Goal: Information Seeking & Learning: Learn about a topic

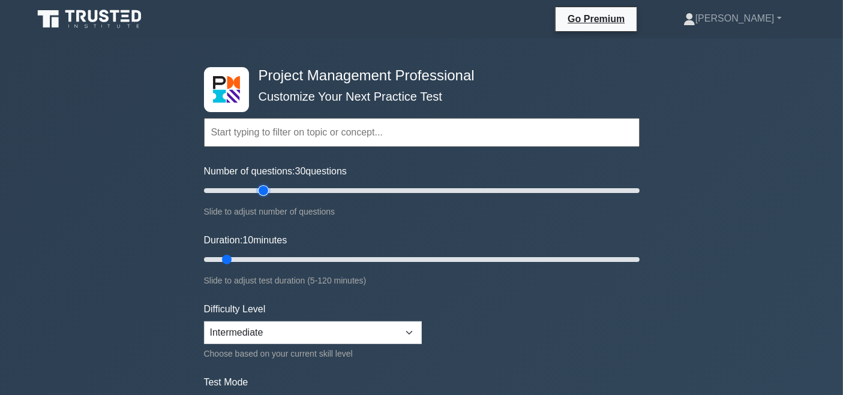
type input "30"
click at [265, 190] on input "Number of questions: 30 questions" at bounding box center [421, 191] width 435 height 14
click at [281, 252] on input "Duration: 10 minutes" at bounding box center [421, 259] width 435 height 14
click at [290, 252] on input "Duration: 25 minutes" at bounding box center [421, 259] width 435 height 14
type input "30"
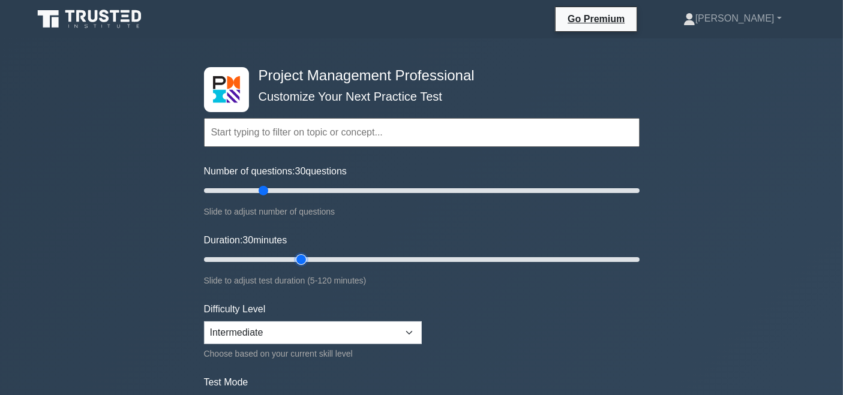
click at [298, 258] on input "Duration: 30 minutes" at bounding box center [421, 259] width 435 height 14
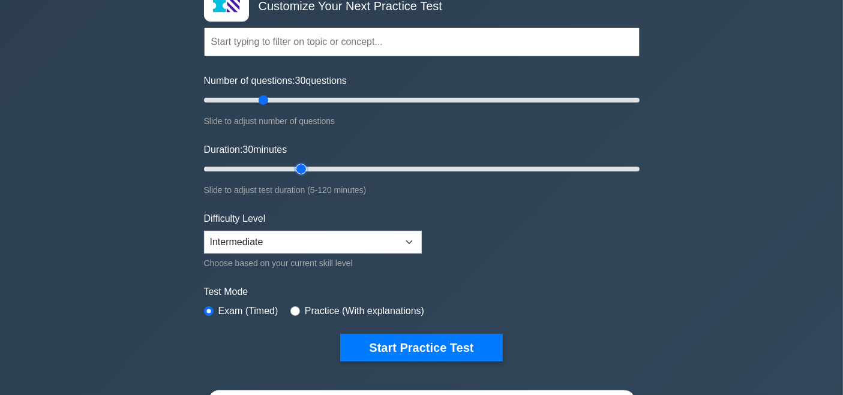
scroll to position [63, 0]
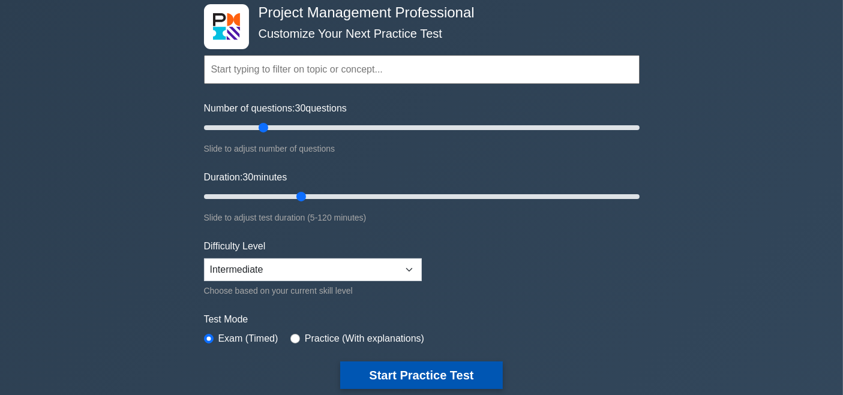
click at [470, 371] on button "Start Practice Test" at bounding box center [421, 376] width 162 height 28
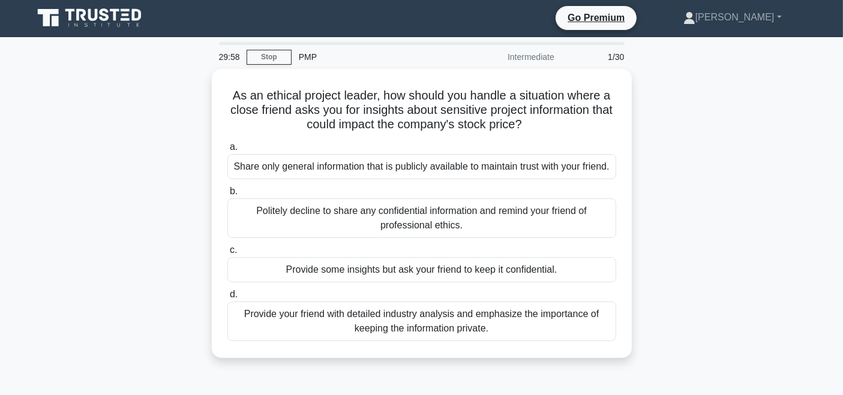
scroll to position [8, 0]
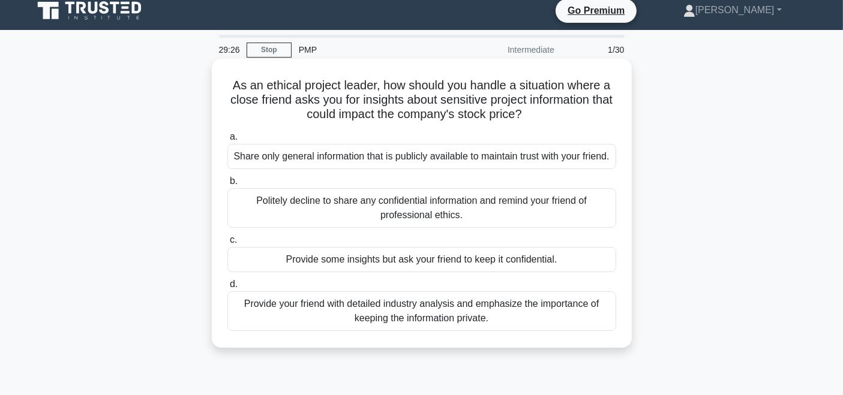
click at [474, 225] on div "Politely decline to share any confidential information and remind your friend o…" at bounding box center [421, 208] width 389 height 40
click at [227, 185] on input "b. Politely decline to share any confidential information and remind your frien…" at bounding box center [227, 182] width 0 height 8
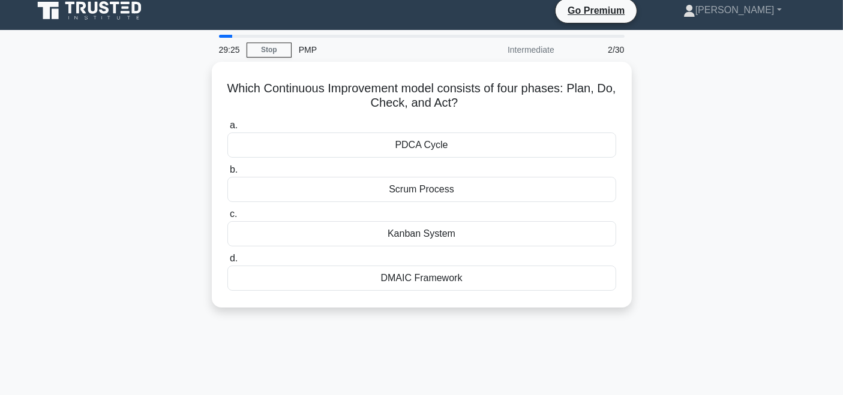
scroll to position [0, 0]
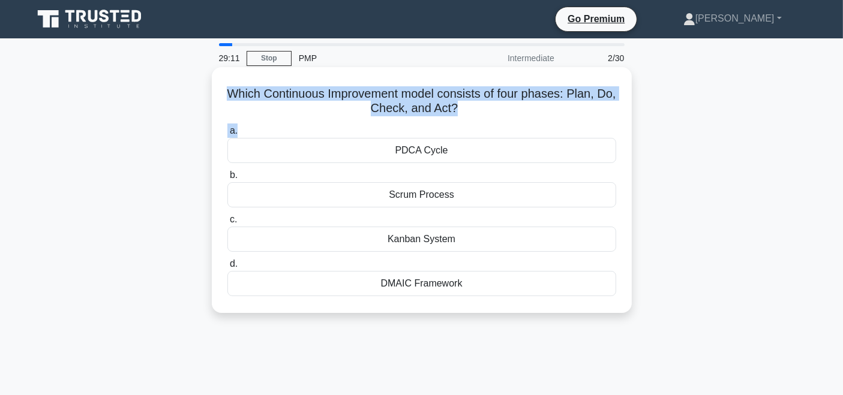
drag, startPoint x: 493, startPoint y: 119, endPoint x: 219, endPoint y: 91, distance: 275.5
click at [219, 91] on div "Which Continuous Improvement model consists of four phases: Plan, Do, Check, an…" at bounding box center [421, 190] width 410 height 236
click at [306, 112] on h5 "Which Continuous Improvement model consists of four phases: Plan, Do, Check, an…" at bounding box center [421, 101] width 391 height 30
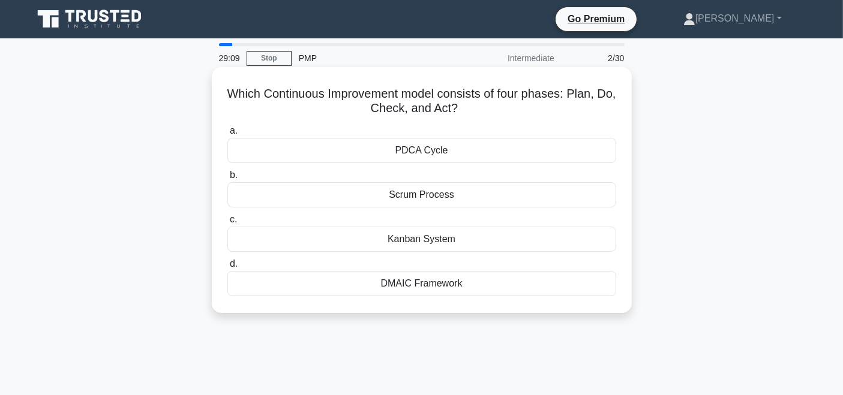
drag, startPoint x: 471, startPoint y: 107, endPoint x: 238, endPoint y: 94, distance: 233.6
click at [238, 94] on h5 "Which Continuous Improvement model consists of four phases: Plan, Do, Check, an…" at bounding box center [421, 101] width 391 height 30
copy h5 "Which Continuous Improvement model consists of four phases: Plan, Do, Check, an…"
click at [516, 112] on h5 "Which Continuous Improvement model consists of four phases: Plan, Do, Check, an…" at bounding box center [421, 101] width 391 height 30
click at [426, 151] on div "PDCA Cycle" at bounding box center [421, 150] width 389 height 25
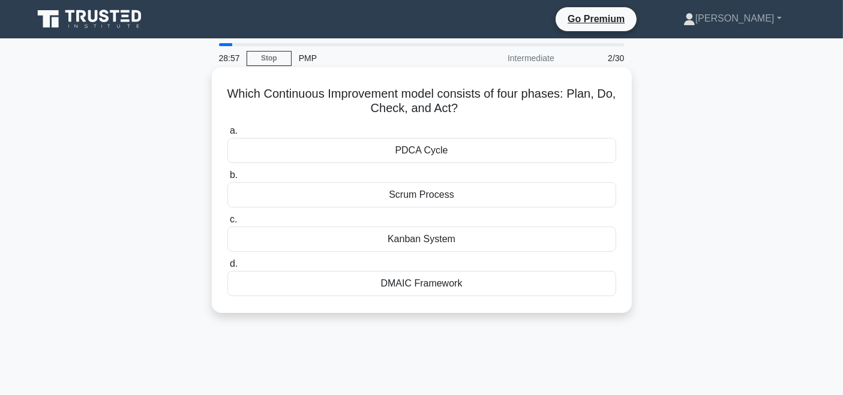
click at [227, 135] on input "a. PDCA Cycle" at bounding box center [227, 131] width 0 height 8
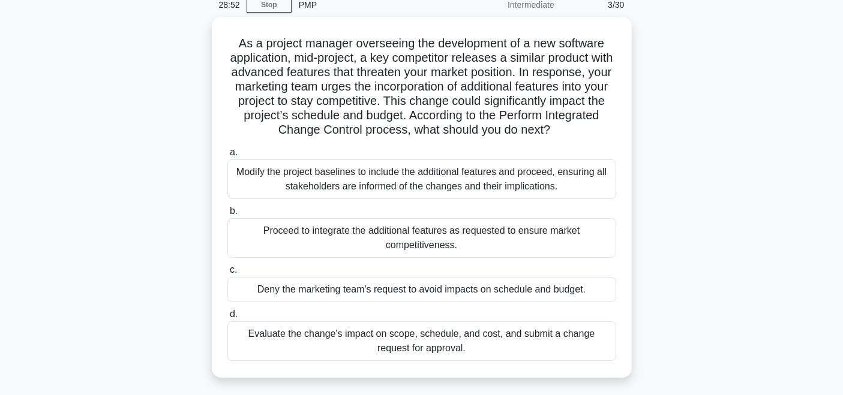
scroll to position [62, 0]
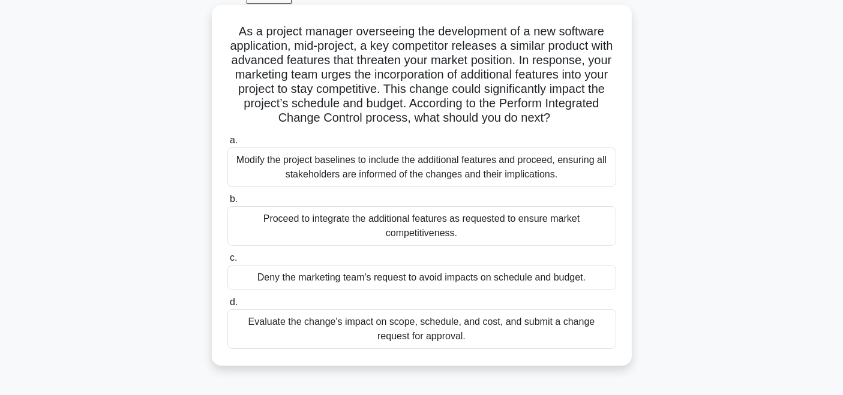
click at [468, 326] on div "Evaluate the change's impact on scope, schedule, and cost, and submit a change …" at bounding box center [421, 329] width 389 height 40
click at [227, 306] on input "d. Evaluate the change's impact on scope, schedule, and cost, and submit a chan…" at bounding box center [227, 303] width 0 height 8
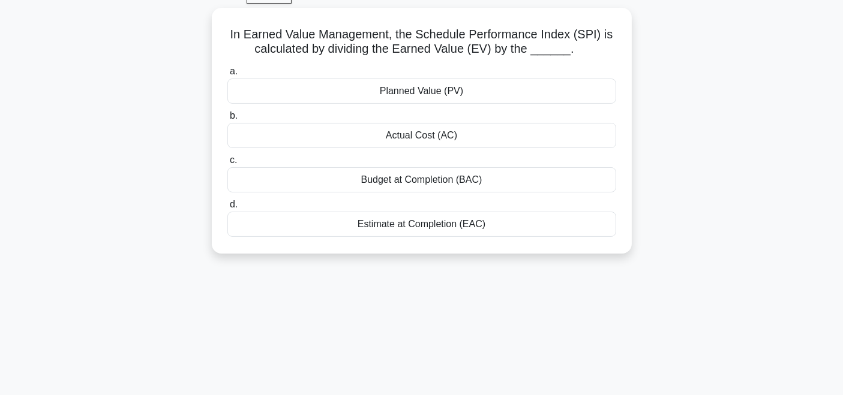
scroll to position [0, 0]
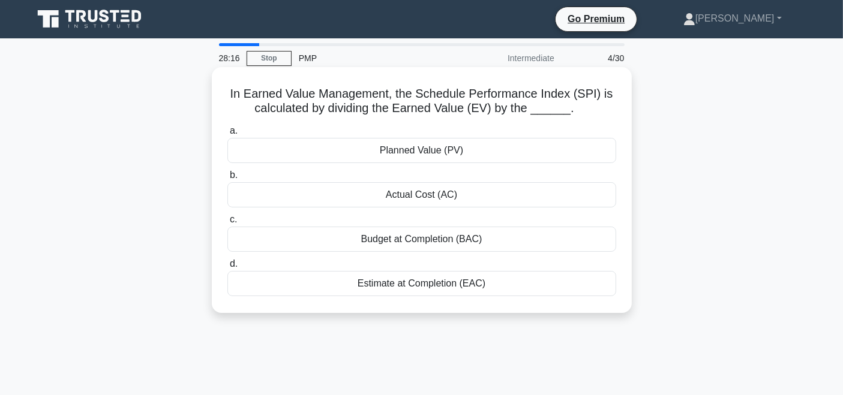
click at [456, 150] on div "Planned Value (PV)" at bounding box center [421, 150] width 389 height 25
click at [227, 135] on input "a. Planned Value (PV)" at bounding box center [227, 131] width 0 height 8
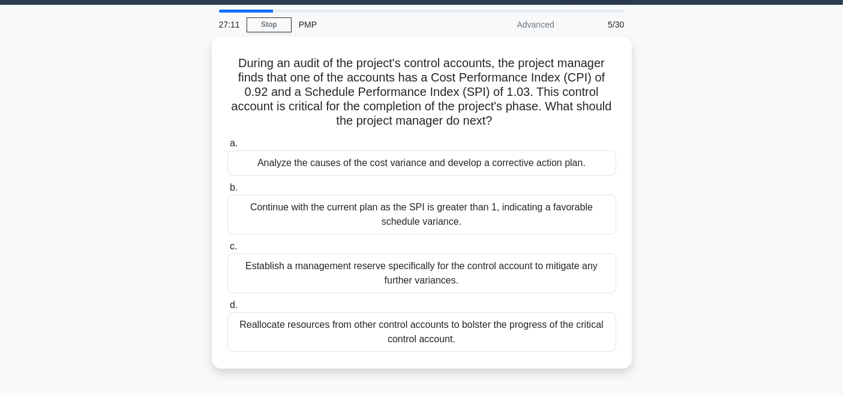
scroll to position [37, 0]
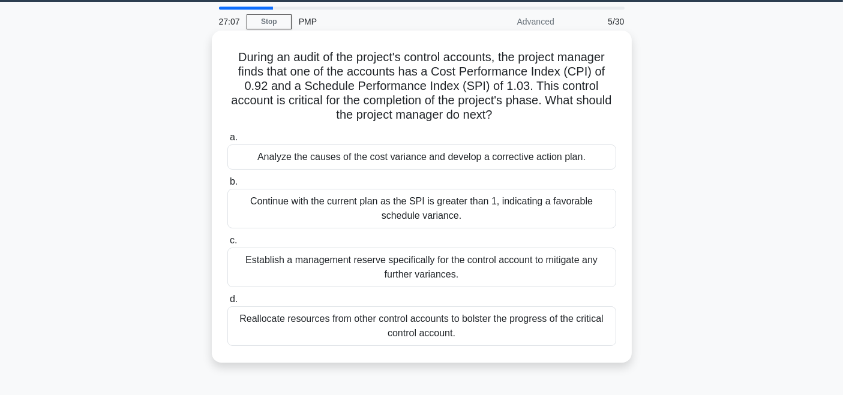
click at [402, 158] on div "Analyze the causes of the cost variance and develop a corrective action plan." at bounding box center [421, 157] width 389 height 25
click at [227, 142] on input "a. Analyze the causes of the cost variance and develop a corrective action plan." at bounding box center [227, 138] width 0 height 8
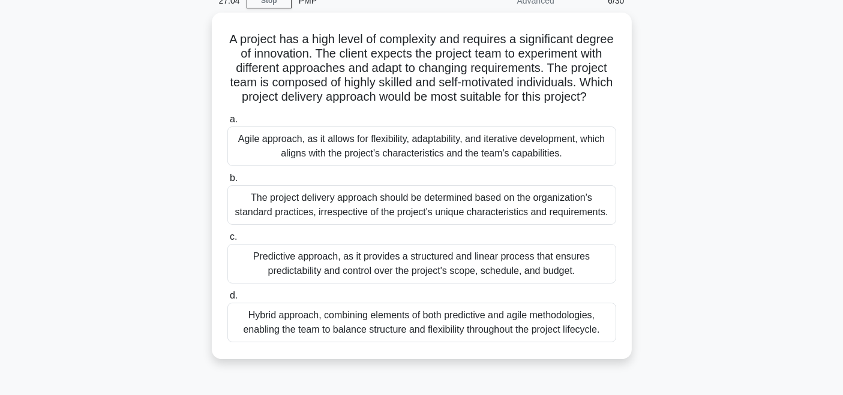
scroll to position [71, 0]
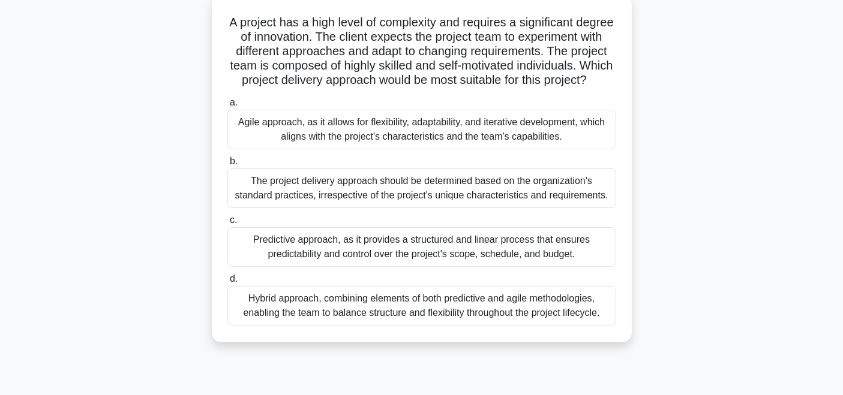
click at [438, 140] on div "Agile approach, as it allows for flexibility, adaptability, and iterative devel…" at bounding box center [421, 130] width 389 height 40
click at [227, 107] on input "a. Agile approach, as it allows for flexibility, adaptability, and iterative de…" at bounding box center [227, 103] width 0 height 8
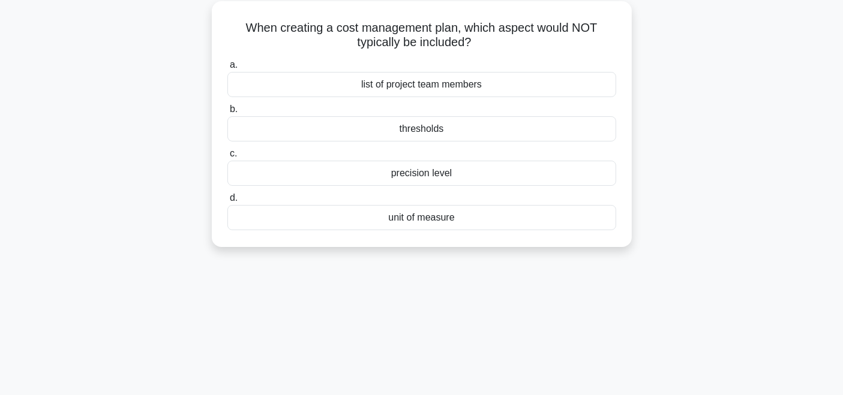
scroll to position [0, 0]
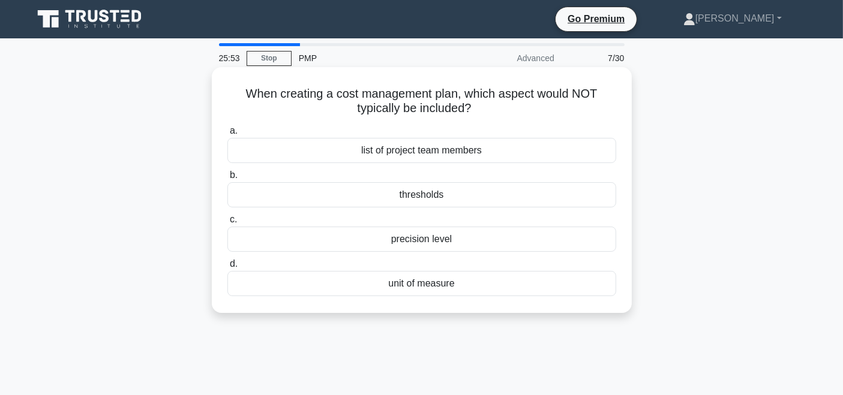
click at [431, 151] on div "list of project team members" at bounding box center [421, 150] width 389 height 25
click at [227, 135] on input "a. list of project team members" at bounding box center [227, 131] width 0 height 8
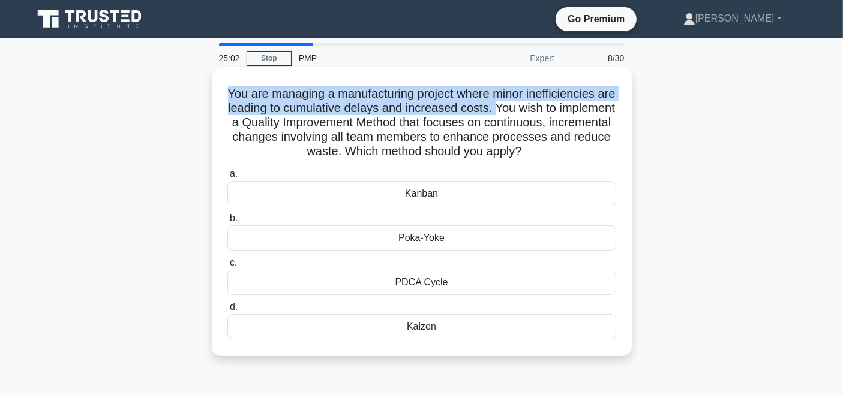
drag, startPoint x: 234, startPoint y: 91, endPoint x: 534, endPoint y: 109, distance: 300.9
click at [534, 109] on h5 "You are managing a manufacturing project where minor inefficiencies are leading…" at bounding box center [421, 122] width 391 height 73
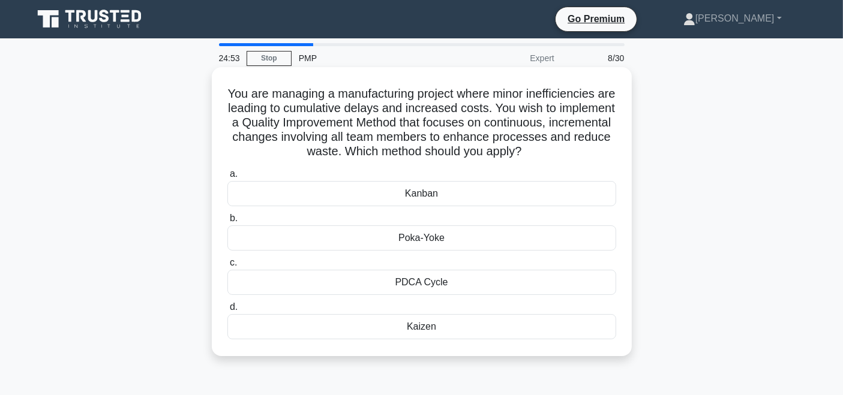
drag, startPoint x: 534, startPoint y: 109, endPoint x: 603, endPoint y: 148, distance: 79.0
click at [603, 148] on h5 "You are managing a manufacturing project where minor inefficiencies are leading…" at bounding box center [421, 122] width 391 height 73
click at [583, 153] on h5 "You are managing a manufacturing project where minor inefficiencies are leading…" at bounding box center [421, 122] width 391 height 73
drag, startPoint x: 574, startPoint y: 155, endPoint x: 226, endPoint y: 95, distance: 353.5
click at [226, 95] on h5 "You are managing a manufacturing project where minor inefficiencies are leading…" at bounding box center [421, 122] width 391 height 73
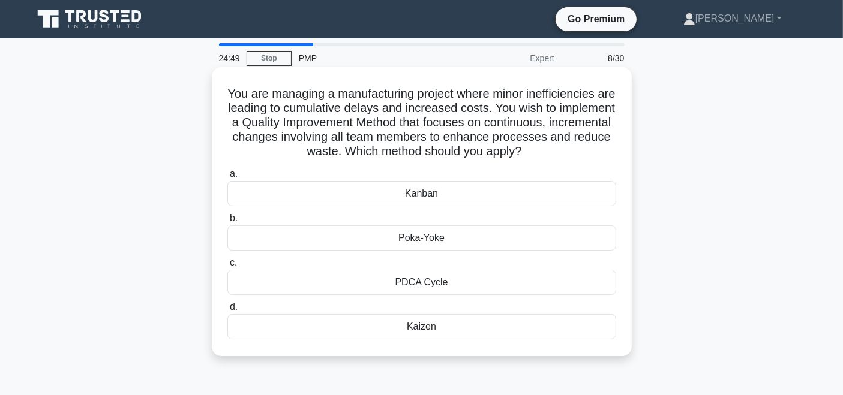
click at [591, 148] on h5 "You are managing a manufacturing project where minor inefficiencies are leading…" at bounding box center [421, 122] width 391 height 73
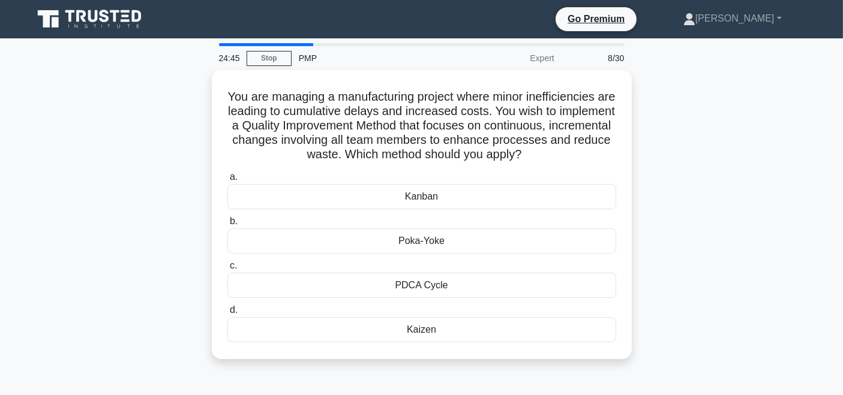
drag, startPoint x: 576, startPoint y: 152, endPoint x: 190, endPoint y: 85, distance: 391.3
click at [190, 85] on div "You are managing a manufacturing project where minor inefficiencies are leading…" at bounding box center [422, 221] width 792 height 303
click at [149, 149] on div "You are managing a manufacturing project where minor inefficiencies are leading…" at bounding box center [422, 221] width 792 height 303
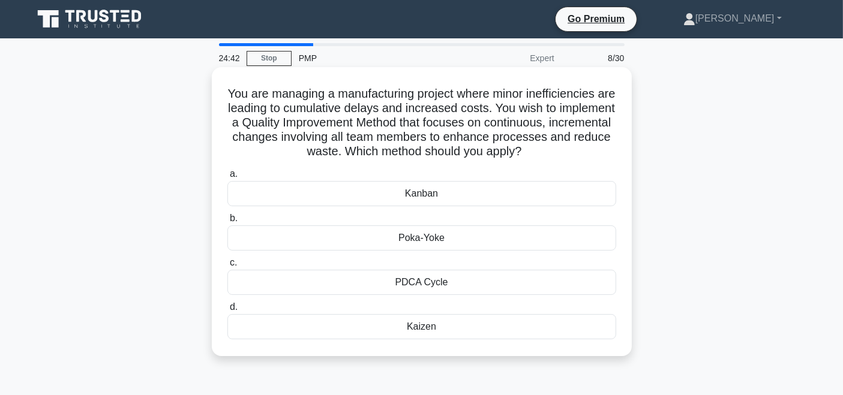
drag, startPoint x: 233, startPoint y: 94, endPoint x: 572, endPoint y: 147, distance: 342.9
click at [572, 147] on h5 "You are managing a manufacturing project where minor inefficiencies are leading…" at bounding box center [421, 122] width 391 height 73
click at [573, 149] on h5 "You are managing a manufacturing project where minor inefficiencies are leading…" at bounding box center [421, 122] width 391 height 73
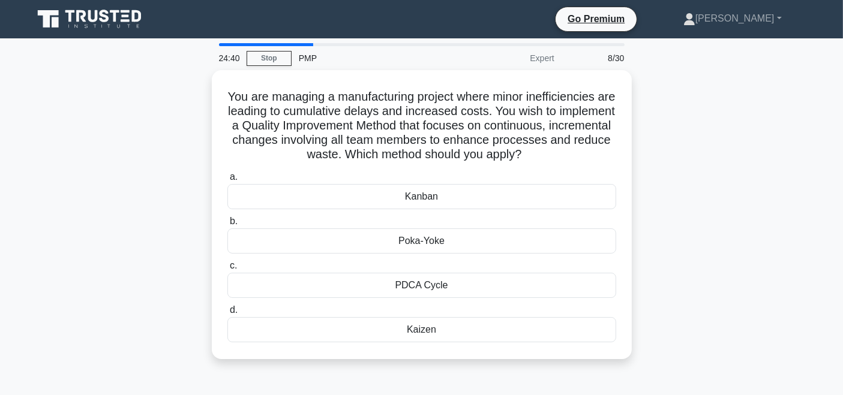
drag, startPoint x: 573, startPoint y: 148, endPoint x: 209, endPoint y: 85, distance: 370.1
click at [209, 85] on div "You are managing a manufacturing project where minor inefficiencies are leading…" at bounding box center [422, 221] width 792 height 303
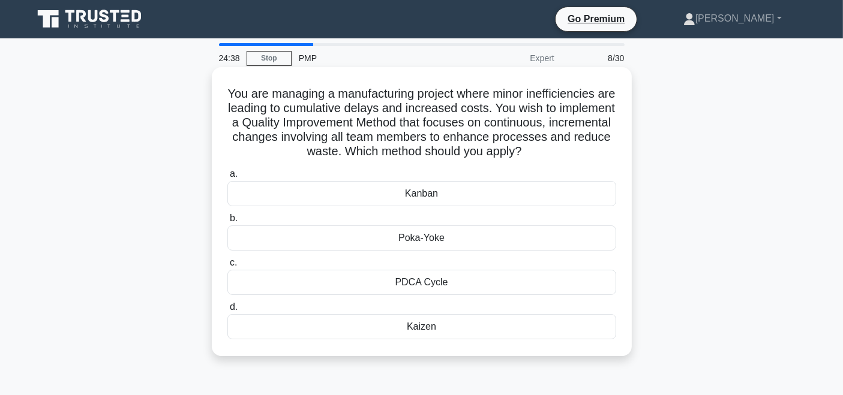
click at [576, 157] on h5 "You are managing a manufacturing project where minor inefficiencies are leading…" at bounding box center [421, 122] width 391 height 73
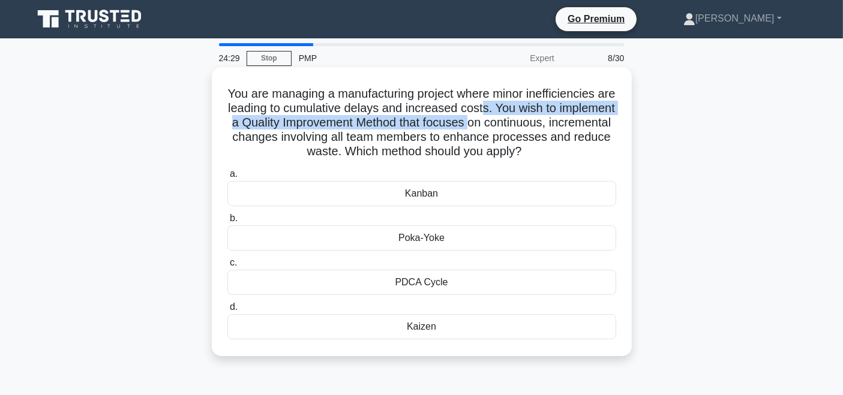
drag, startPoint x: 525, startPoint y: 109, endPoint x: 535, endPoint y: 117, distance: 12.7
click at [535, 117] on h5 "You are managing a manufacturing project where minor inefficiencies are leading…" at bounding box center [421, 122] width 391 height 73
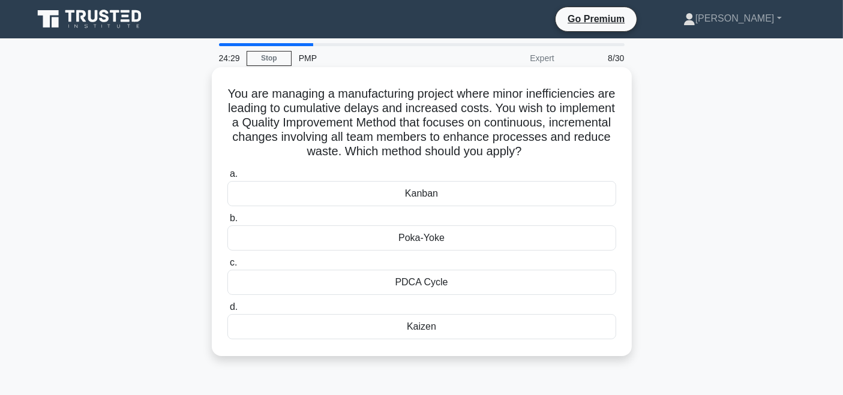
click at [517, 138] on h5 "You are managing a manufacturing project where minor inefficiencies are leading…" at bounding box center [421, 122] width 391 height 73
drag, startPoint x: 536, startPoint y: 102, endPoint x: 577, endPoint y: 149, distance: 62.4
click at [577, 149] on h5 "You are managing a manufacturing project where minor inefficiencies are leading…" at bounding box center [421, 122] width 391 height 73
click at [577, 153] on h5 "You are managing a manufacturing project where minor inefficiencies are leading…" at bounding box center [421, 122] width 391 height 73
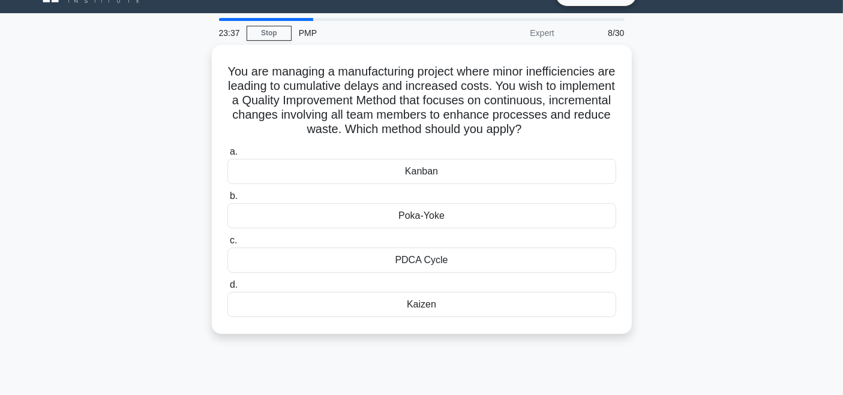
scroll to position [17, 0]
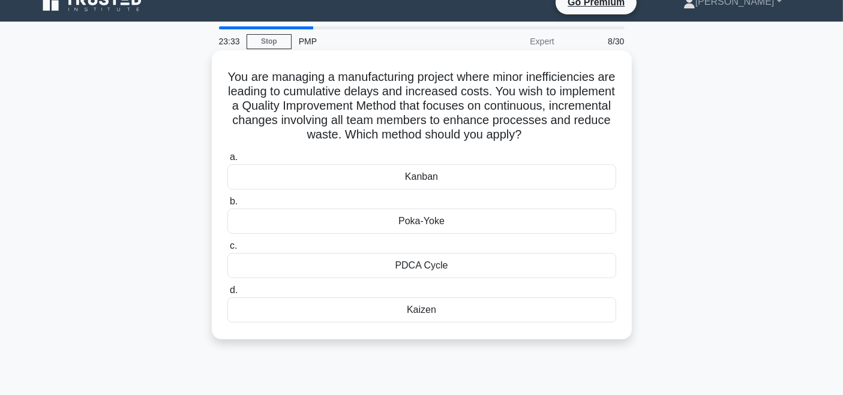
drag, startPoint x: 233, startPoint y: 76, endPoint x: 585, endPoint y: 141, distance: 358.5
click at [585, 141] on div "You are managing a manufacturing project where minor inefficiencies are leading…" at bounding box center [421, 194] width 410 height 279
click at [584, 141] on h5 "You are managing a manufacturing project where minor inefficiencies are leading…" at bounding box center [421, 106] width 391 height 73
drag, startPoint x: 583, startPoint y: 140, endPoint x: 211, endPoint y: 73, distance: 377.8
click at [212, 73] on div "You are managing a manufacturing project where minor inefficiencies are leading…" at bounding box center [422, 194] width 420 height 289
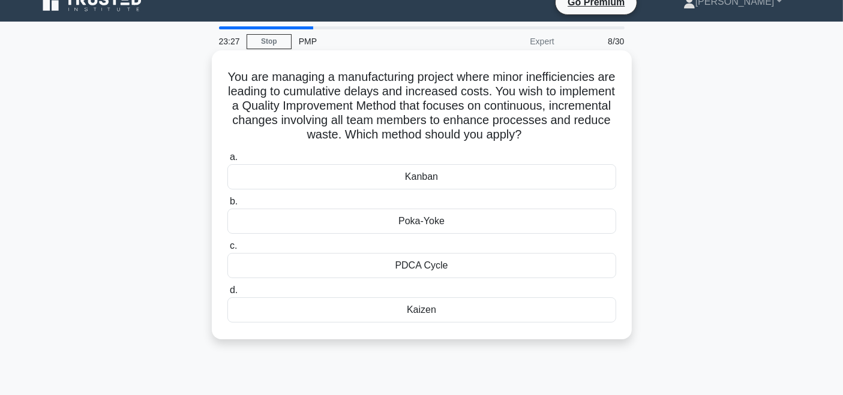
click at [572, 140] on h5 "You are managing a manufacturing project where minor inefficiencies are leading…" at bounding box center [421, 106] width 391 height 73
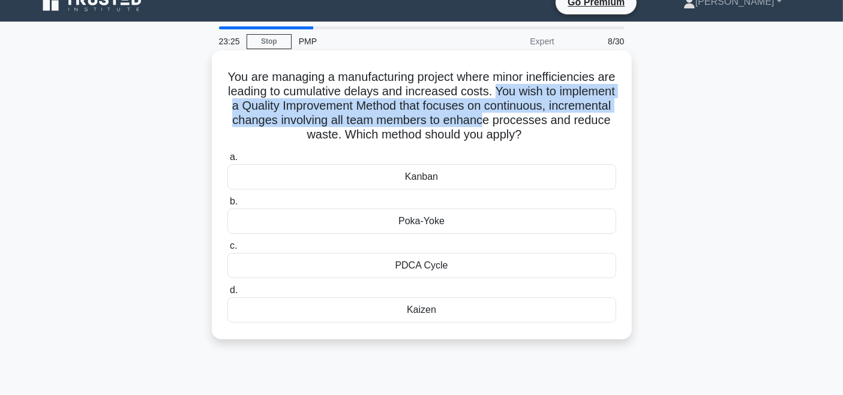
drag, startPoint x: 534, startPoint y: 91, endPoint x: 553, endPoint y: 127, distance: 41.0
click at [553, 127] on h5 "You are managing a manufacturing project where minor inefficiencies are leading…" at bounding box center [421, 106] width 391 height 73
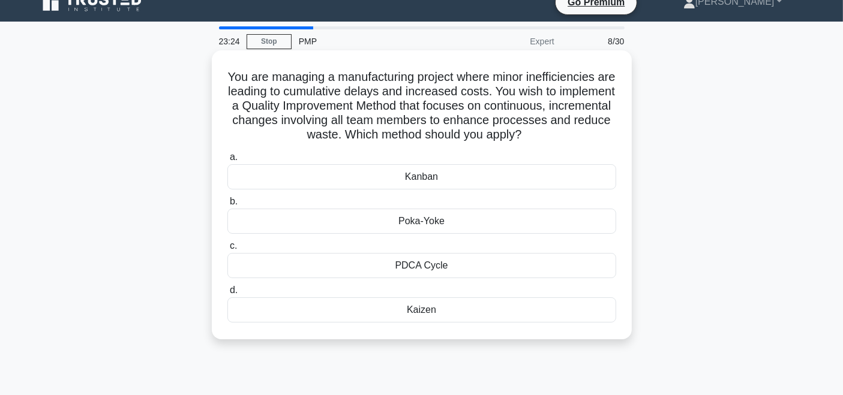
click at [586, 134] on h5 "You are managing a manufacturing project where minor inefficiencies are leading…" at bounding box center [421, 106] width 391 height 73
click at [453, 311] on div "Kaizen" at bounding box center [421, 309] width 389 height 25
click at [227, 294] on input "d. [GEOGRAPHIC_DATA]" at bounding box center [227, 291] width 0 height 8
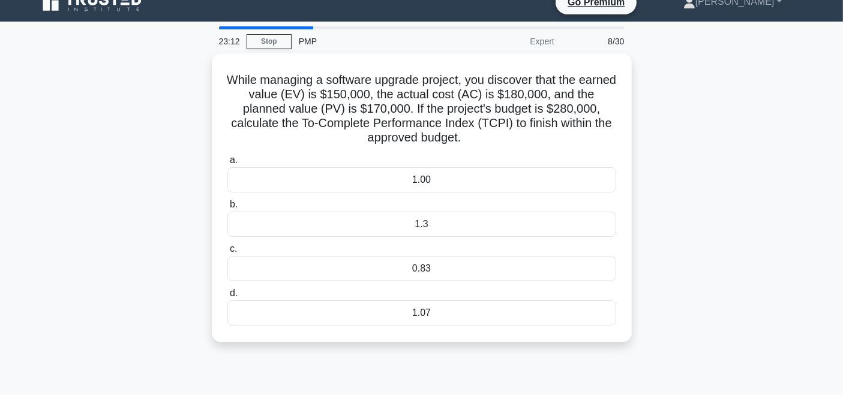
scroll to position [0, 0]
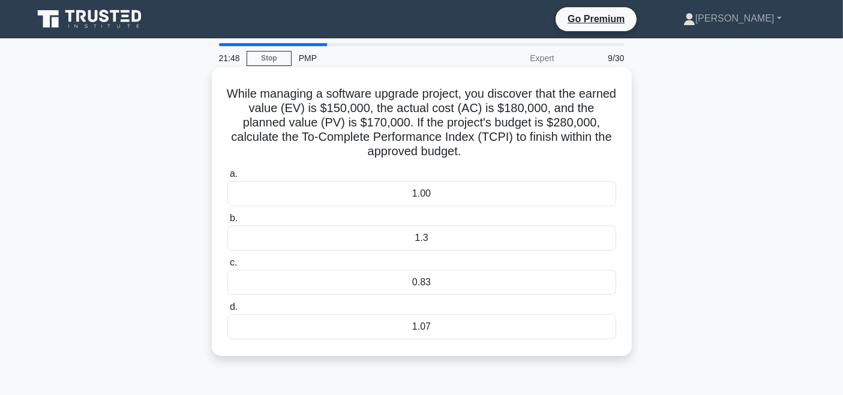
click at [397, 278] on div "0.83" at bounding box center [421, 282] width 389 height 25
click at [227, 267] on input "c. 0.83" at bounding box center [227, 263] width 0 height 8
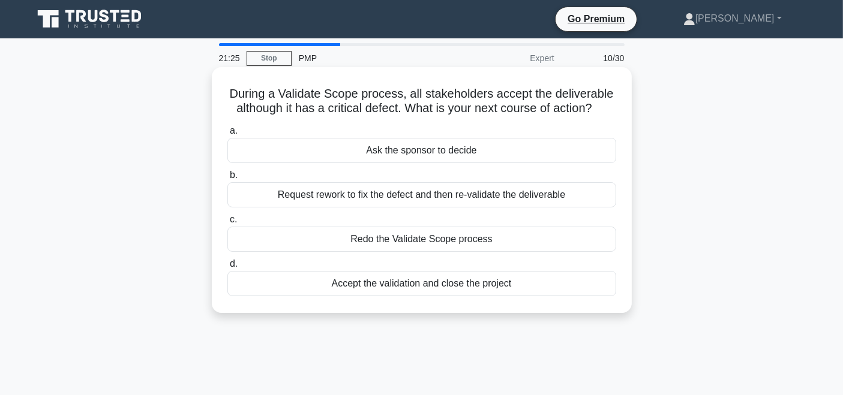
drag, startPoint x: 600, startPoint y: 106, endPoint x: 214, endPoint y: 82, distance: 387.0
click at [214, 82] on div "During a Validate Scope process, all stakeholders accept the deliverable althou…" at bounding box center [422, 190] width 420 height 246
click at [222, 103] on div "During a Validate Scope process, all stakeholders accept the deliverable althou…" at bounding box center [421, 190] width 410 height 236
click at [498, 285] on div "Accept the validation and close the project" at bounding box center [421, 283] width 389 height 25
click at [227, 268] on input "d. Accept the validation and close the project" at bounding box center [227, 264] width 0 height 8
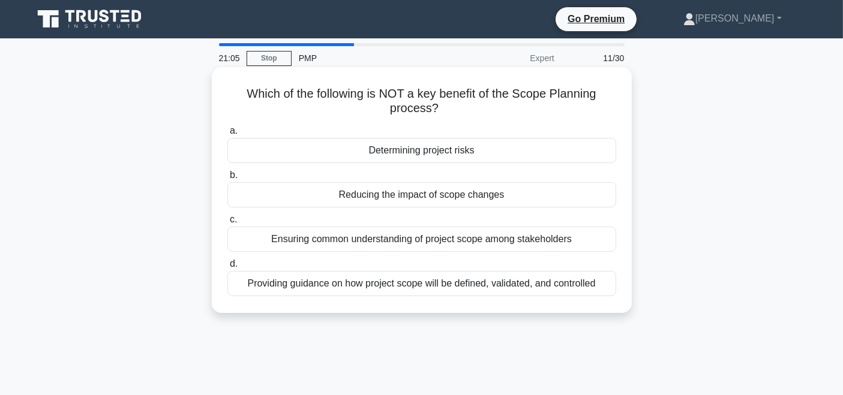
drag, startPoint x: 231, startPoint y: 97, endPoint x: 522, endPoint y: 113, distance: 291.9
click at [522, 113] on h5 "Which of the following is NOT a key benefit of the Scope Planning process? .spi…" at bounding box center [421, 101] width 391 height 30
click at [522, 114] on h5 "Which of the following is NOT a key benefit of the Scope Planning process? .spi…" at bounding box center [421, 101] width 391 height 30
drag, startPoint x: 372, startPoint y: 95, endPoint x: 449, endPoint y: 106, distance: 78.1
click at [449, 106] on h5 "Which of the following is NOT a key benefit of the Scope Planning process? .spi…" at bounding box center [421, 101] width 391 height 30
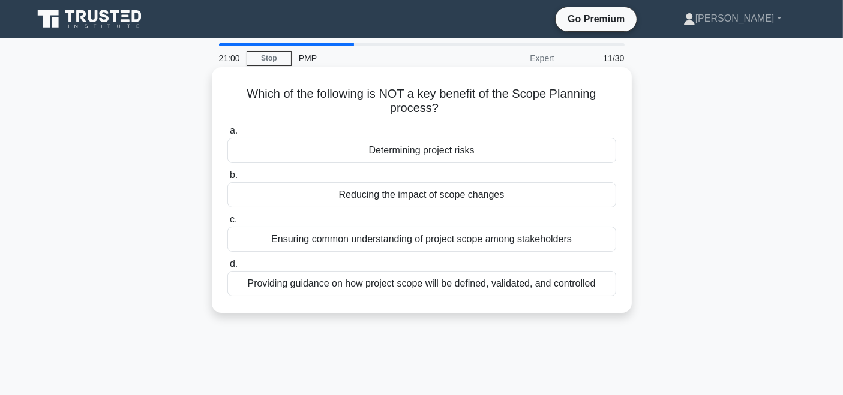
click at [452, 106] on icon ".spinner_0XTQ{transform-origin:center;animation:spinner_y6GP .75s linear infini…" at bounding box center [445, 109] width 14 height 14
click at [507, 146] on div "Determining project risks" at bounding box center [421, 150] width 389 height 25
click at [227, 135] on input "a. Determining project risks" at bounding box center [227, 131] width 0 height 8
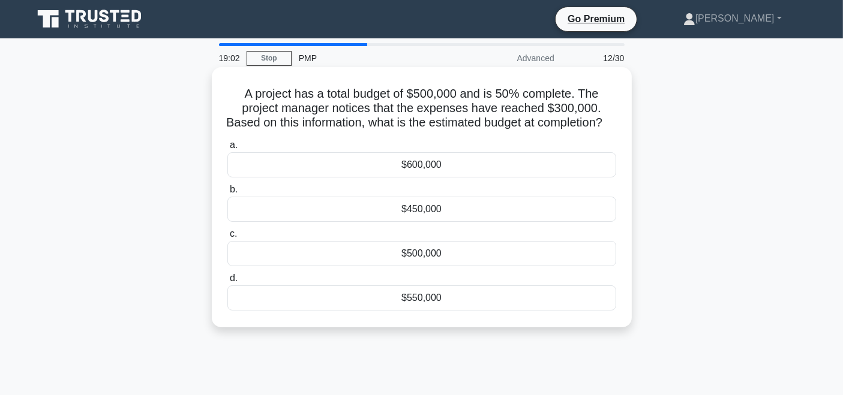
click at [425, 173] on div "$600,000" at bounding box center [421, 164] width 389 height 25
click at [227, 149] on input "a. $600,000" at bounding box center [227, 146] width 0 height 8
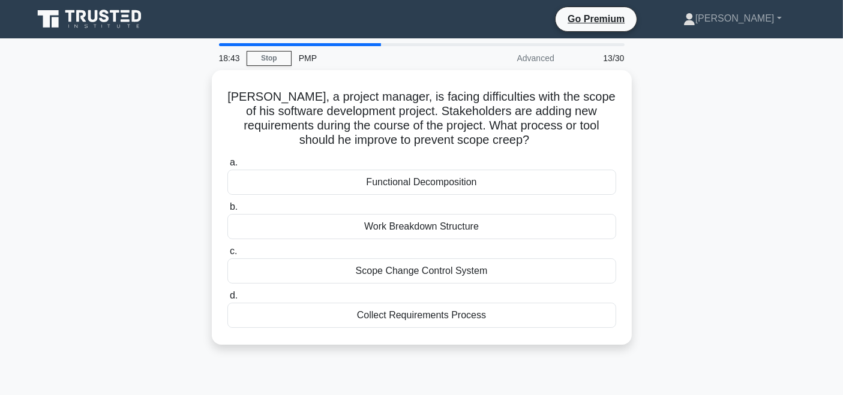
scroll to position [17, 0]
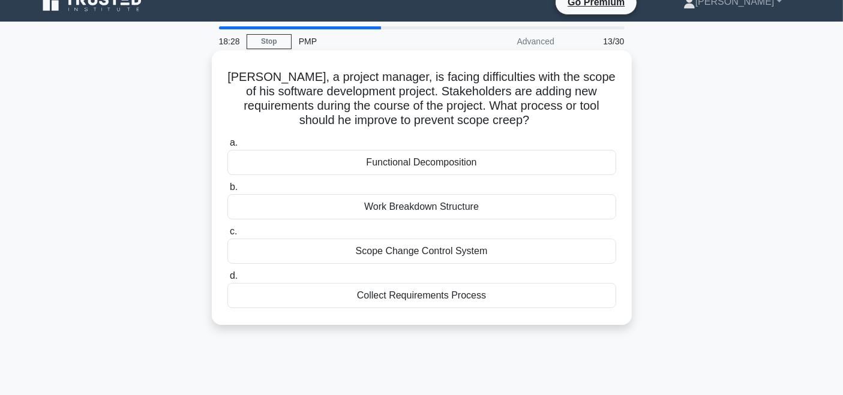
click at [516, 251] on div "Scope Change Control System" at bounding box center [421, 251] width 389 height 25
click at [227, 236] on input "c. Scope Change Control System" at bounding box center [227, 232] width 0 height 8
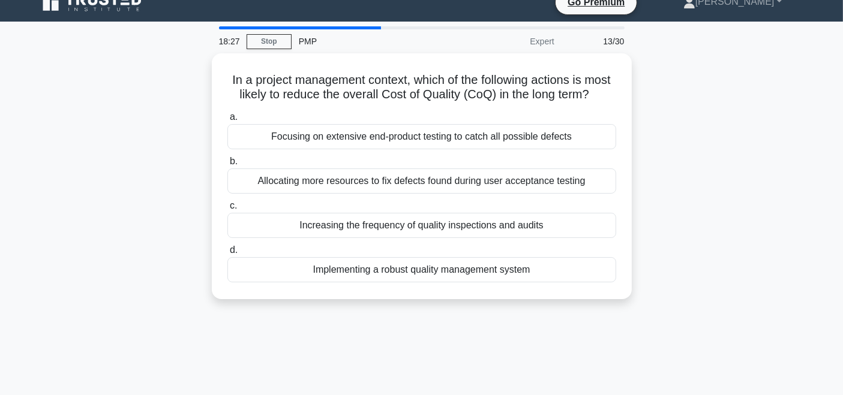
scroll to position [0, 0]
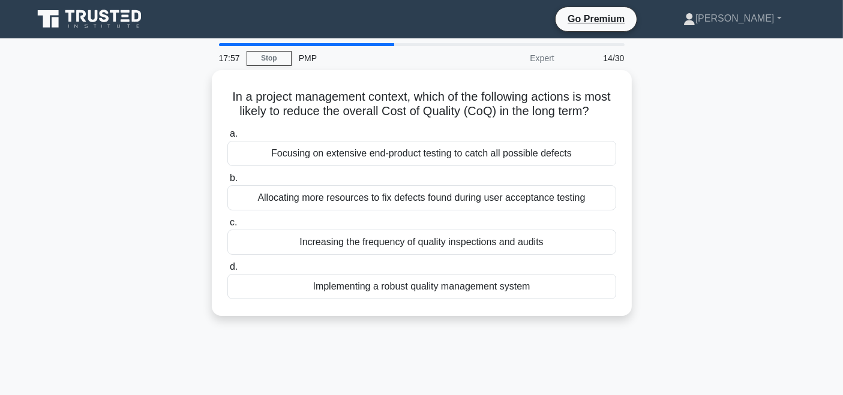
drag, startPoint x: 838, startPoint y: 236, endPoint x: 831, endPoint y: 261, distance: 26.2
click at [831, 261] on main "17:57 Stop PMP Expert 14/30 In a project management context, which of the follo…" at bounding box center [421, 342] width 843 height 609
click at [800, 151] on div "In a project management context, which of the following actions is most likely …" at bounding box center [422, 200] width 792 height 260
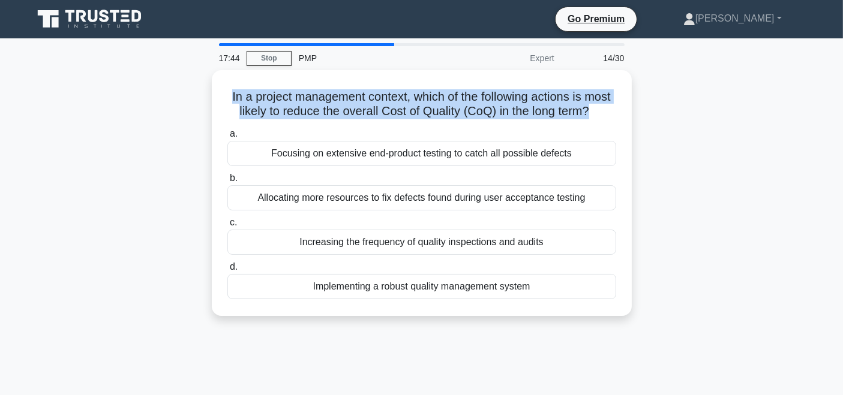
drag, startPoint x: 239, startPoint y: 92, endPoint x: 642, endPoint y: 116, distance: 403.1
click at [642, 116] on div "In a project management context, which of the following actions is most likely …" at bounding box center [422, 200] width 792 height 260
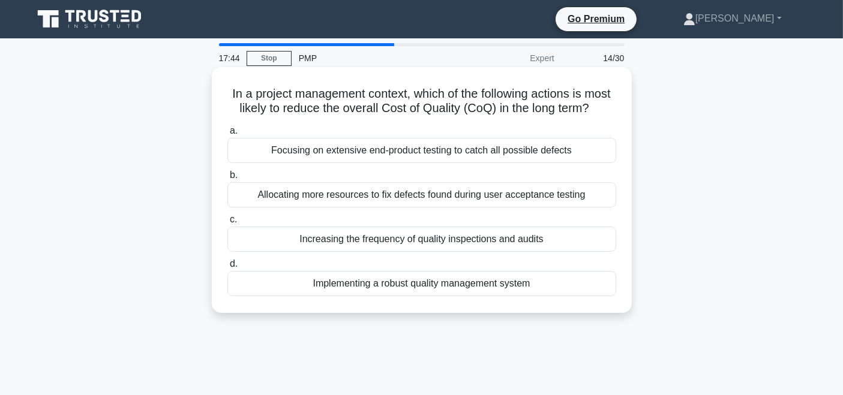
click at [611, 116] on h5 "In a project management context, which of the following actions is most likely …" at bounding box center [421, 101] width 391 height 30
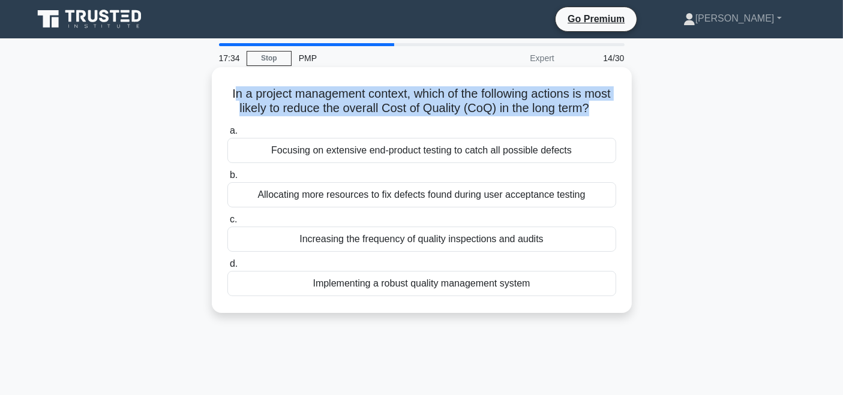
drag, startPoint x: 245, startPoint y: 91, endPoint x: 624, endPoint y: 102, distance: 379.8
click at [624, 102] on div "In a project management context, which of the following actions is most likely …" at bounding box center [421, 190] width 410 height 236
click at [613, 115] on h5 "In a project management context, which of the following actions is most likely …" at bounding box center [421, 101] width 391 height 30
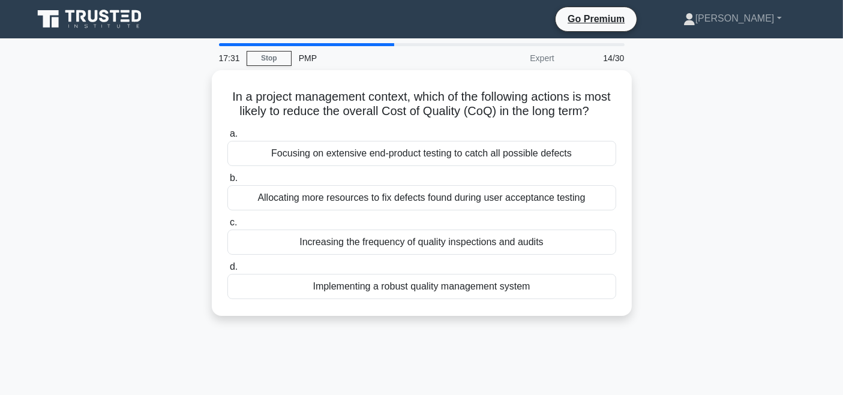
drag, startPoint x: 238, startPoint y: 92, endPoint x: 639, endPoint y: 124, distance: 401.8
click at [639, 124] on div "In a project management context, which of the following actions is most likely …" at bounding box center [422, 200] width 792 height 260
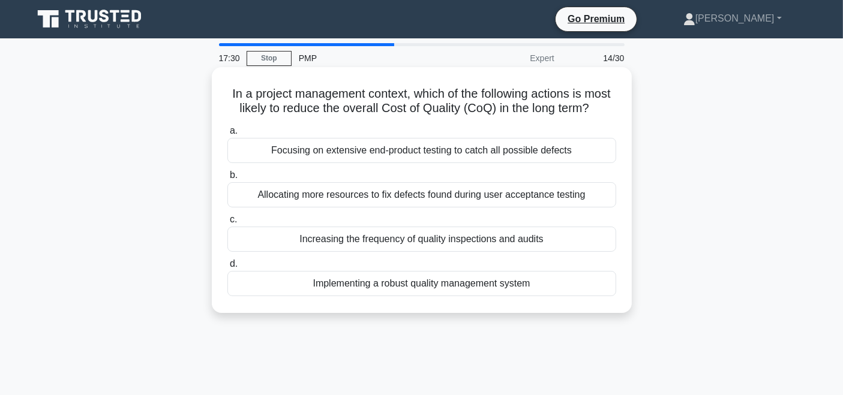
click at [610, 116] on h5 "In a project management context, which of the following actions is most likely …" at bounding box center [421, 101] width 391 height 30
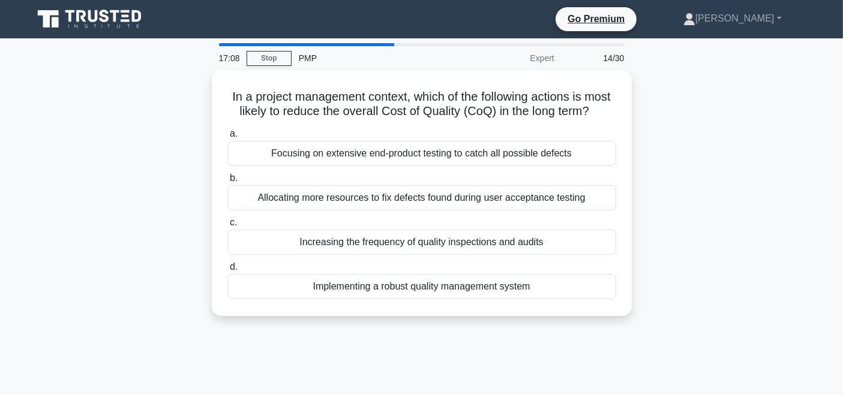
scroll to position [13, 0]
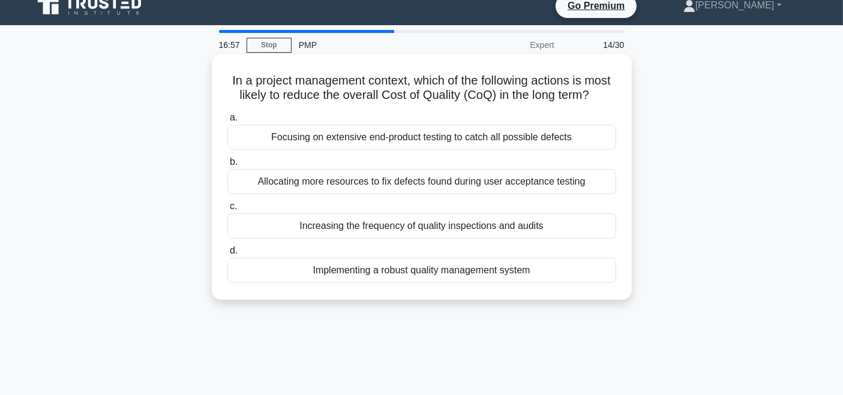
click at [421, 283] on div "Implementing a robust quality management system" at bounding box center [421, 270] width 389 height 25
click at [227, 255] on input "d. Implementing a robust quality management system" at bounding box center [227, 251] width 0 height 8
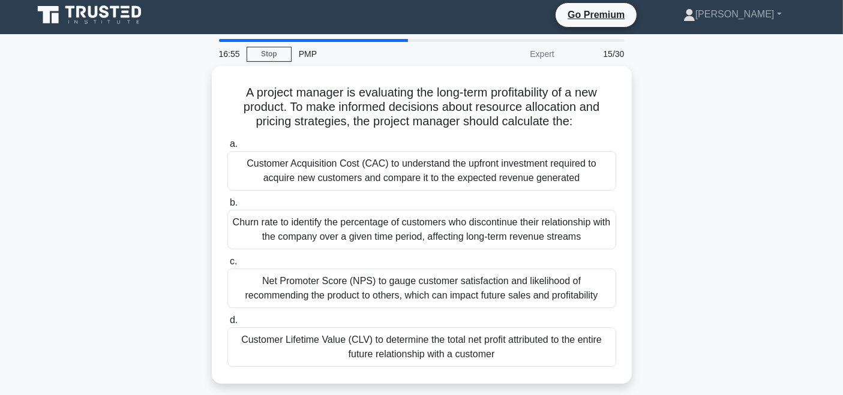
scroll to position [24, 0]
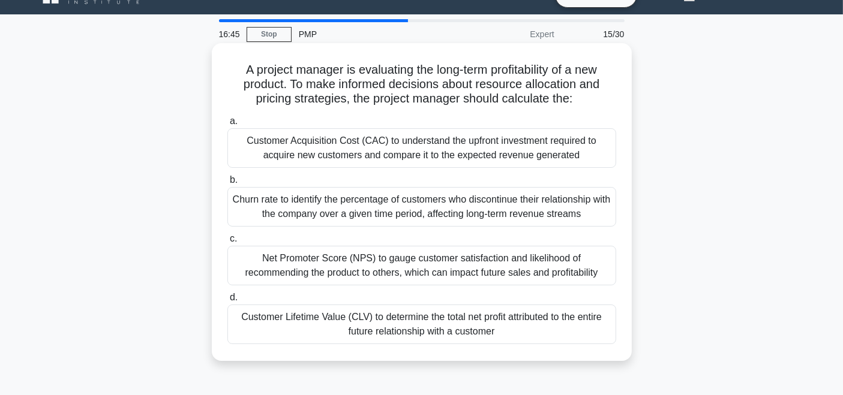
drag, startPoint x: 234, startPoint y: 76, endPoint x: 589, endPoint y: 96, distance: 355.0
click at [589, 96] on h5 "A project manager is evaluating the long-term profitability of a new product. T…" at bounding box center [421, 84] width 391 height 44
click at [587, 98] on icon ".spinner_0XTQ{transform-origin:center;animation:spinner_y6GP .75s linear infini…" at bounding box center [580, 99] width 14 height 14
drag, startPoint x: 582, startPoint y: 102, endPoint x: 218, endPoint y: 73, distance: 364.6
click at [218, 73] on div "A project manager is evaluating the long-term profitability of a new product. T…" at bounding box center [421, 202] width 410 height 308
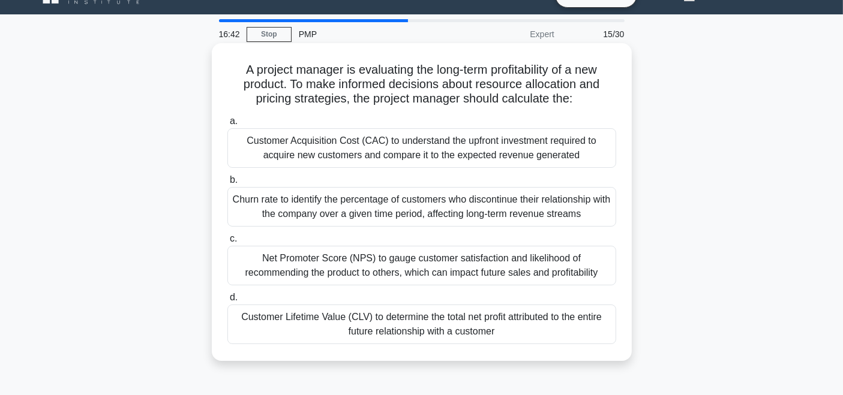
click at [247, 70] on h5 "A project manager is evaluating the long-term profitability of a new product. T…" at bounding box center [421, 84] width 391 height 44
drag, startPoint x: 234, startPoint y: 67, endPoint x: 597, endPoint y: 105, distance: 364.8
click at [597, 105] on h5 "A project manager is evaluating the long-term profitability of a new product. T…" at bounding box center [421, 84] width 391 height 44
click at [598, 103] on h5 "A project manager is evaluating the long-term profitability of a new product. T…" at bounding box center [421, 84] width 391 height 44
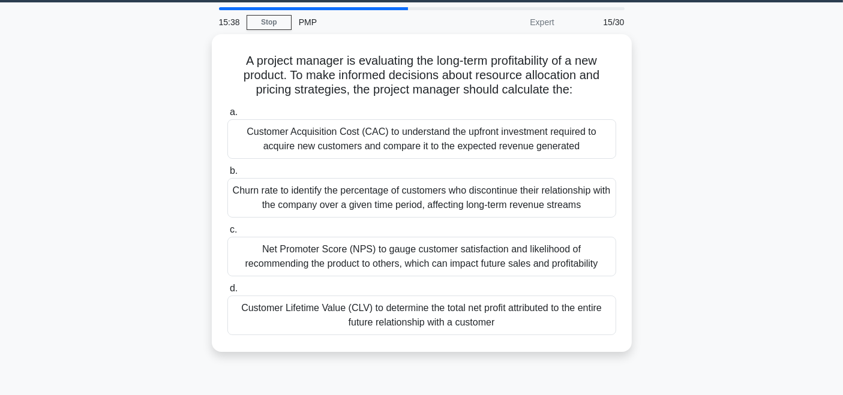
scroll to position [35, 0]
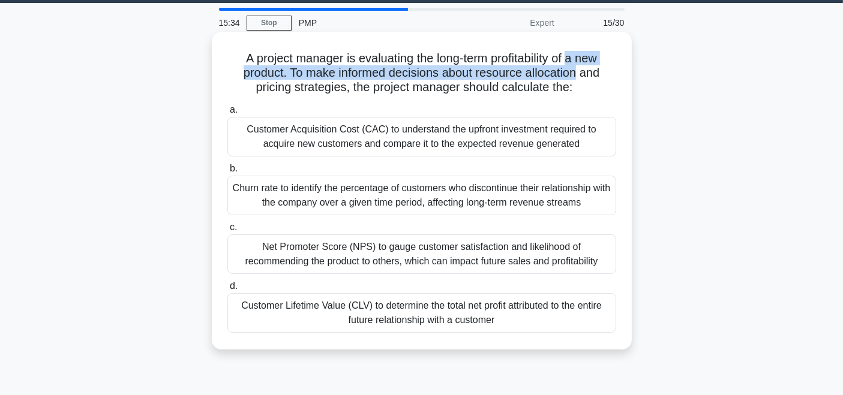
drag, startPoint x: 573, startPoint y: 59, endPoint x: 577, endPoint y: 74, distance: 16.0
click at [577, 74] on h5 "A project manager is evaluating the long-term profitability of a new product. T…" at bounding box center [421, 73] width 391 height 44
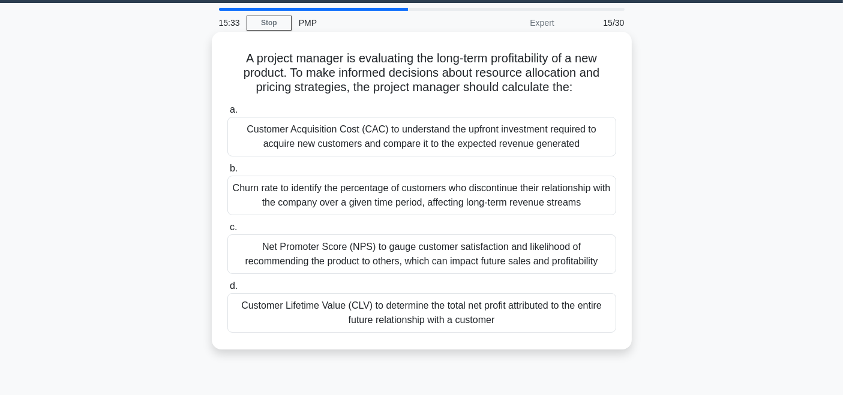
click at [580, 91] on icon ".spinner_0XTQ{transform-origin:center;animation:spinner_y6GP .75s linear infini…" at bounding box center [580, 88] width 14 height 14
click at [536, 315] on div "Customer Lifetime Value (CLV) to determine the total net profit attributed to t…" at bounding box center [421, 313] width 389 height 40
click at [227, 290] on input "d. Customer Lifetime Value (CLV) to determine the total net profit attributed t…" at bounding box center [227, 286] width 0 height 8
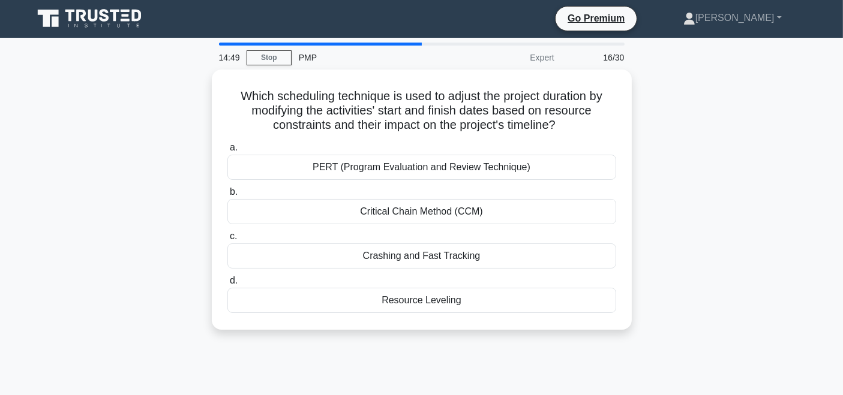
scroll to position [0, 0]
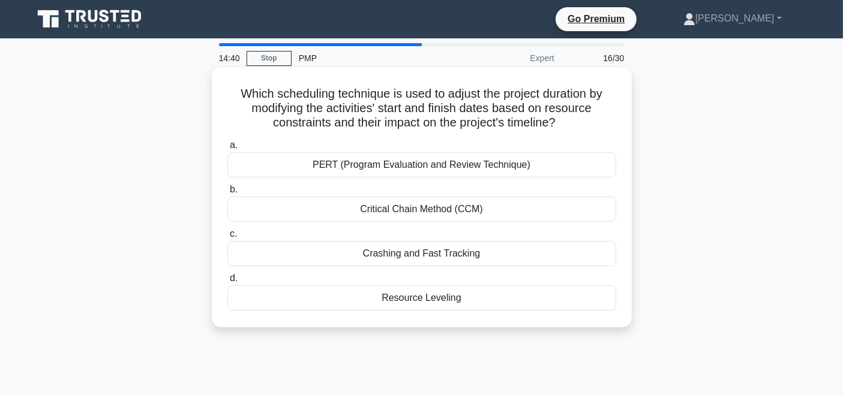
click at [475, 299] on div "Resource Leveling" at bounding box center [421, 297] width 389 height 25
click at [227, 282] on input "d. Resource Leveling" at bounding box center [227, 279] width 0 height 8
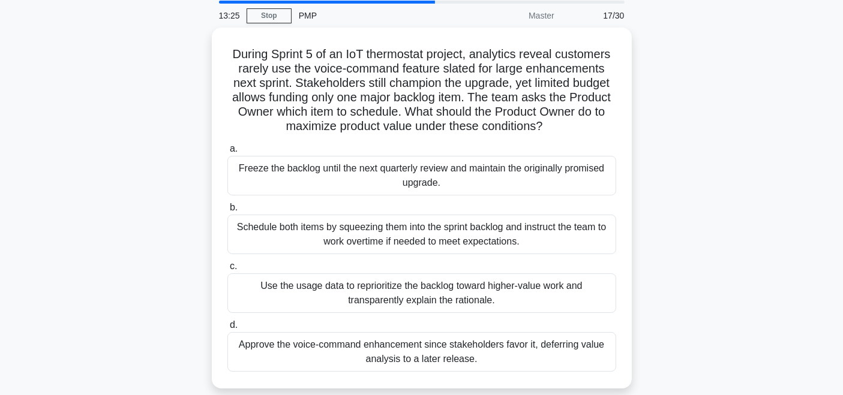
scroll to position [44, 0]
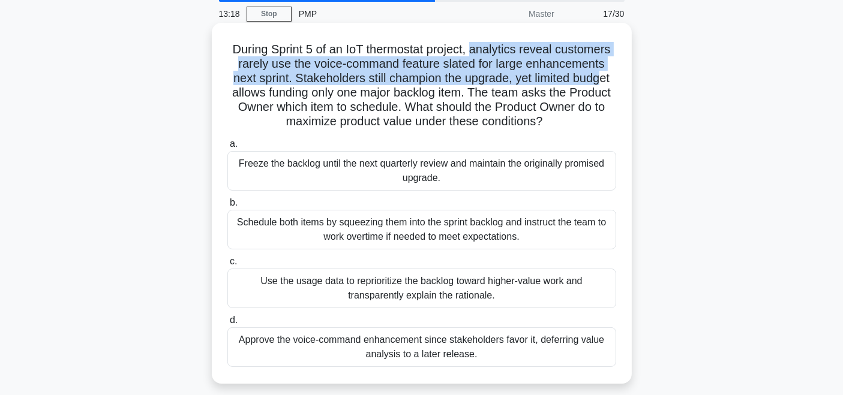
drag, startPoint x: 473, startPoint y: 53, endPoint x: 604, endPoint y: 76, distance: 132.8
click at [604, 76] on h5 "During Sprint 5 of an IoT thermostat project, analytics reveal customers rarely…" at bounding box center [421, 86] width 391 height 88
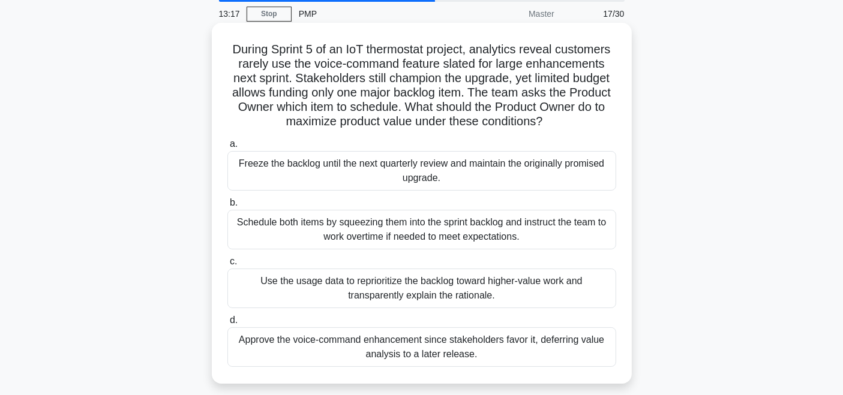
click at [293, 88] on h5 "During Sprint 5 of an IoT thermostat project, analytics reveal customers rarely…" at bounding box center [421, 86] width 391 height 88
drag, startPoint x: 291, startPoint y: 78, endPoint x: 513, endPoint y: 81, distance: 222.5
click at [513, 81] on h5 "During Sprint 5 of an IoT thermostat project, analytics reveal customers rarely…" at bounding box center [421, 86] width 391 height 88
click at [517, 86] on h5 "During Sprint 5 of an IoT thermostat project, analytics reveal customers rarely…" at bounding box center [421, 86] width 391 height 88
drag, startPoint x: 288, startPoint y: 79, endPoint x: 407, endPoint y: 77, distance: 119.3
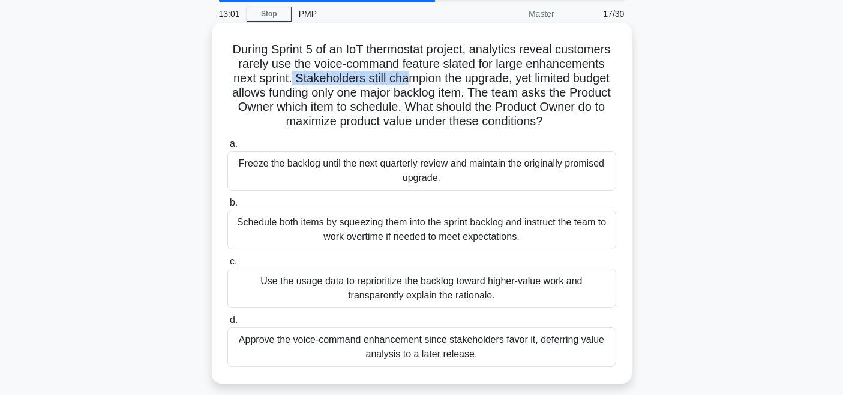
click at [407, 77] on h5 "During Sprint 5 of an IoT thermostat project, analytics reveal customers rarely…" at bounding box center [421, 86] width 391 height 88
click at [442, 93] on h5 "During Sprint 5 of an IoT thermostat project, analytics reveal customers rarely…" at bounding box center [421, 86] width 391 height 88
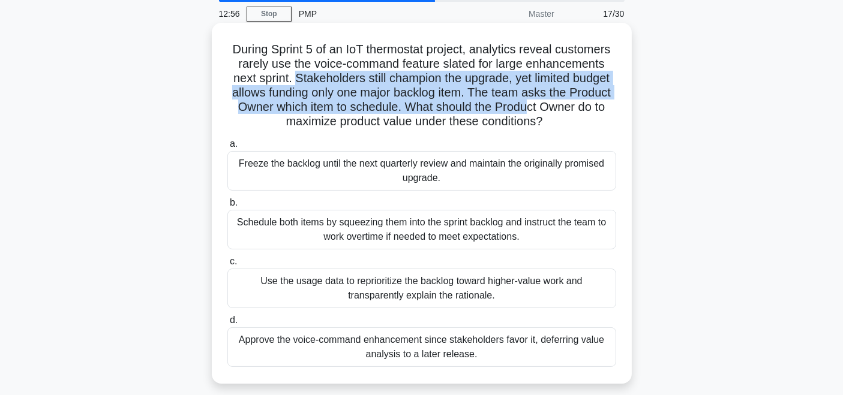
drag, startPoint x: 289, startPoint y: 73, endPoint x: 528, endPoint y: 114, distance: 242.8
click at [528, 114] on h5 "During Sprint 5 of an IoT thermostat project, analytics reveal customers rarely…" at bounding box center [421, 86] width 391 height 88
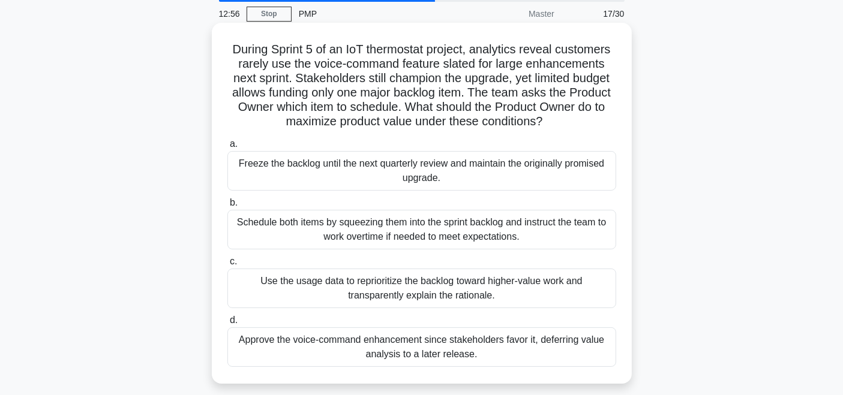
click at [552, 118] on icon at bounding box center [552, 124] width 14 height 13
drag, startPoint x: 550, startPoint y: 118, endPoint x: 290, endPoint y: 82, distance: 262.1
click at [290, 82] on h5 "During Sprint 5 of an IoT thermostat project, analytics reveal customers rarely…" at bounding box center [421, 86] width 391 height 88
click at [307, 89] on h5 "During Sprint 5 of an IoT thermostat project, analytics reveal customers rarely…" at bounding box center [421, 86] width 391 height 88
drag, startPoint x: 290, startPoint y: 76, endPoint x: 512, endPoint y: 79, distance: 221.9
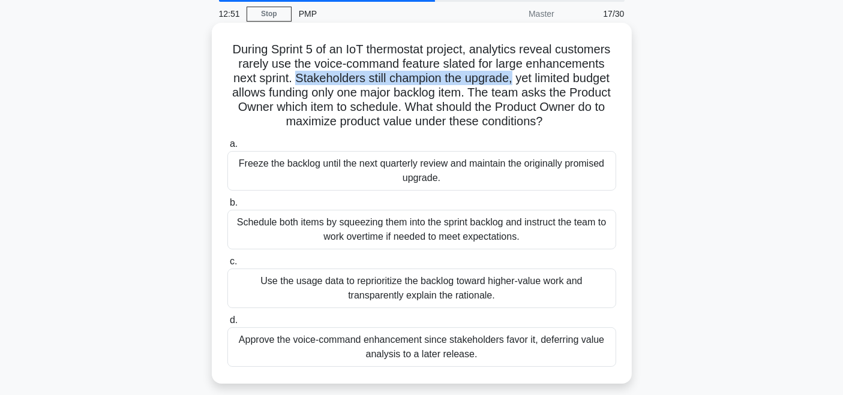
click at [512, 79] on h5 "During Sprint 5 of an IoT thermostat project, analytics reveal customers rarely…" at bounding box center [421, 86] width 391 height 88
click at [468, 108] on h5 "During Sprint 5 of an IoT thermostat project, analytics reveal customers rarely…" at bounding box center [421, 86] width 391 height 88
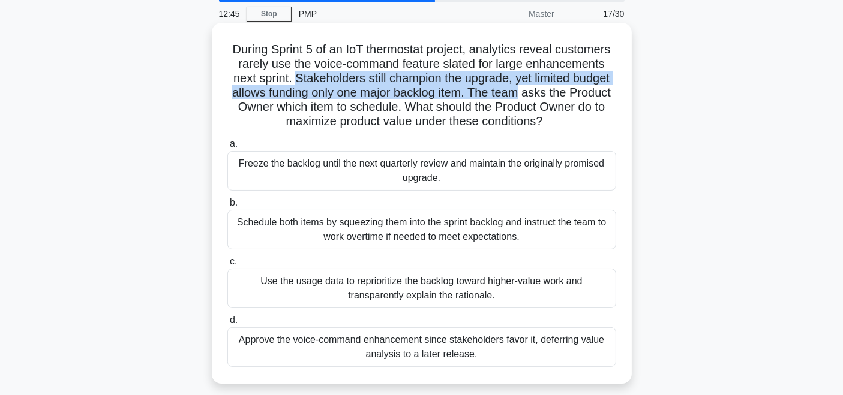
drag, startPoint x: 291, startPoint y: 78, endPoint x: 519, endPoint y: 90, distance: 227.6
click at [519, 90] on h5 "During Sprint 5 of an IoT thermostat project, analytics reveal customers rarely…" at bounding box center [421, 86] width 391 height 88
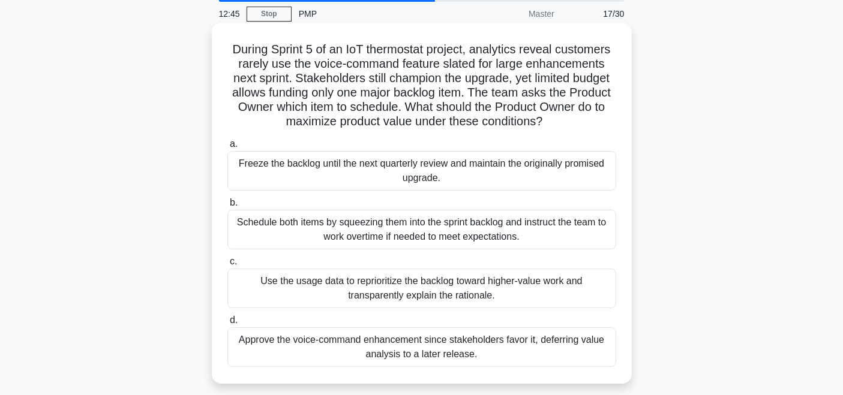
click at [515, 100] on h5 "During Sprint 5 of an IoT thermostat project, analytics reveal customers rarely…" at bounding box center [421, 86] width 391 height 88
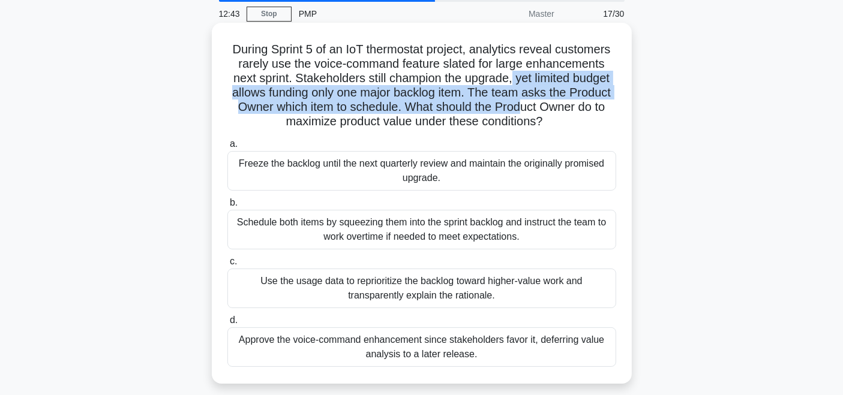
drag, startPoint x: 512, startPoint y: 77, endPoint x: 522, endPoint y: 113, distance: 36.8
click at [522, 113] on h5 "During Sprint 5 of an IoT thermostat project, analytics reveal customers rarely…" at bounding box center [421, 86] width 391 height 88
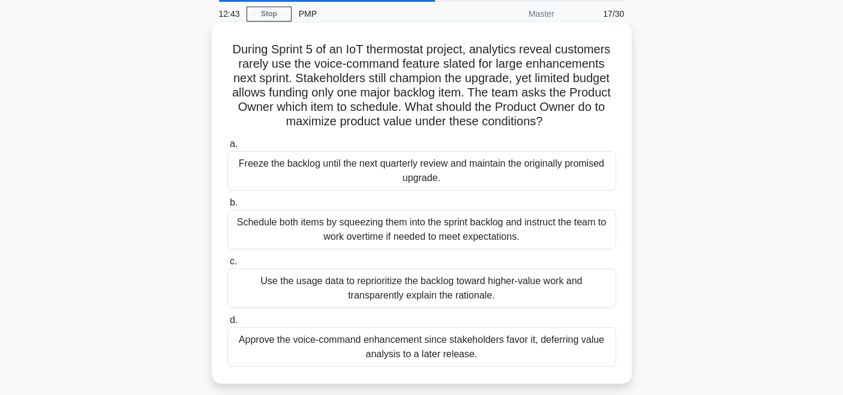
click at [566, 124] on h5 "During Sprint 5 of an IoT thermostat project, analytics reveal customers rarely…" at bounding box center [421, 86] width 391 height 88
drag, startPoint x: 288, startPoint y: 73, endPoint x: 521, endPoint y: 77, distance: 233.3
click at [521, 77] on h5 "During Sprint 5 of an IoT thermostat project, analytics reveal customers rarely…" at bounding box center [421, 86] width 391 height 88
click at [522, 105] on h5 "During Sprint 5 of an IoT thermostat project, analytics reveal customers rarely…" at bounding box center [421, 86] width 391 height 88
drag, startPoint x: 289, startPoint y: 75, endPoint x: 538, endPoint y: 73, distance: 248.9
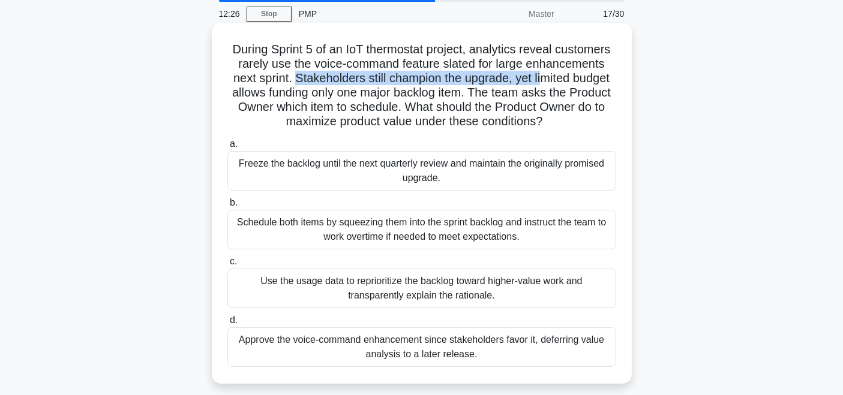
click at [540, 73] on h5 "During Sprint 5 of an IoT thermostat project, analytics reveal customers rarely…" at bounding box center [421, 86] width 391 height 88
click at [575, 122] on h5 "During Sprint 5 of an IoT thermostat project, analytics reveal customers rarely…" at bounding box center [421, 86] width 391 height 88
click at [294, 80] on h5 "During Sprint 5 of an IoT thermostat project, analytics reveal customers rarely…" at bounding box center [421, 86] width 391 height 88
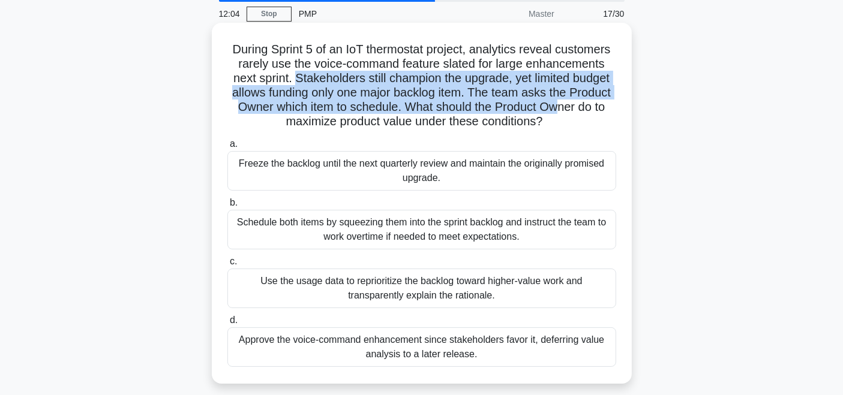
drag, startPoint x: 289, startPoint y: 76, endPoint x: 558, endPoint y: 103, distance: 270.0
click at [558, 103] on h5 "During Sprint 5 of an IoT thermostat project, analytics reveal customers rarely…" at bounding box center [421, 86] width 391 height 88
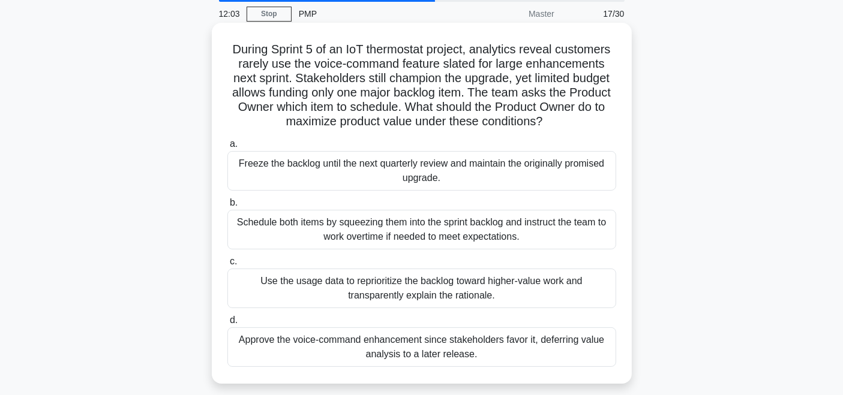
click at [572, 122] on h5 "During Sprint 5 of an IoT thermostat project, analytics reveal customers rarely…" at bounding box center [421, 86] width 391 height 88
drag, startPoint x: 289, startPoint y: 79, endPoint x: 571, endPoint y: 118, distance: 285.1
click at [571, 118] on h5 "During Sprint 5 of an IoT thermostat project, analytics reveal customers rarely…" at bounding box center [421, 86] width 391 height 88
click at [571, 126] on h5 "During Sprint 5 of an IoT thermostat project, analytics reveal customers rarely…" at bounding box center [421, 86] width 391 height 88
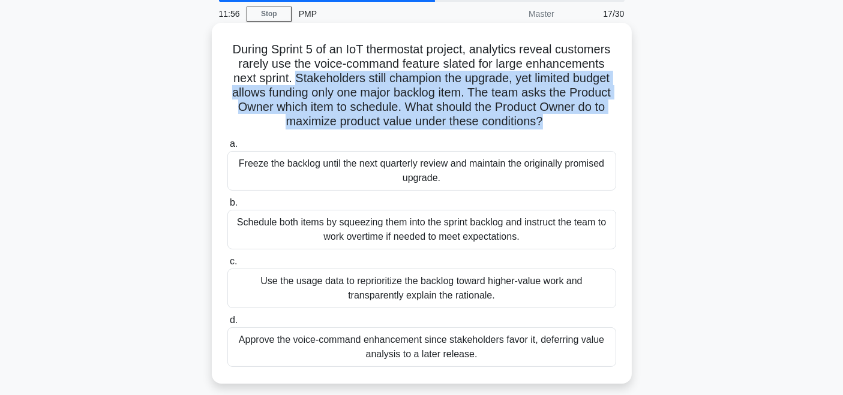
drag, startPoint x: 569, startPoint y: 126, endPoint x: 297, endPoint y: 79, distance: 276.2
click at [297, 79] on h5 "During Sprint 5 of an IoT thermostat project, analytics reveal customers rarely…" at bounding box center [421, 86] width 391 height 88
click at [557, 127] on icon ".spinner_0XTQ{transform-origin:center;animation:spinner_y6GP .75s linear infini…" at bounding box center [550, 122] width 14 height 14
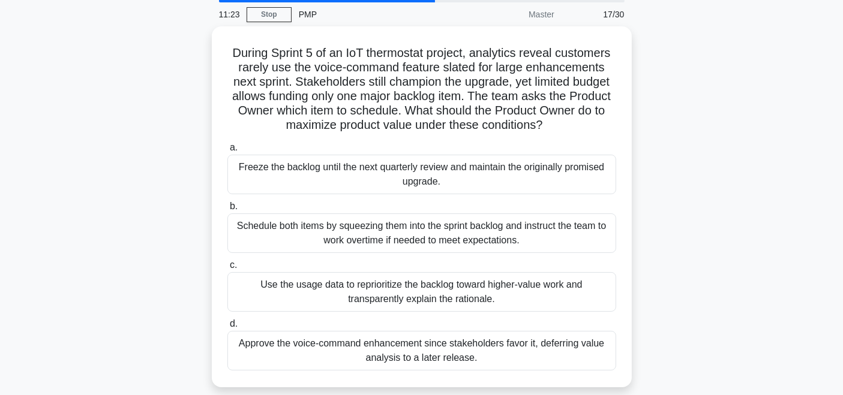
scroll to position [38, 0]
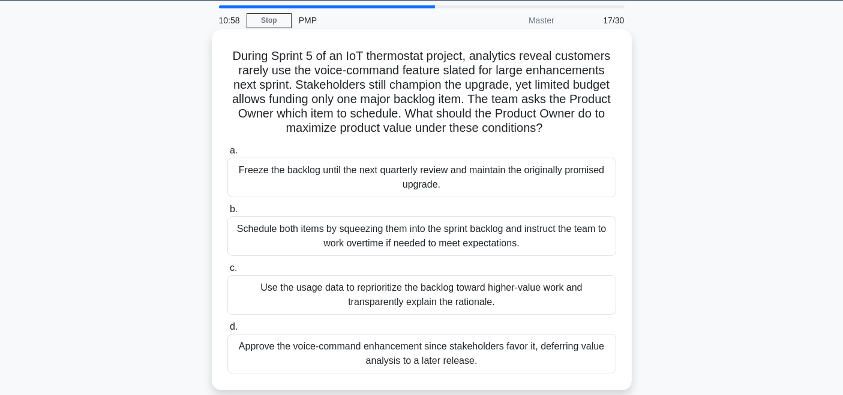
click at [474, 299] on div "Use the usage data to reprioritize the backlog toward higher-value work and tra…" at bounding box center [421, 295] width 389 height 40
click at [227, 272] on input "c. Use the usage data to reprioritize the backlog toward higher-value work and …" at bounding box center [227, 268] width 0 height 8
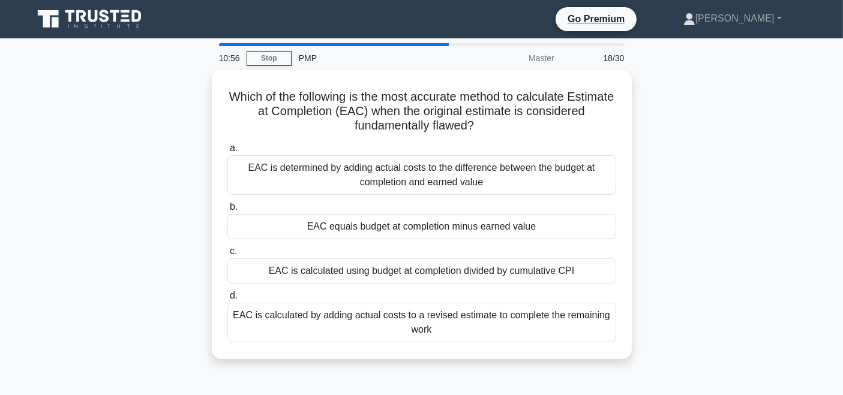
scroll to position [22, 0]
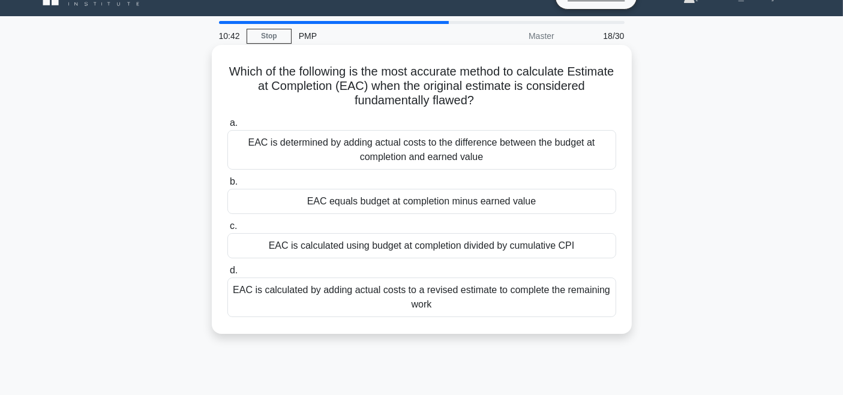
click at [524, 151] on div "EAC is determined by adding actual costs to the difference between the budget a…" at bounding box center [421, 150] width 389 height 40
click at [227, 127] on input "a. EAC is determined by adding actual costs to the difference between the budge…" at bounding box center [227, 123] width 0 height 8
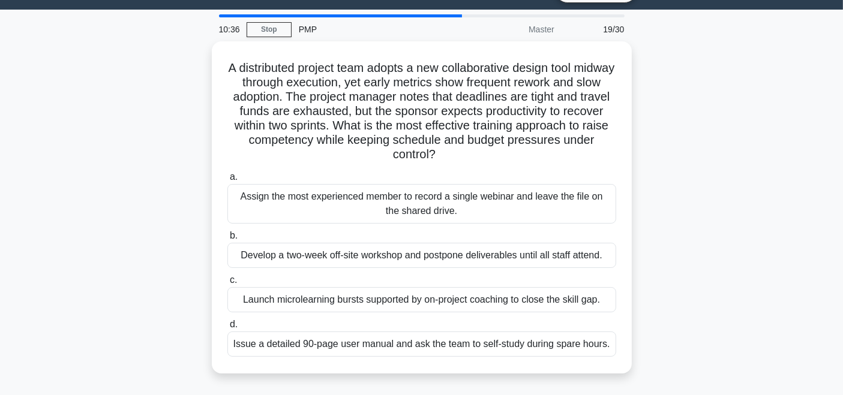
scroll to position [34, 0]
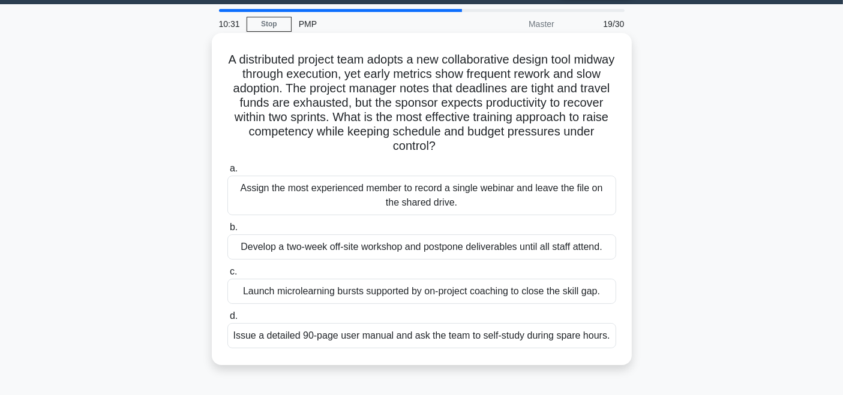
drag, startPoint x: 245, startPoint y: 55, endPoint x: 479, endPoint y: 140, distance: 248.5
click at [479, 140] on h5 "A distributed project team adopts a new collaborative design tool midway throug…" at bounding box center [421, 103] width 391 height 102
click at [478, 149] on h5 "A distributed project team adopts a new collaborative design tool midway throug…" at bounding box center [421, 103] width 391 height 102
drag, startPoint x: 467, startPoint y: 148, endPoint x: 242, endPoint y: 58, distance: 242.2
click at [242, 58] on h5 "A distributed project team adopts a new collaborative design tool midway throug…" at bounding box center [421, 103] width 391 height 102
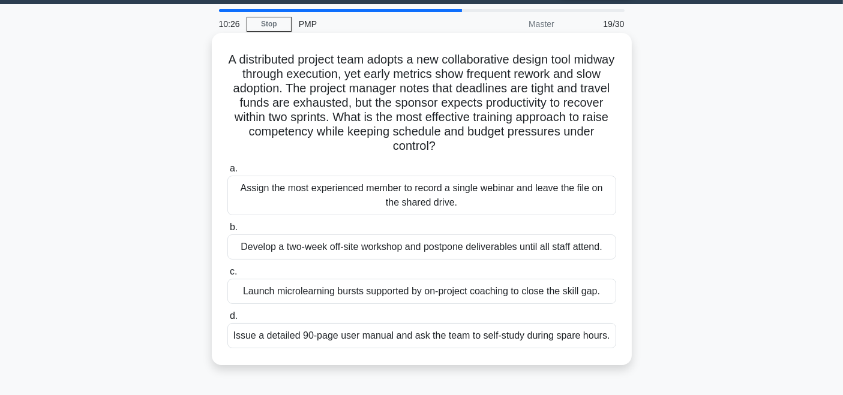
click at [519, 152] on h5 "A distributed project team adopts a new collaborative design tool midway throug…" at bounding box center [421, 103] width 391 height 102
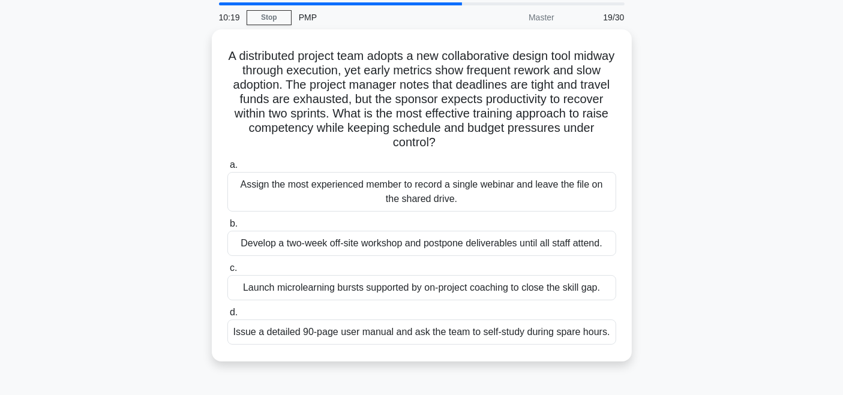
scroll to position [32, 0]
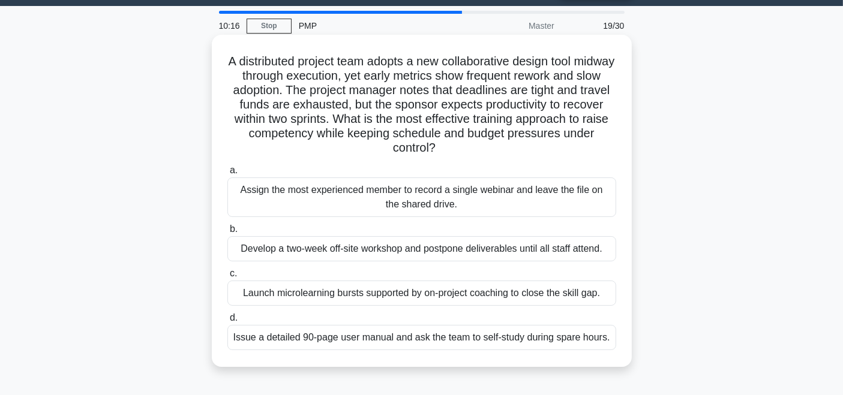
drag, startPoint x: 246, startPoint y: 62, endPoint x: 492, endPoint y: 145, distance: 258.9
click at [492, 145] on h5 "A distributed project team adopts a new collaborative design tool midway throug…" at bounding box center [421, 105] width 391 height 102
click at [479, 149] on h5 "A distributed project team adopts a new collaborative design tool midway throug…" at bounding box center [421, 105] width 391 height 102
drag, startPoint x: 239, startPoint y: 57, endPoint x: 488, endPoint y: 149, distance: 265.4
click at [488, 149] on h5 "A distributed project team adopts a new collaborative design tool midway throug…" at bounding box center [421, 105] width 391 height 102
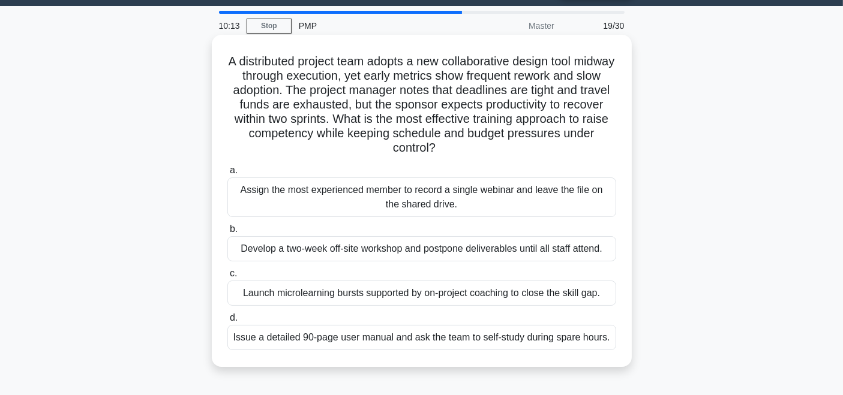
click at [488, 149] on h5 "A distributed project team adopts a new collaborative design tool midway throug…" at bounding box center [421, 105] width 391 height 102
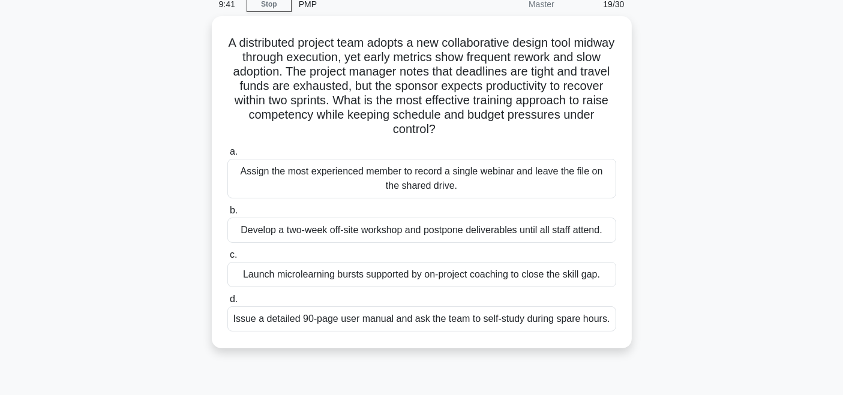
scroll to position [48, 0]
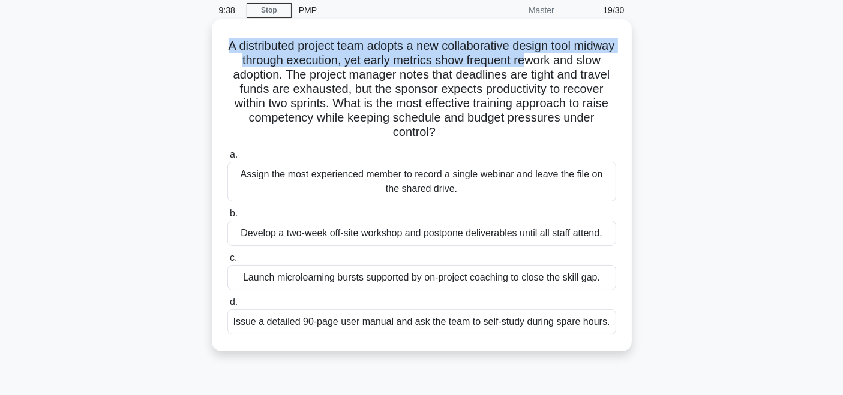
drag, startPoint x: 238, startPoint y: 48, endPoint x: 568, endPoint y: 56, distance: 330.5
click at [568, 56] on h5 "A distributed project team adopts a new collaborative design tool midway throug…" at bounding box center [421, 89] width 391 height 102
click at [568, 58] on h5 "A distributed project team adopts a new collaborative design tool midway throug…" at bounding box center [421, 89] width 391 height 102
drag, startPoint x: 239, startPoint y: 49, endPoint x: 381, endPoint y: 64, distance: 142.9
click at [381, 64] on h5 "A distributed project team adopts a new collaborative design tool midway throug…" at bounding box center [421, 89] width 391 height 102
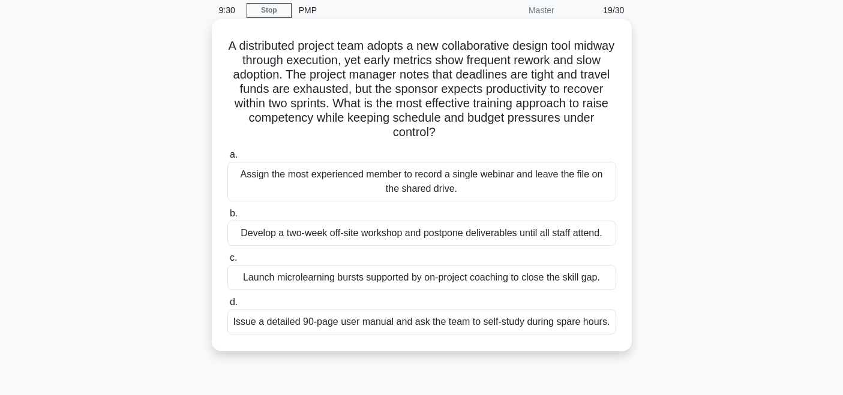
click at [395, 73] on h5 "A distributed project team adopts a new collaborative design tool midway throug…" at bounding box center [421, 89] width 391 height 102
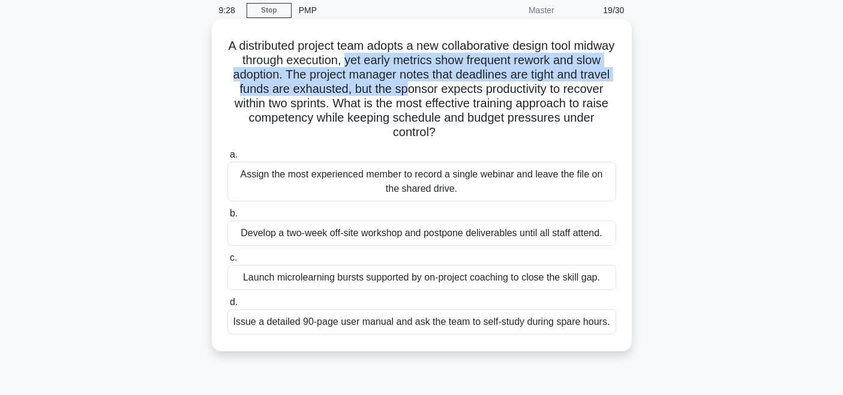
drag, startPoint x: 380, startPoint y: 59, endPoint x: 447, endPoint y: 83, distance: 71.7
click at [447, 83] on h5 "A distributed project team adopts a new collaborative design tool midway throug…" at bounding box center [421, 89] width 391 height 102
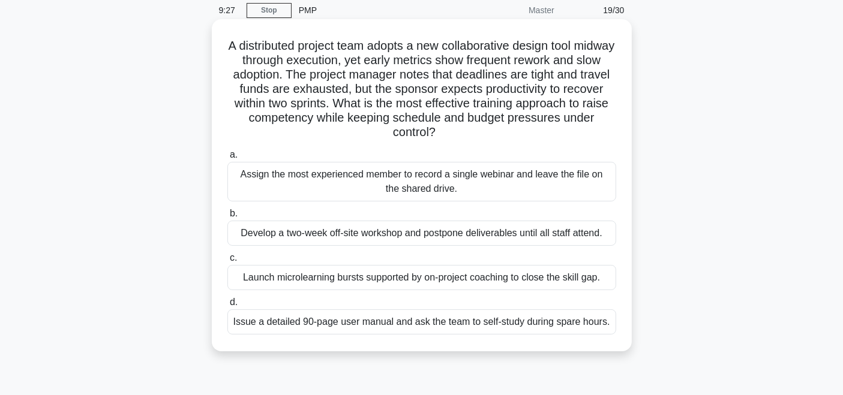
click at [486, 97] on h5 "A distributed project team adopts a new collaborative design tool midway throug…" at bounding box center [421, 89] width 391 height 102
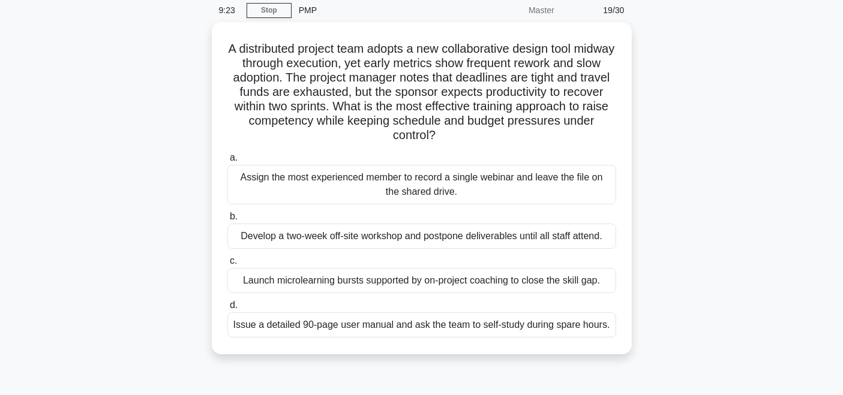
drag, startPoint x: 513, startPoint y: 136, endPoint x: 204, endPoint y: 47, distance: 321.9
click at [204, 47] on div "A distributed project team adopts a new collaborative design tool midway throug…" at bounding box center [422, 195] width 792 height 347
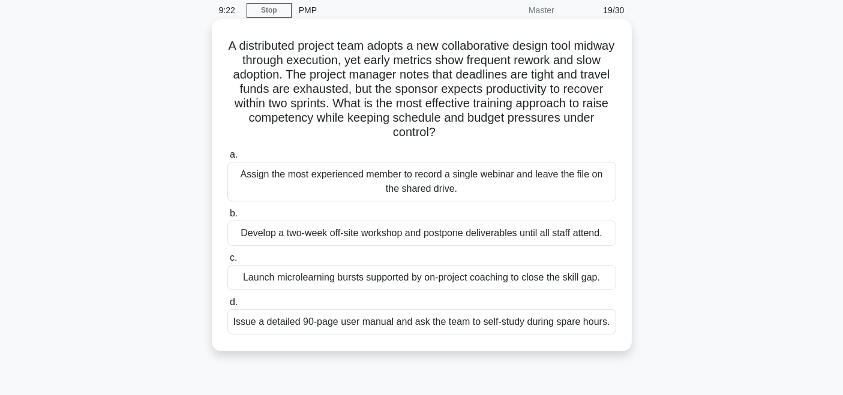
click at [531, 138] on h5 "A distributed project team adopts a new collaborative design tool midway throug…" at bounding box center [421, 89] width 391 height 102
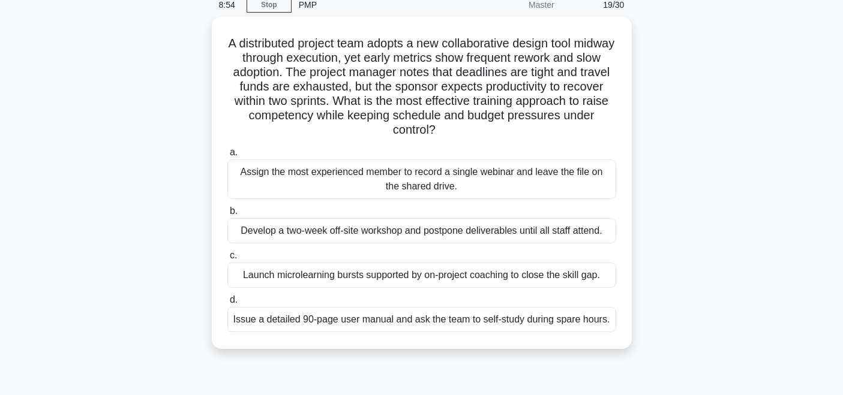
scroll to position [49, 0]
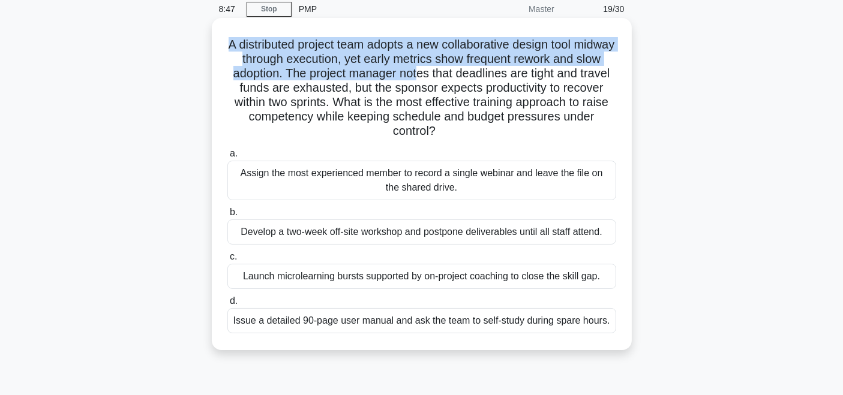
drag, startPoint x: 233, startPoint y: 40, endPoint x: 449, endPoint y: 79, distance: 219.4
click at [449, 79] on h5 "A distributed project team adopts a new collaborative design tool midway throug…" at bounding box center [421, 88] width 391 height 102
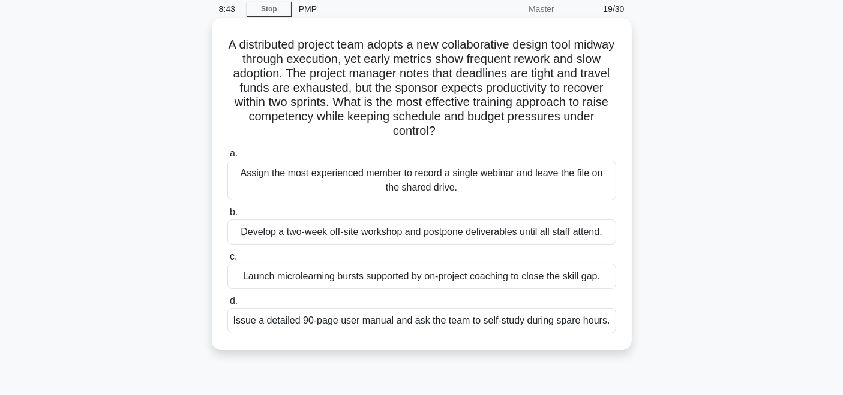
click at [505, 139] on h5 "A distributed project team adopts a new collaborative design tool midway throug…" at bounding box center [421, 88] width 391 height 102
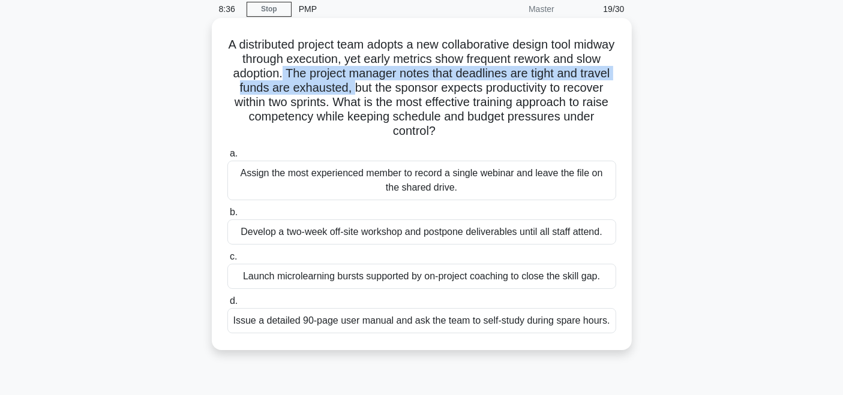
drag, startPoint x: 310, startPoint y: 71, endPoint x: 388, endPoint y: 88, distance: 79.9
click at [388, 88] on h5 "A distributed project team adopts a new collaborative design tool midway throug…" at bounding box center [421, 88] width 391 height 102
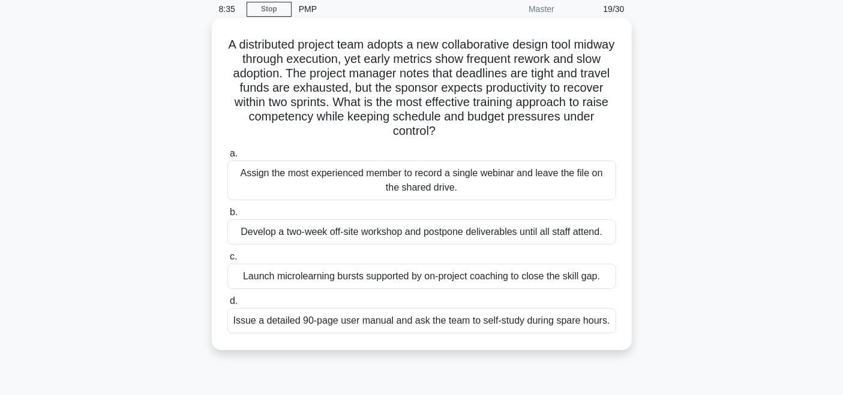
click at [450, 135] on icon ".spinner_0XTQ{transform-origin:center;animation:spinner_y6GP .75s linear infini…" at bounding box center [442, 132] width 14 height 14
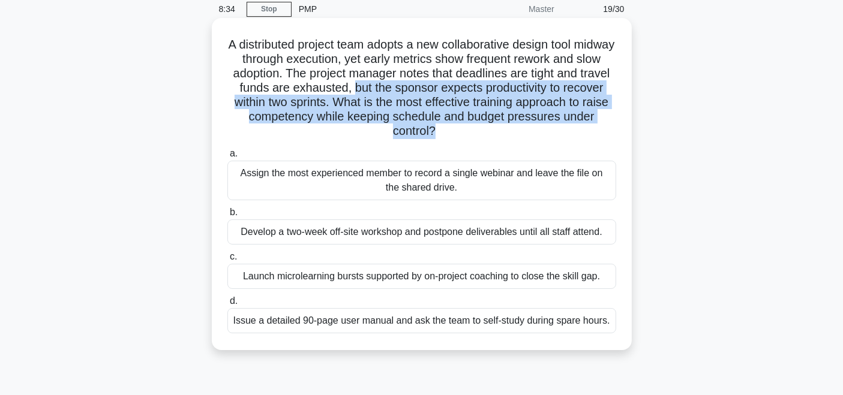
drag, startPoint x: 466, startPoint y: 135, endPoint x: 401, endPoint y: 90, distance: 79.3
click at [401, 90] on h5 "A distributed project team adopts a new collaborative design tool midway throug…" at bounding box center [421, 88] width 391 height 102
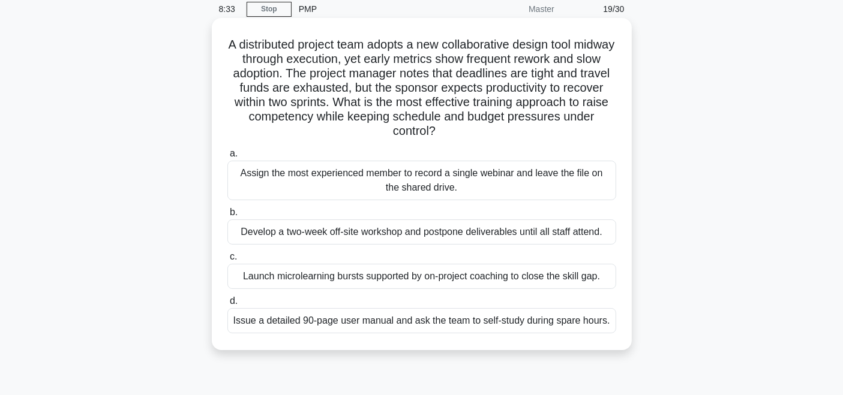
click at [482, 142] on div "A distributed project team adopts a new collaborative design tool midway throug…" at bounding box center [421, 184] width 410 height 323
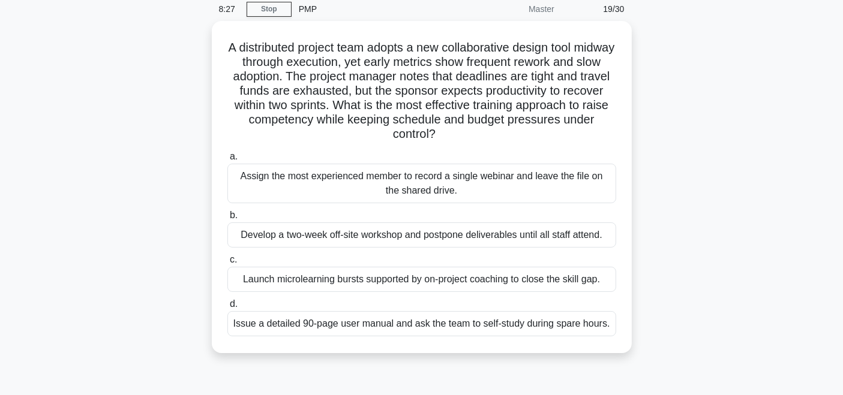
scroll to position [63, 0]
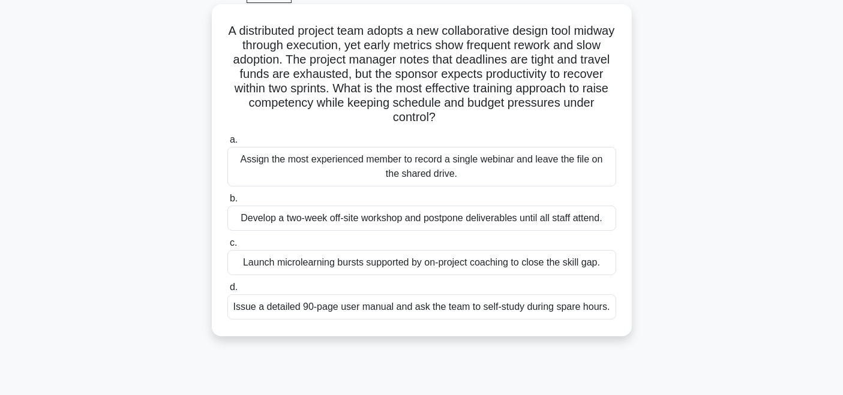
drag, startPoint x: 242, startPoint y: 102, endPoint x: 468, endPoint y: 115, distance: 226.5
click at [468, 115] on h5 "A distributed project team adopts a new collaborative design tool midway throug…" at bounding box center [421, 74] width 391 height 102
click at [498, 127] on div "A distributed project team adopts a new collaborative design tool midway throug…" at bounding box center [421, 170] width 410 height 323
click at [446, 263] on div "Launch microlearning bursts supported by on-project coaching to close the skill…" at bounding box center [421, 262] width 389 height 25
click at [227, 247] on input "c. Launch microlearning bursts supported by on-project coaching to close the sk…" at bounding box center [227, 243] width 0 height 8
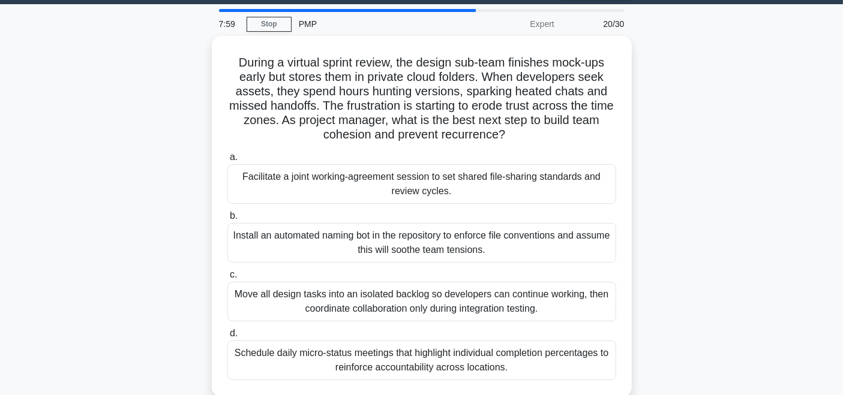
scroll to position [35, 0]
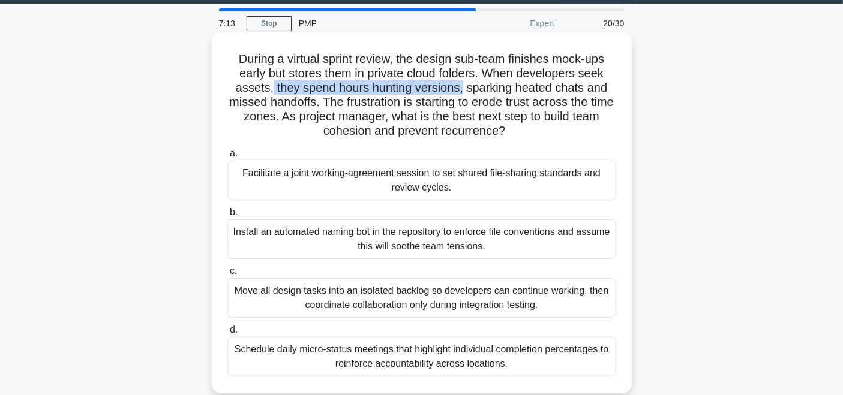
drag, startPoint x: 269, startPoint y: 91, endPoint x: 464, endPoint y: 85, distance: 195.6
click at [464, 85] on h5 "During a virtual sprint review, the design sub-team finishes mock-ups early but…" at bounding box center [421, 96] width 391 height 88
click at [551, 137] on h5 "During a virtual sprint review, the design sub-team finishes mock-ups early but…" at bounding box center [421, 96] width 391 height 88
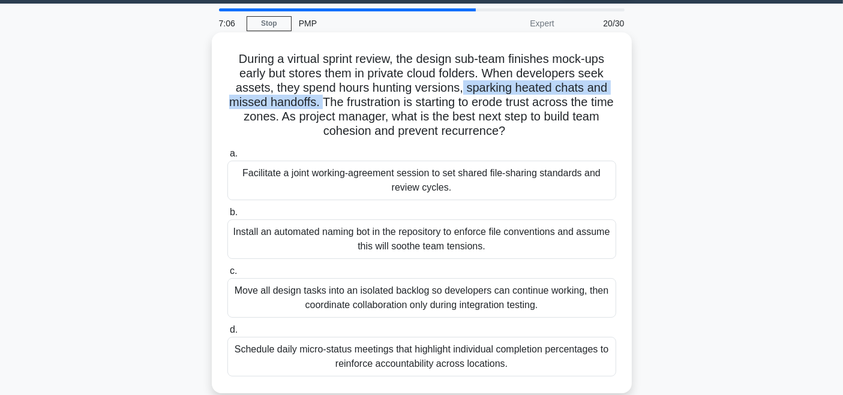
drag, startPoint x: 464, startPoint y: 90, endPoint x: 332, endPoint y: 102, distance: 132.5
click at [332, 102] on h5 "During a virtual sprint review, the design sub-team finishes mock-ups early but…" at bounding box center [421, 96] width 391 height 88
click at [333, 102] on h5 "During a virtual sprint review, the design sub-team finishes mock-ups early but…" at bounding box center [421, 96] width 391 height 88
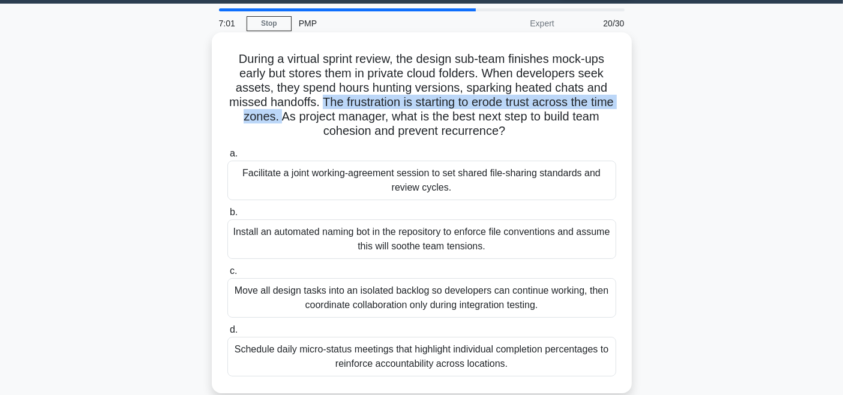
drag, startPoint x: 332, startPoint y: 102, endPoint x: 304, endPoint y: 117, distance: 31.9
click at [304, 117] on h5 "During a virtual sprint review, the design sub-team finishes mock-ups early but…" at bounding box center [421, 96] width 391 height 88
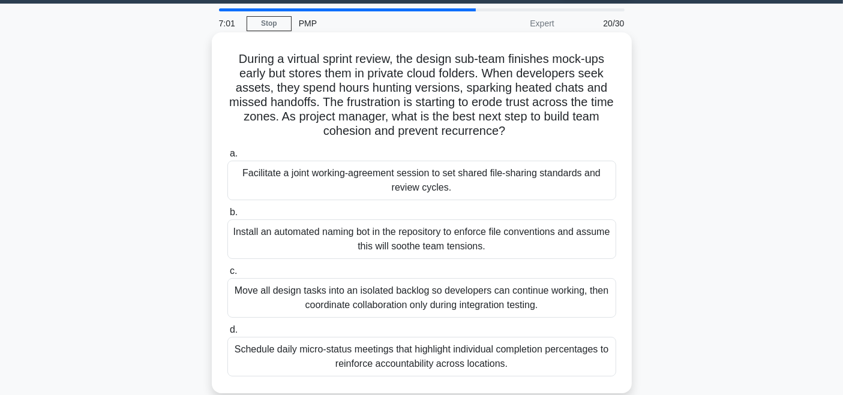
click at [281, 134] on h5 "During a virtual sprint review, the design sub-team finishes mock-ups early but…" at bounding box center [421, 96] width 391 height 88
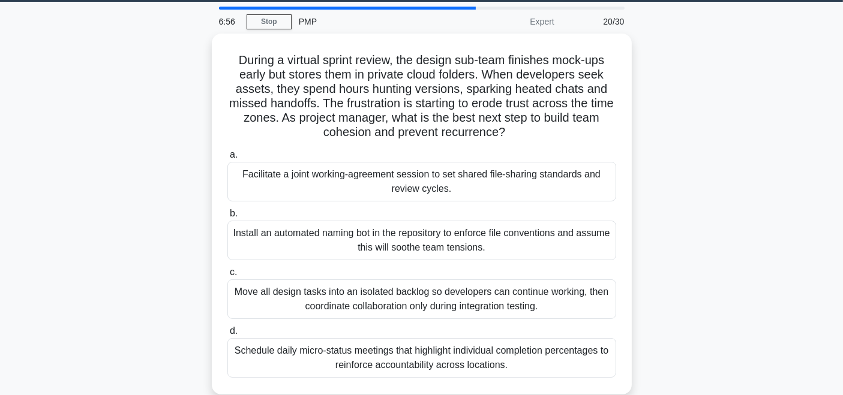
scroll to position [48, 0]
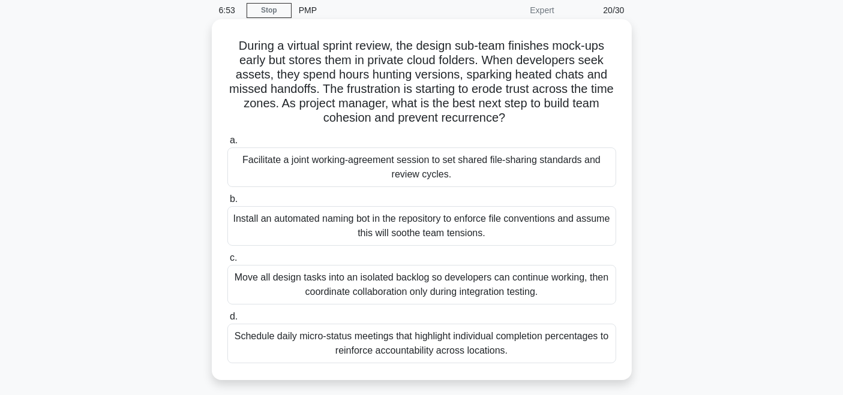
drag, startPoint x: 304, startPoint y: 103, endPoint x: 546, endPoint y: 114, distance: 242.5
click at [546, 114] on h5 "During a virtual sprint review, the design sub-team finishes mock-ups early but…" at bounding box center [421, 82] width 391 height 88
click at [546, 127] on div "During a virtual sprint review, the design sub-team finishes mock-ups early but…" at bounding box center [421, 199] width 410 height 351
drag, startPoint x: 303, startPoint y: 108, endPoint x: 549, endPoint y: 113, distance: 246.5
click at [549, 113] on h5 "During a virtual sprint review, the design sub-team finishes mock-ups early but…" at bounding box center [421, 82] width 391 height 88
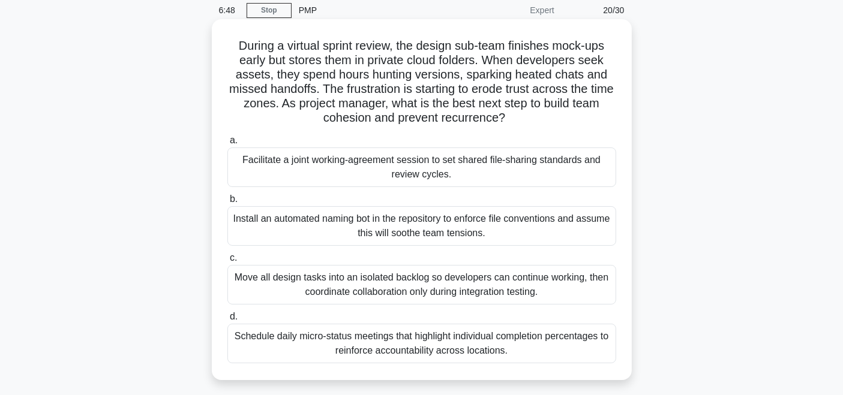
click at [545, 122] on h5 "During a virtual sprint review, the design sub-team finishes mock-ups early but…" at bounding box center [421, 82] width 391 height 88
drag, startPoint x: 306, startPoint y: 100, endPoint x: 530, endPoint y: 115, distance: 223.6
click at [530, 115] on h5 "During a virtual sprint review, the design sub-team finishes mock-ups early but…" at bounding box center [421, 82] width 391 height 88
click at [519, 125] on icon ".spinner_0XTQ{transform-origin:center;animation:spinner_y6GP .75s linear infini…" at bounding box center [512, 119] width 14 height 14
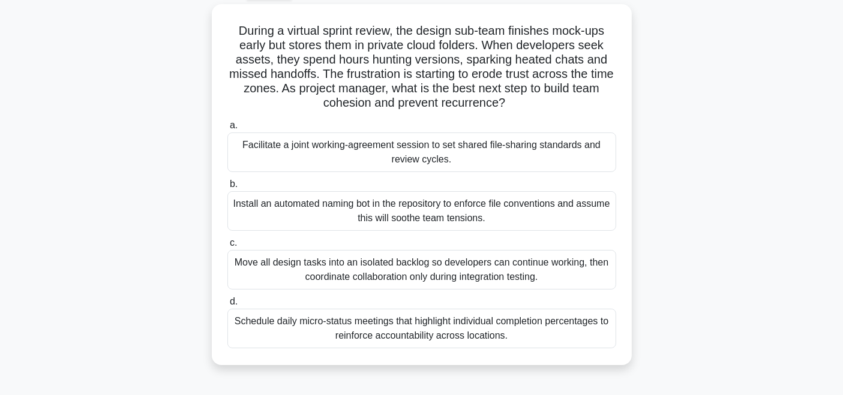
scroll to position [69, 0]
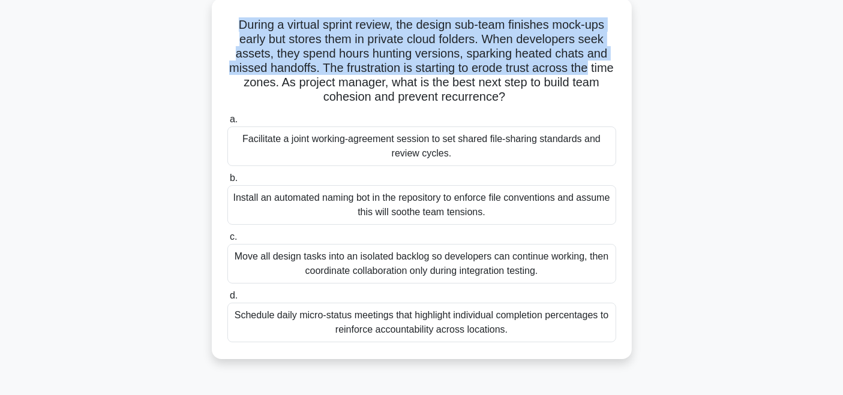
drag, startPoint x: 233, startPoint y: 26, endPoint x: 607, endPoint y: 73, distance: 376.4
click at [607, 73] on h5 "During a virtual sprint review, the design sub-team finishes mock-ups early but…" at bounding box center [421, 61] width 391 height 88
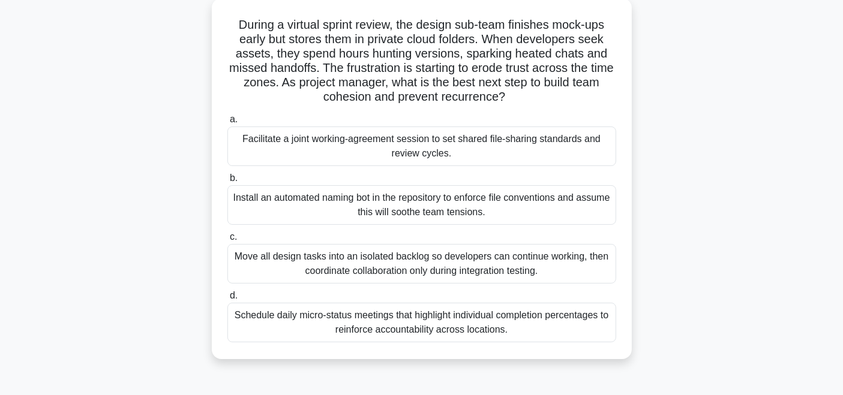
click at [539, 87] on h5 "During a virtual sprint review, the design sub-team finishes mock-ups early but…" at bounding box center [421, 61] width 391 height 88
drag, startPoint x: 326, startPoint y: 70, endPoint x: 553, endPoint y: 103, distance: 229.7
click at [553, 103] on h5 "During a virtual sprint review, the design sub-team finishes mock-ups early but…" at bounding box center [421, 61] width 391 height 88
click at [553, 104] on h5 "During a virtual sprint review, the design sub-team finishes mock-ups early but…" at bounding box center [421, 61] width 391 height 88
drag, startPoint x: 538, startPoint y: 93, endPoint x: 332, endPoint y: 66, distance: 207.5
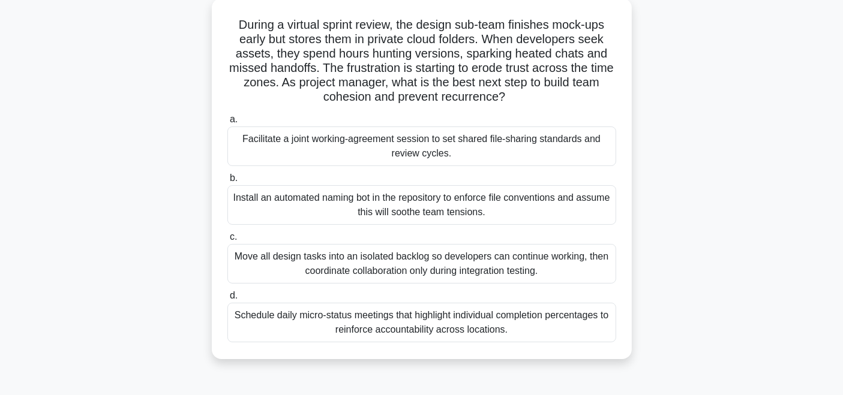
click at [332, 66] on h5 "During a virtual sprint review, the design sub-team finishes mock-ups early but…" at bounding box center [421, 61] width 391 height 88
click at [540, 106] on div "During a virtual sprint review, the design sub-team finishes mock-ups early but…" at bounding box center [421, 178] width 410 height 351
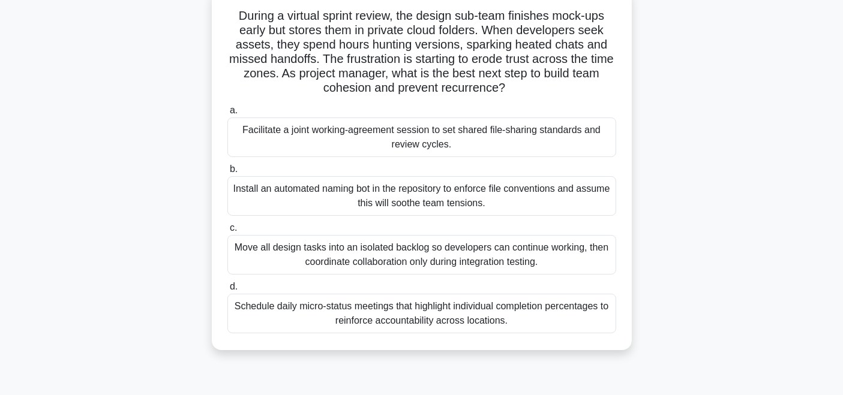
scroll to position [80, 0]
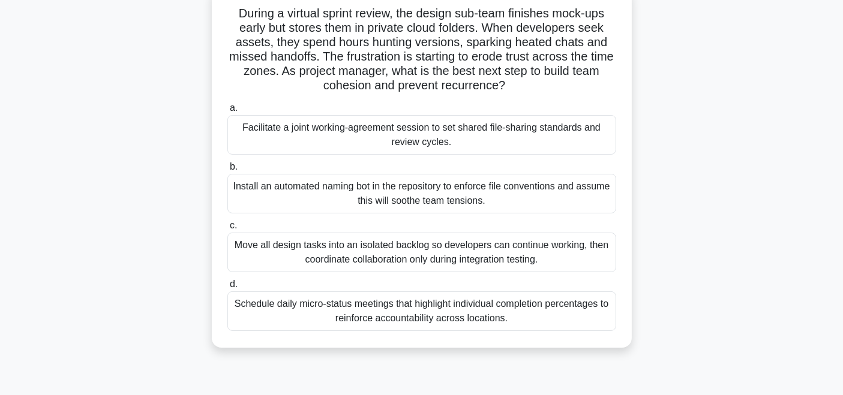
click at [478, 129] on div "Facilitate a joint working-agreement session to set shared file-sharing standar…" at bounding box center [421, 135] width 389 height 40
click at [227, 112] on input "a. Facilitate a joint working-agreement session to set shared file-sharing stan…" at bounding box center [227, 108] width 0 height 8
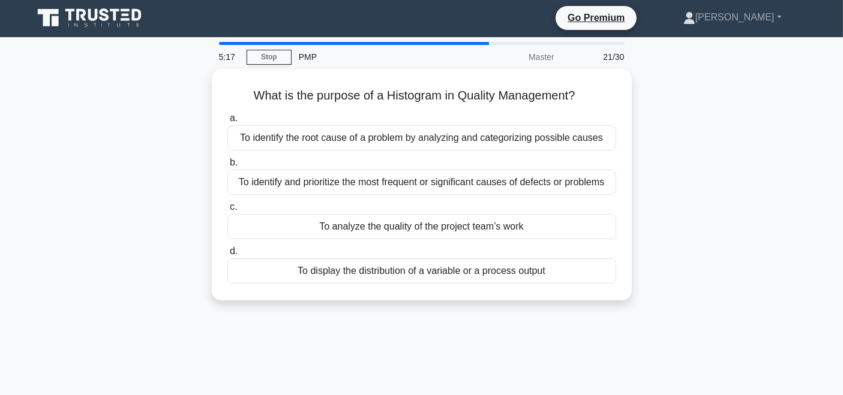
scroll to position [0, 0]
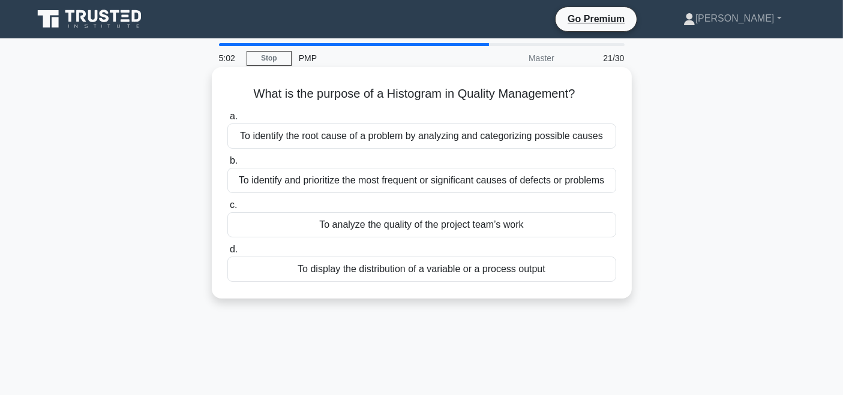
click at [498, 272] on div "To display the distribution of a variable or a process output" at bounding box center [421, 269] width 389 height 25
click at [227, 254] on input "d. To display the distribution of a variable or a process output" at bounding box center [227, 250] width 0 height 8
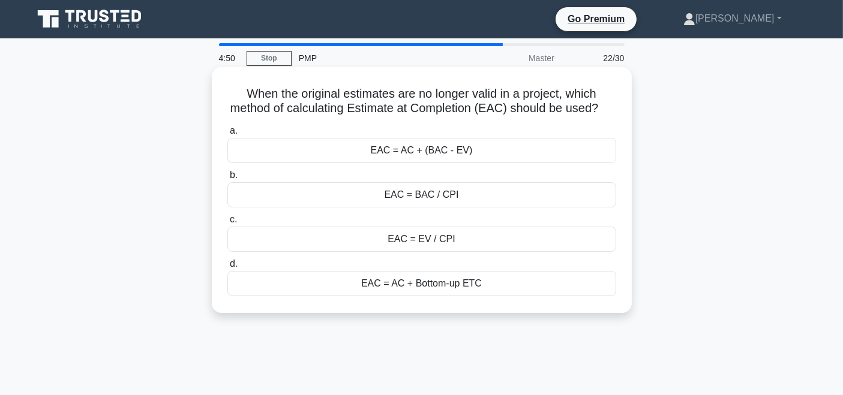
click at [491, 296] on div "EAC = AC + Bottom-up ETC" at bounding box center [421, 283] width 389 height 25
click at [227, 268] on input "d. EAC = AC + Bottom-up ETC" at bounding box center [227, 264] width 0 height 8
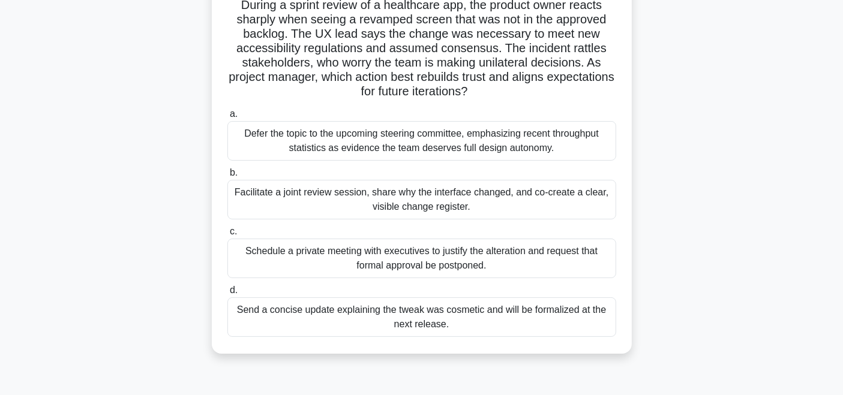
scroll to position [99, 0]
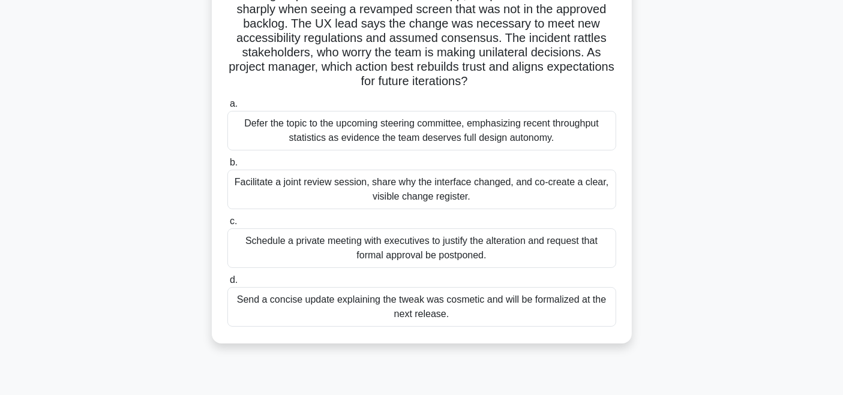
click at [368, 189] on div "Facilitate a joint review session, share why the interface changed, and co-crea…" at bounding box center [421, 190] width 389 height 40
click at [227, 167] on input "b. Facilitate a joint review session, share why the interface changed, and co-c…" at bounding box center [227, 163] width 0 height 8
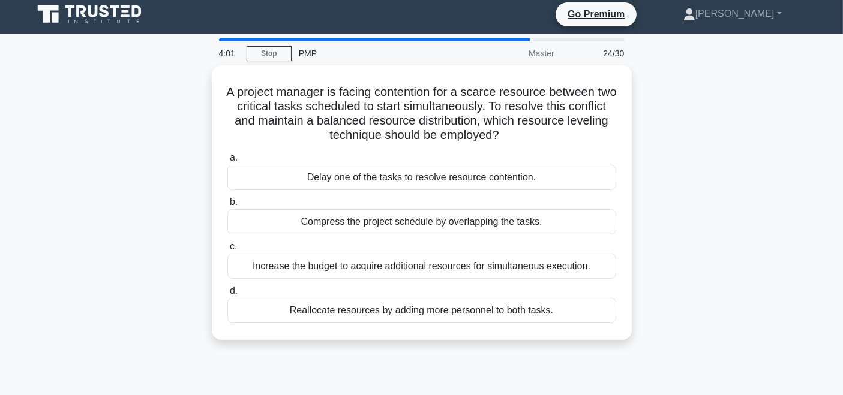
scroll to position [10, 0]
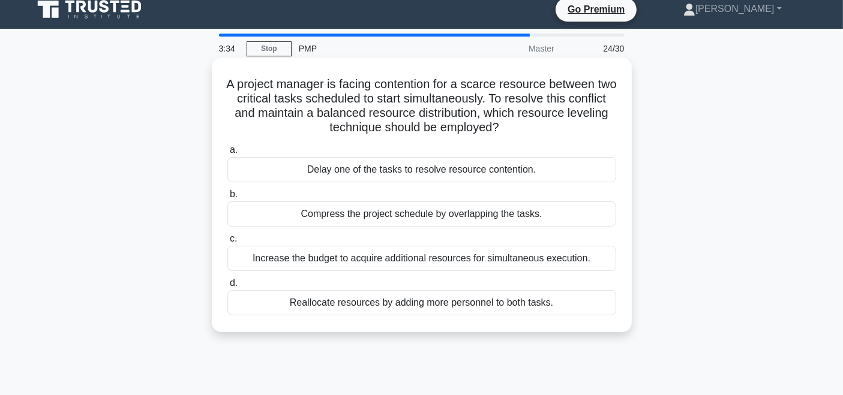
drag, startPoint x: 335, startPoint y: 88, endPoint x: 541, endPoint y: 133, distance: 210.5
click at [541, 133] on h5 "A project manager is facing contention for a scarce resource between two critic…" at bounding box center [421, 106] width 391 height 59
drag, startPoint x: 515, startPoint y: 96, endPoint x: 565, endPoint y: 134, distance: 62.9
click at [565, 134] on h5 "A project manager is facing contention for a scarce resource between two critic…" at bounding box center [421, 106] width 391 height 59
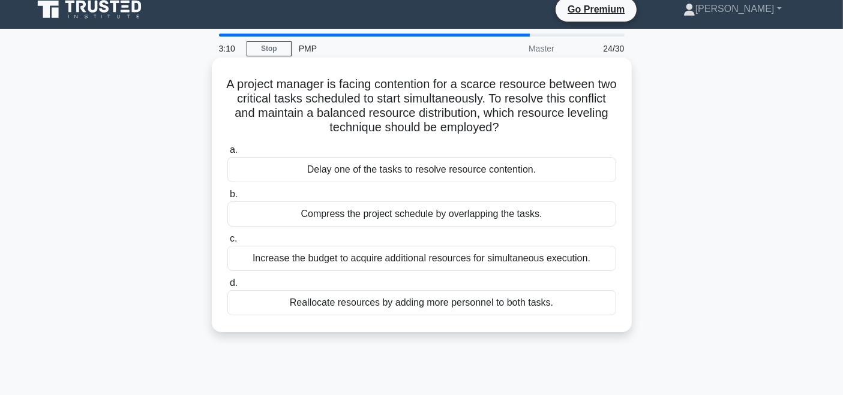
click at [570, 139] on div "A project manager is facing contention for a scarce resource between two critic…" at bounding box center [421, 194] width 410 height 265
drag, startPoint x: 246, startPoint y: 84, endPoint x: 570, endPoint y: 122, distance: 326.1
click at [570, 122] on h5 "A project manager is facing contention for a scarce resource between two critic…" at bounding box center [421, 106] width 391 height 59
click at [548, 138] on div "A project manager is facing contention for a scarce resource between two critic…" at bounding box center [421, 194] width 410 height 265
click at [442, 220] on div "Compress the project schedule by overlapping the tasks." at bounding box center [421, 213] width 389 height 25
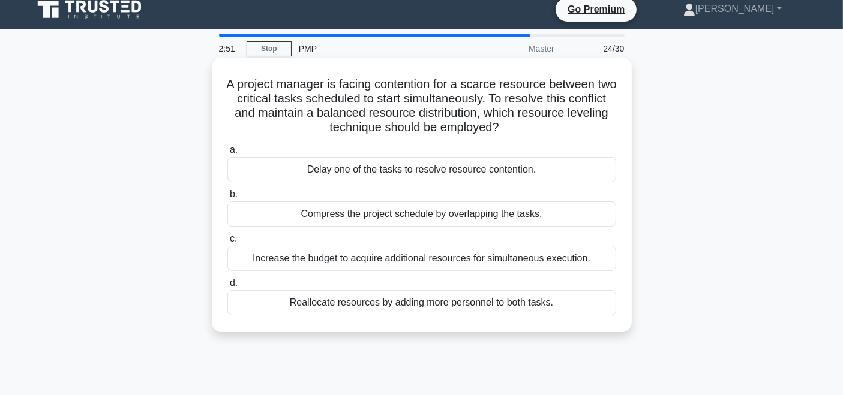
click at [227, 198] on input "b. Compress the project schedule by overlapping the tasks." at bounding box center [227, 195] width 0 height 8
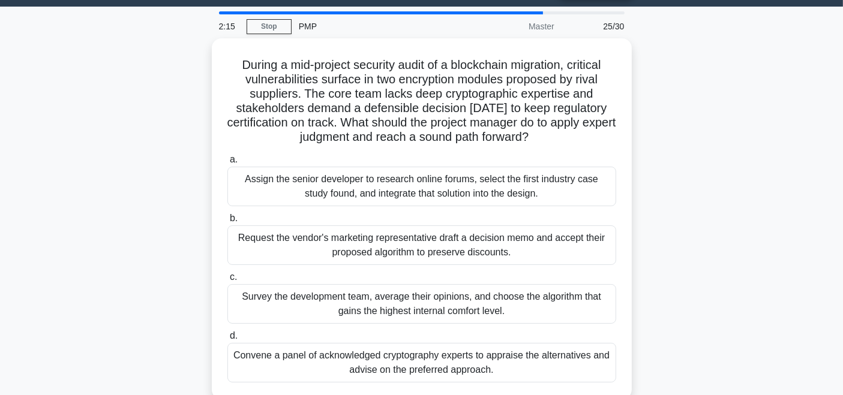
scroll to position [45, 0]
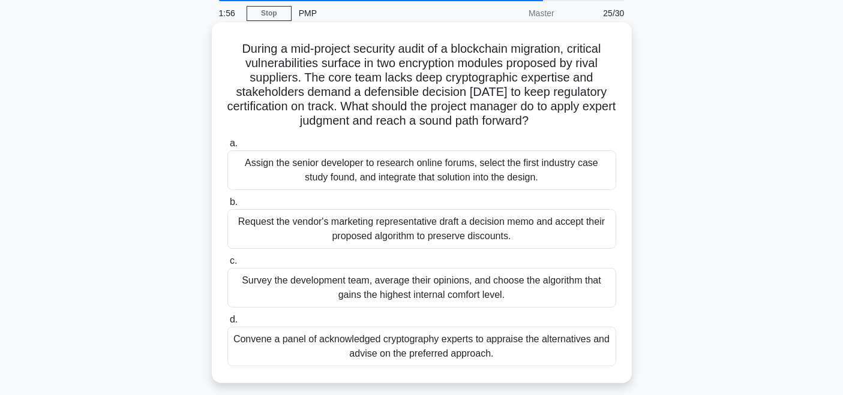
click at [445, 348] on div "Convene a panel of acknowledged cryptography experts to appraise the alternativ…" at bounding box center [421, 347] width 389 height 40
click at [227, 324] on input "d. Convene a panel of acknowledged cryptography experts to appraise the alterna…" at bounding box center [227, 320] width 0 height 8
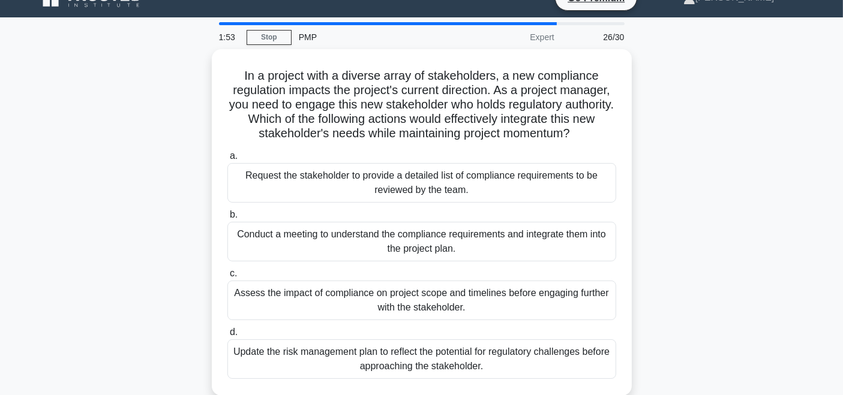
scroll to position [36, 0]
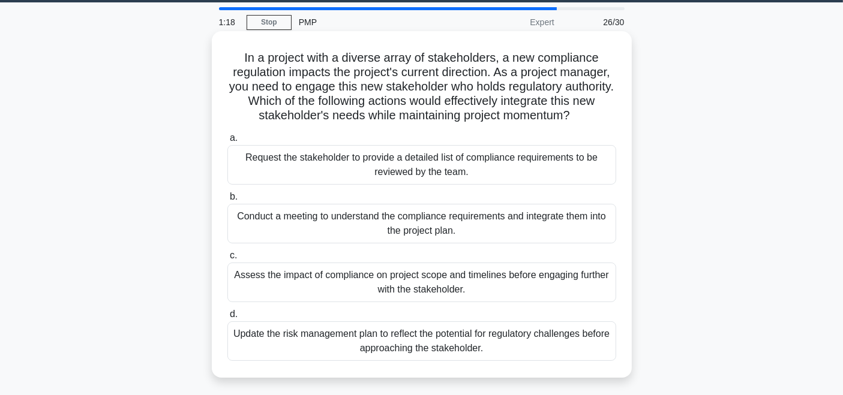
click at [518, 284] on div "Assess the impact of compliance on project scope and timelines before engaging …" at bounding box center [421, 283] width 389 height 40
click at [227, 260] on input "c. Assess the impact of compliance on project scope and timelines before engagi…" at bounding box center [227, 256] width 0 height 8
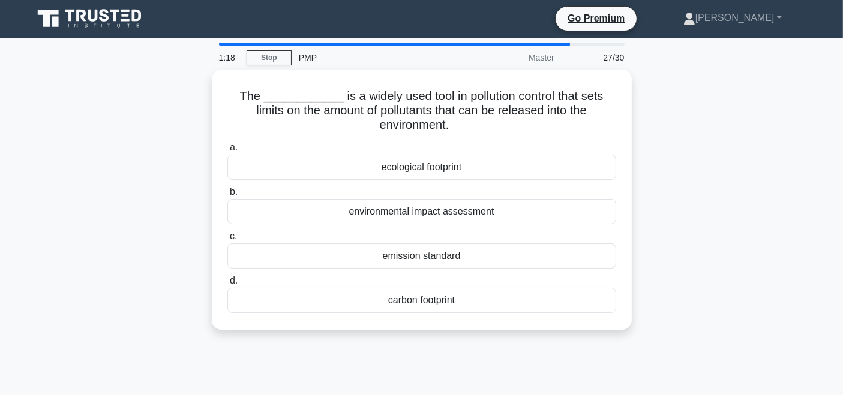
scroll to position [0, 0]
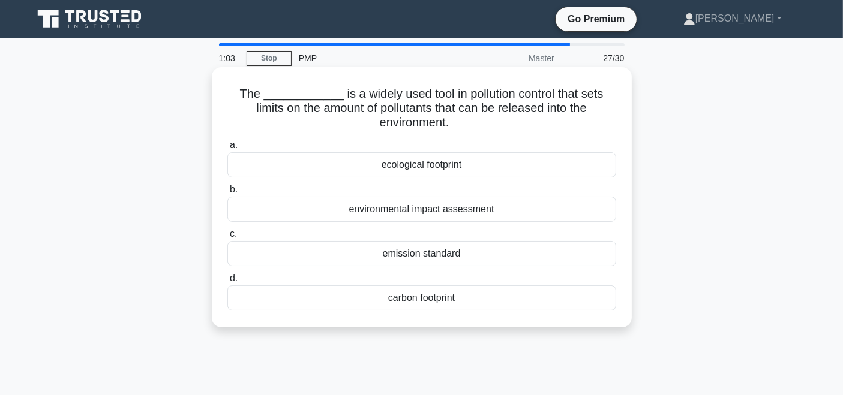
click at [450, 251] on div "emission standard" at bounding box center [421, 253] width 389 height 25
click at [227, 238] on input "c. emission standard" at bounding box center [227, 234] width 0 height 8
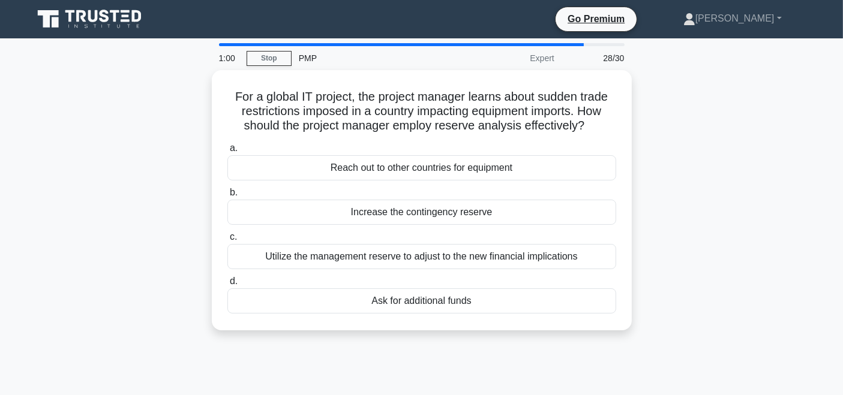
scroll to position [1, 0]
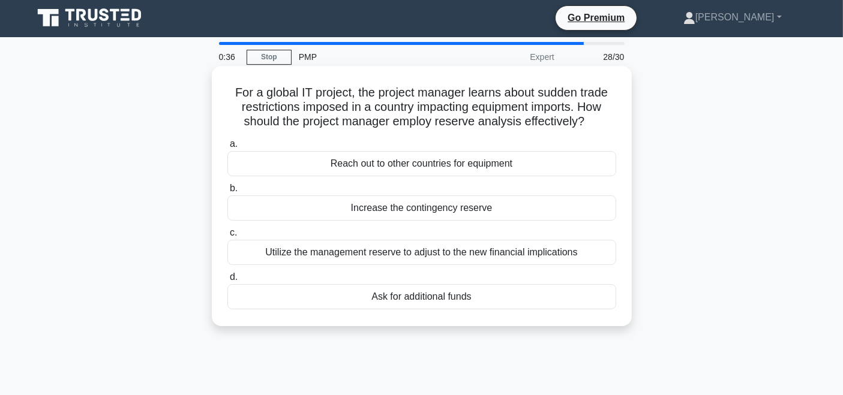
click at [438, 257] on div "Utilize the management reserve to adjust to the new financial implications" at bounding box center [421, 252] width 389 height 25
click at [227, 237] on input "c. Utilize the management reserve to adjust to the new financial implications" at bounding box center [227, 233] width 0 height 8
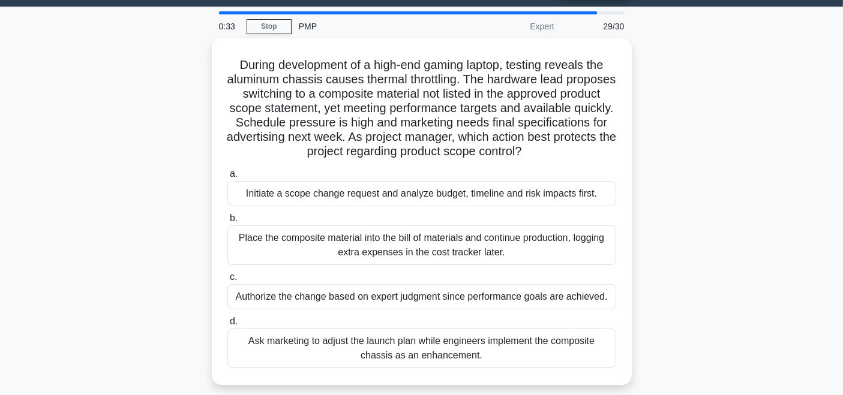
scroll to position [39, 0]
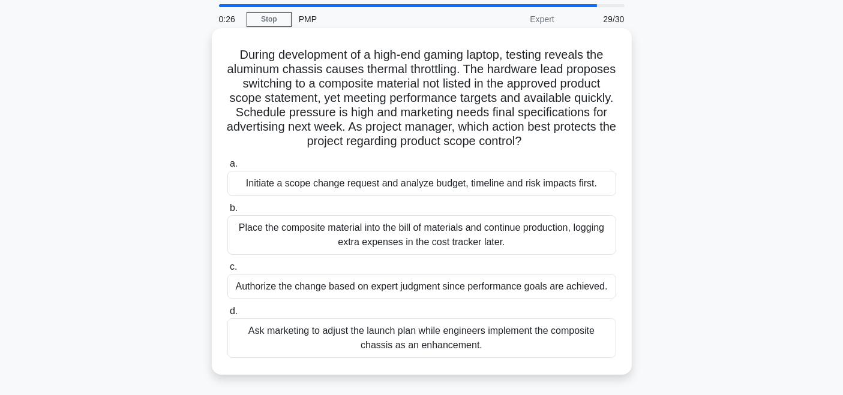
click at [463, 184] on div "Initiate a scope change request and analyze budget, timeline and risk impacts f…" at bounding box center [421, 183] width 389 height 25
click at [227, 168] on input "a. Initiate a scope change request and analyze budget, timeline and risk impact…" at bounding box center [227, 164] width 0 height 8
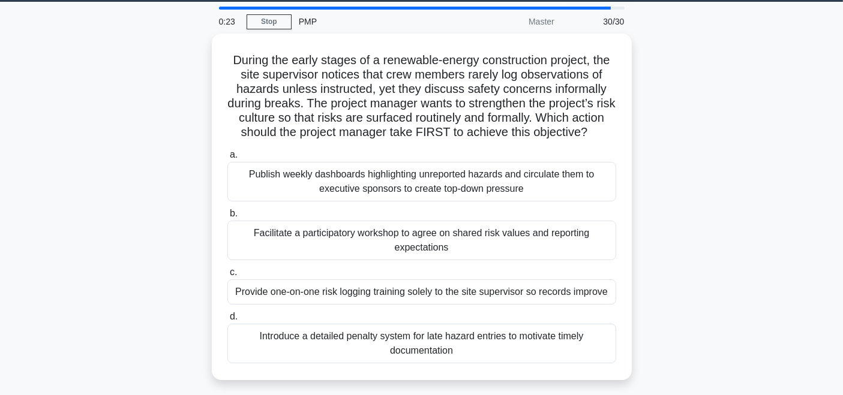
scroll to position [44, 0]
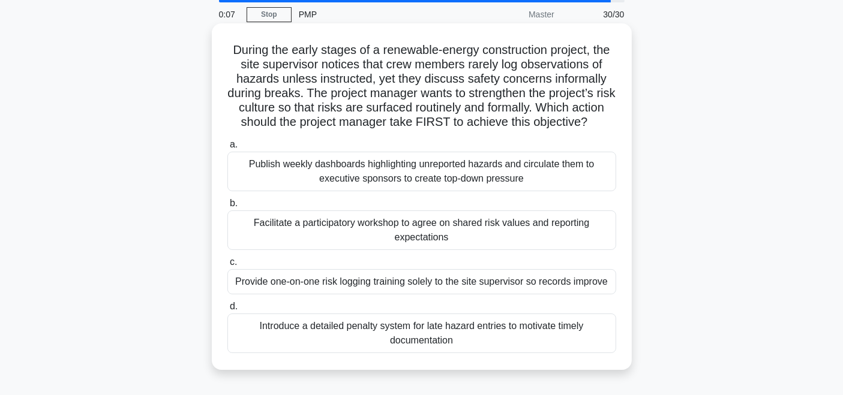
click at [475, 246] on div "Facilitate a participatory workshop to agree on shared risk values and reportin…" at bounding box center [421, 230] width 389 height 40
click at [227, 207] on input "b. Facilitate a participatory workshop to agree on shared risk values and repor…" at bounding box center [227, 204] width 0 height 8
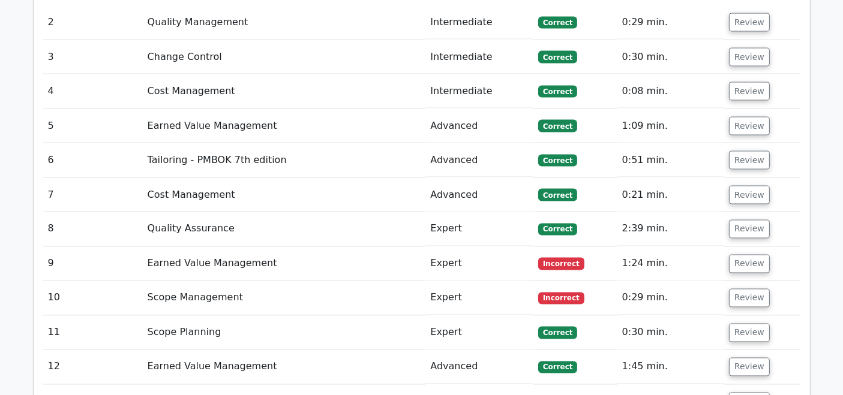
scroll to position [2080, 0]
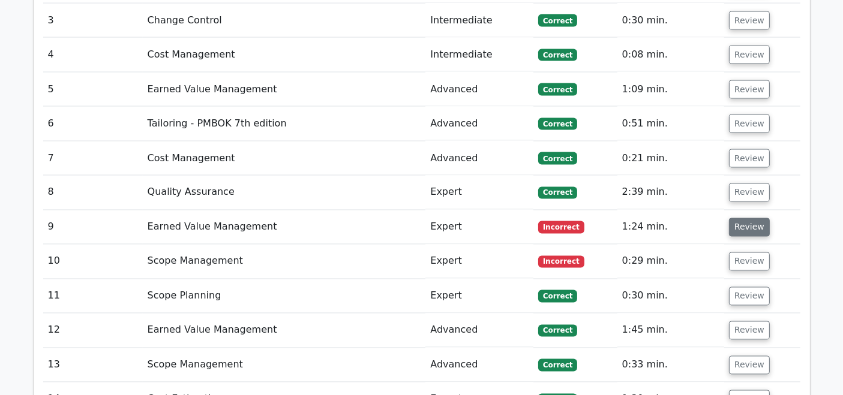
click at [754, 218] on button "Review" at bounding box center [749, 227] width 41 height 19
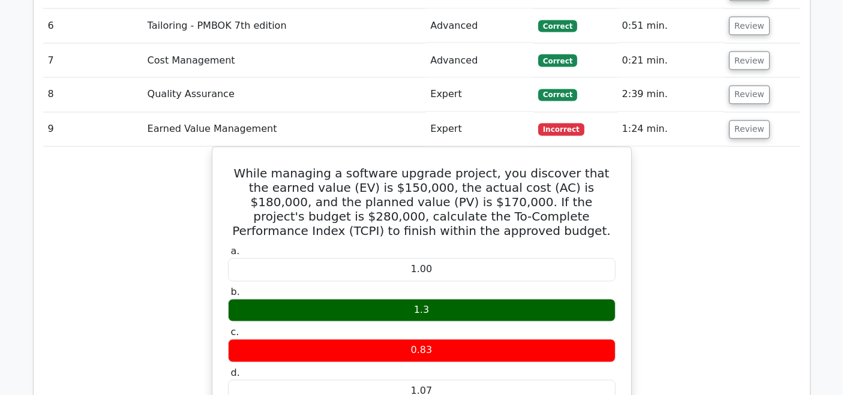
scroll to position [2171, 0]
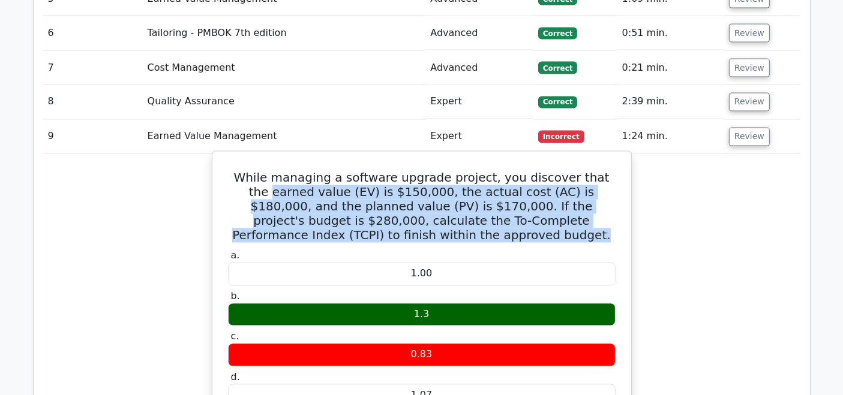
drag, startPoint x: 225, startPoint y: 98, endPoint x: 481, endPoint y: 139, distance: 259.2
click at [509, 171] on h5 "While managing a software upgrade project, you discover that the earned value (…" at bounding box center [422, 207] width 390 height 72
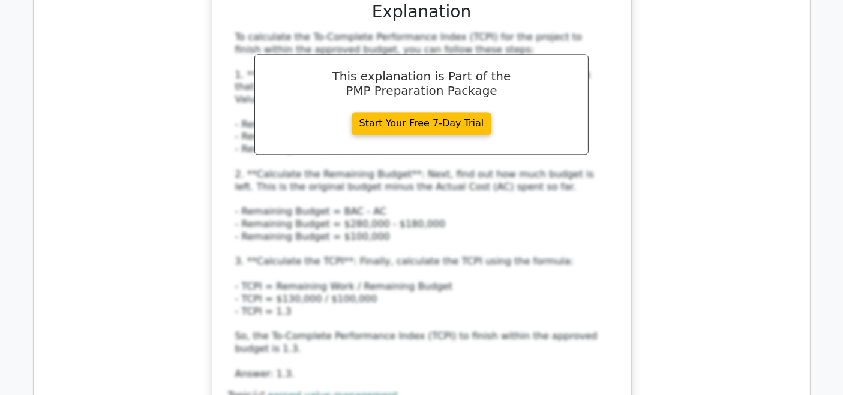
scroll to position [2974, 0]
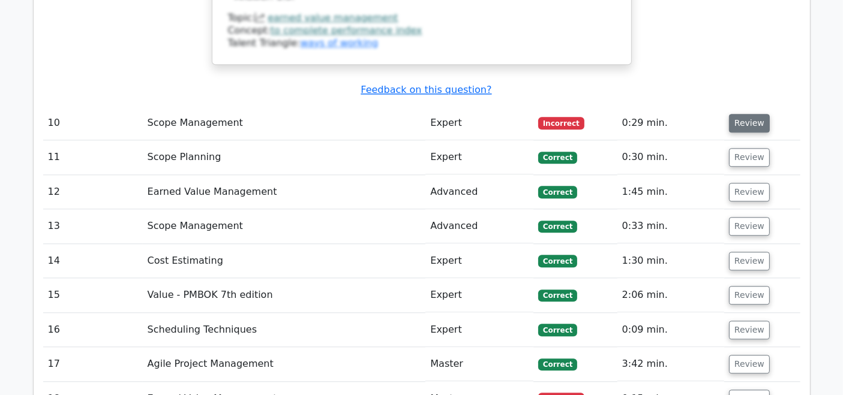
click at [738, 114] on button "Review" at bounding box center [749, 123] width 41 height 19
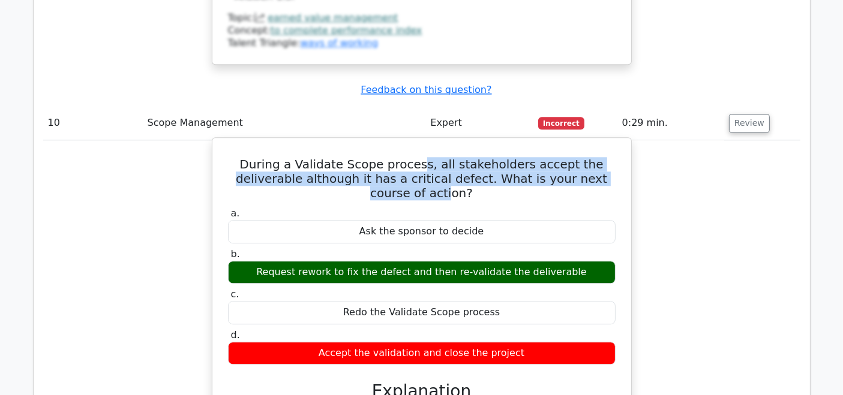
drag, startPoint x: 397, startPoint y: 73, endPoint x: 585, endPoint y: 91, distance: 188.6
click at [585, 157] on h5 "During a Validate Scope process, all stakeholders accept the deliverable althou…" at bounding box center [422, 178] width 390 height 43
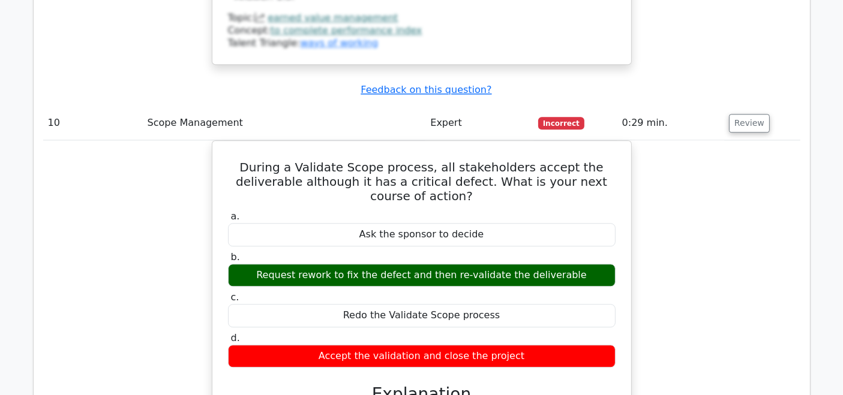
click at [720, 140] on div "During a Validate Scope process, all stakeholders accept the deliverable althou…" at bounding box center [421, 375] width 757 height 471
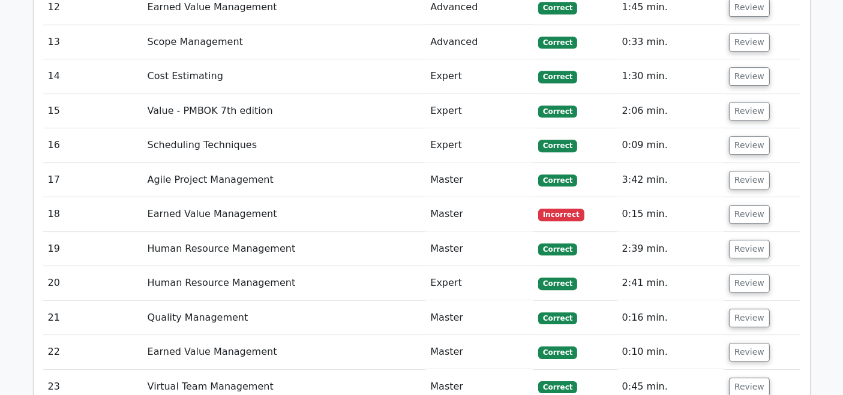
scroll to position [3654, 0]
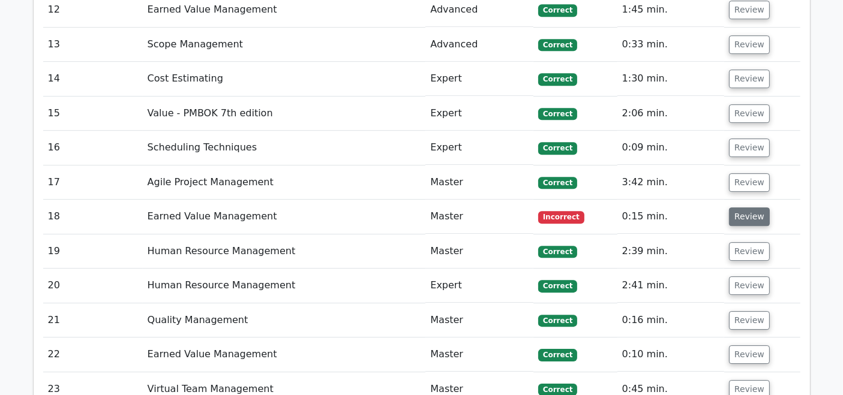
click at [744, 207] on button "Review" at bounding box center [749, 216] width 41 height 19
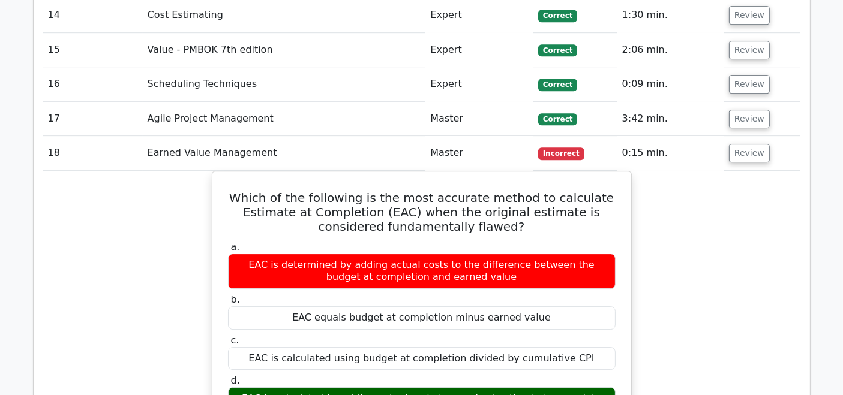
scroll to position [3734, 0]
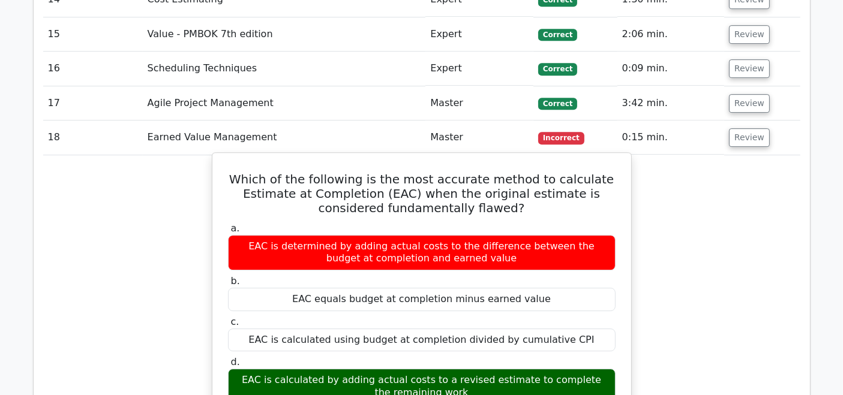
drag, startPoint x: 458, startPoint y: 287, endPoint x: 251, endPoint y: 282, distance: 207.0
click at [251, 369] on div "EAC is calculated by adding actual costs to a revised estimate to complete the …" at bounding box center [421, 387] width 387 height 36
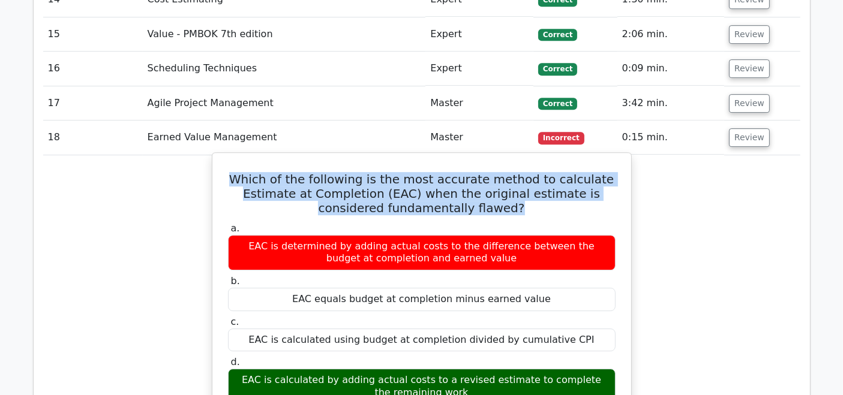
drag, startPoint x: 240, startPoint y: 62, endPoint x: 530, endPoint y: 93, distance: 291.3
click at [530, 172] on h5 "Which of the following is the most accurate method to calculate Estimate at Com…" at bounding box center [422, 193] width 390 height 43
copy h5 "Which of the following is the most accurate method to calculate Estimate at Com…"
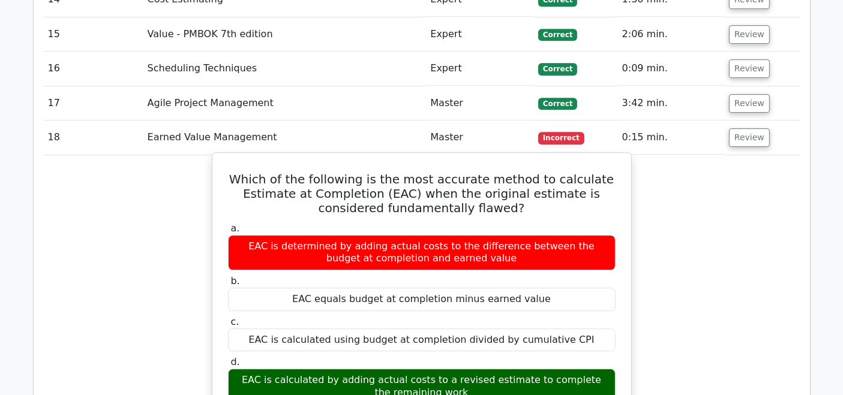
drag, startPoint x: 472, startPoint y: 276, endPoint x: 252, endPoint y: 261, distance: 220.6
click at [252, 369] on div "EAC is calculated by adding actual costs to a revised estimate to complete the …" at bounding box center [421, 387] width 387 height 36
copy div "EAC is calculated by adding actual costs to a revised estimate to complete the …"
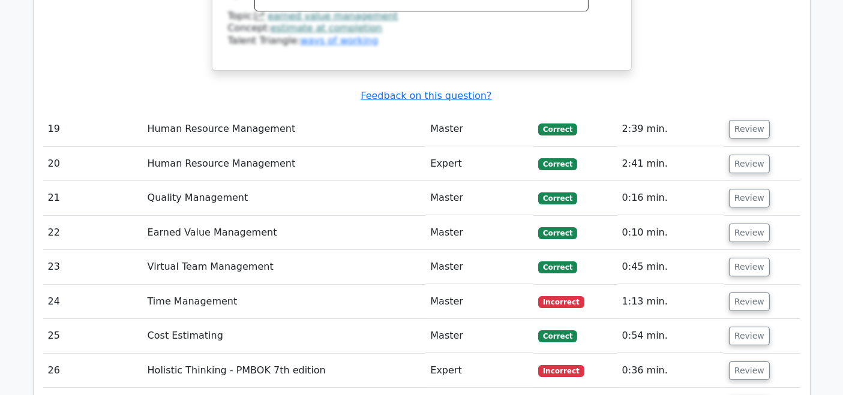
scroll to position [4338, 0]
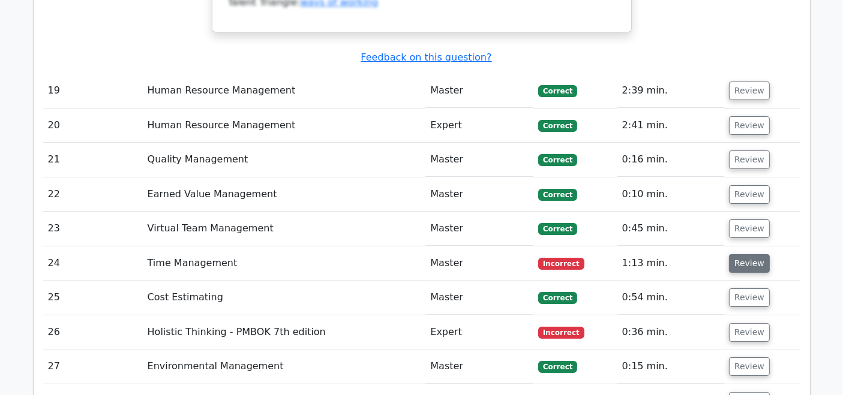
click at [729, 254] on button "Review" at bounding box center [749, 263] width 41 height 19
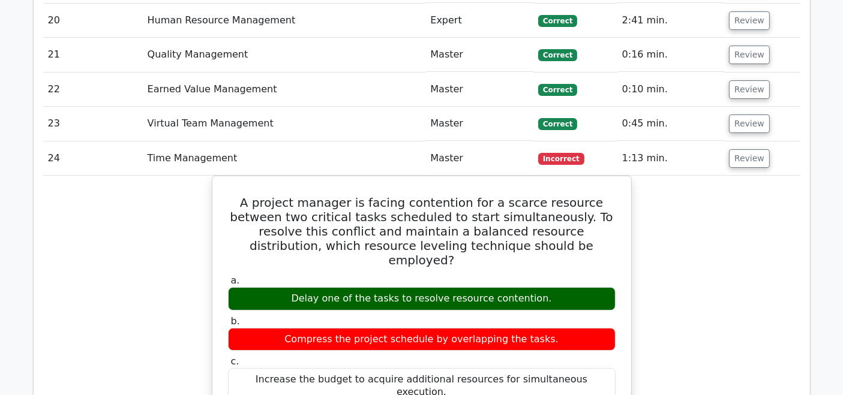
scroll to position [4432, 0]
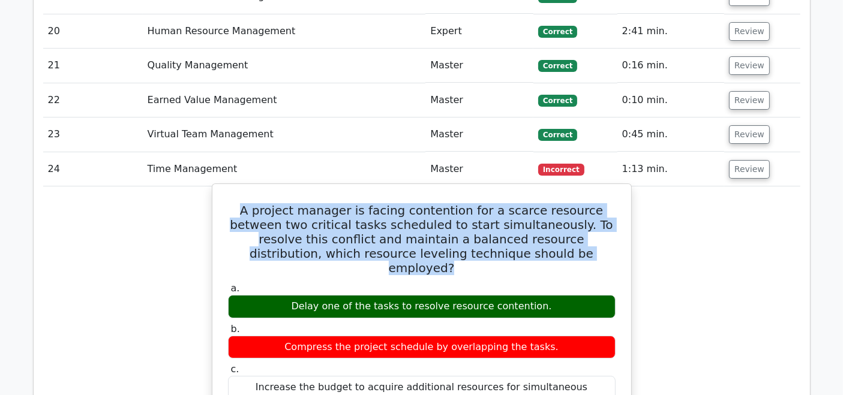
drag, startPoint x: 579, startPoint y: 140, endPoint x: 212, endPoint y: 98, distance: 368.7
copy h5 "A project manager is facing contention for a scarce resource between two critic…"
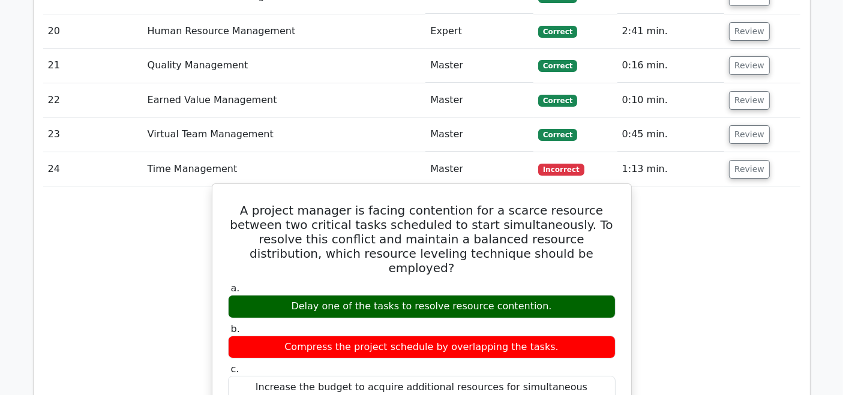
click at [545, 295] on div "Delay one of the tasks to resolve resource contention." at bounding box center [421, 306] width 387 height 23
drag, startPoint x: 545, startPoint y: 175, endPoint x: 298, endPoint y: 171, distance: 246.5
click at [298, 295] on div "Delay one of the tasks to resolve resource contention." at bounding box center [421, 306] width 387 height 23
drag, startPoint x: 314, startPoint y: 175, endPoint x: 291, endPoint y: 190, distance: 27.8
click at [291, 280] on div "a. Delay one of the tasks to resolve resource contention. b. Compress the proje…" at bounding box center [422, 367] width 402 height 175
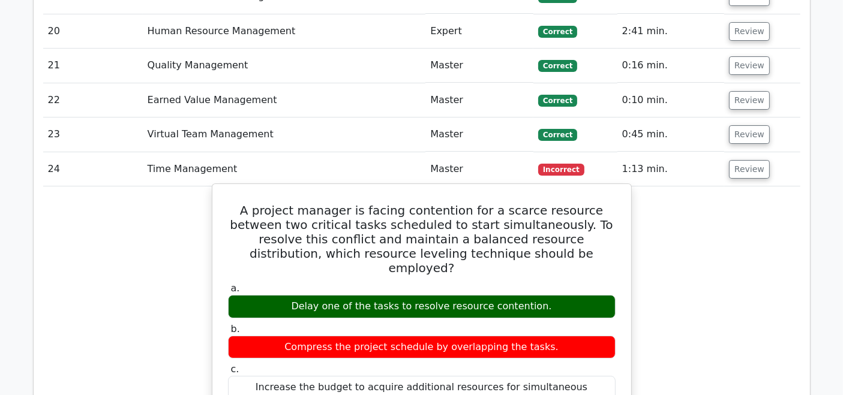
click at [528, 295] on div "Delay one of the tasks to resolve resource contention." at bounding box center [421, 306] width 387 height 23
drag, startPoint x: 546, startPoint y: 181, endPoint x: 284, endPoint y: 179, distance: 262.7
click at [284, 295] on div "Delay one of the tasks to resolve resource contention." at bounding box center [421, 306] width 387 height 23
copy div "Delay one of the tasks to resolve resource contention."
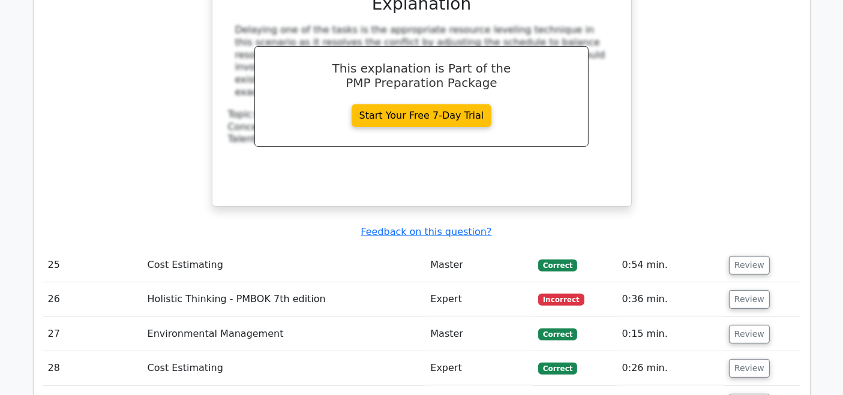
scroll to position [4928, 0]
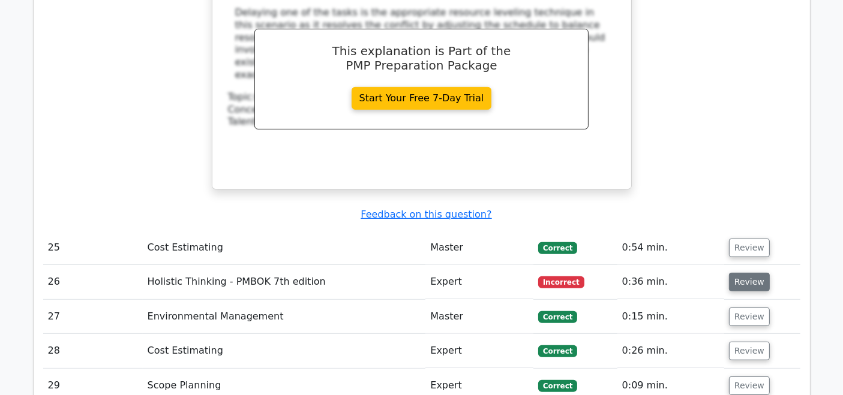
click at [742, 273] on button "Review" at bounding box center [749, 282] width 41 height 19
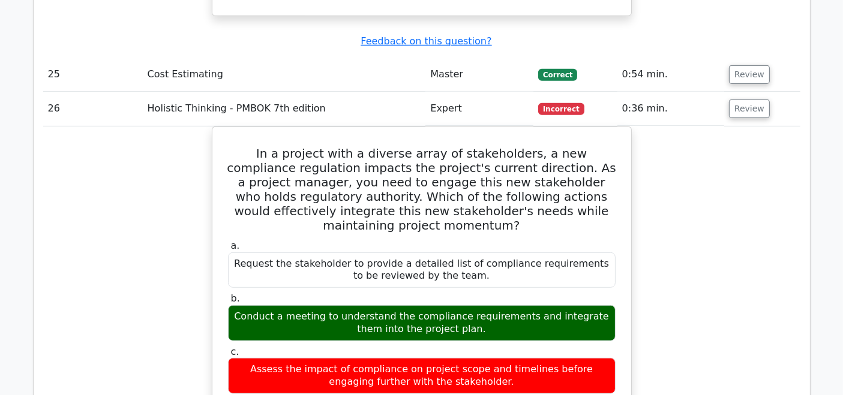
scroll to position [5091, 0]
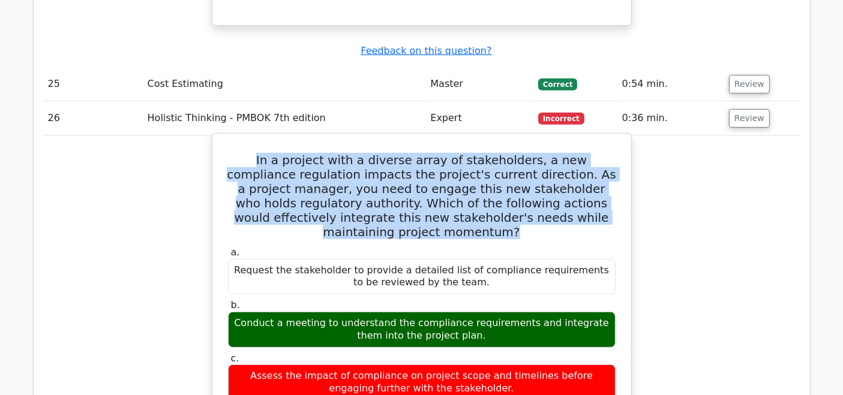
drag, startPoint x: 235, startPoint y: 21, endPoint x: 627, endPoint y: 78, distance: 395.7
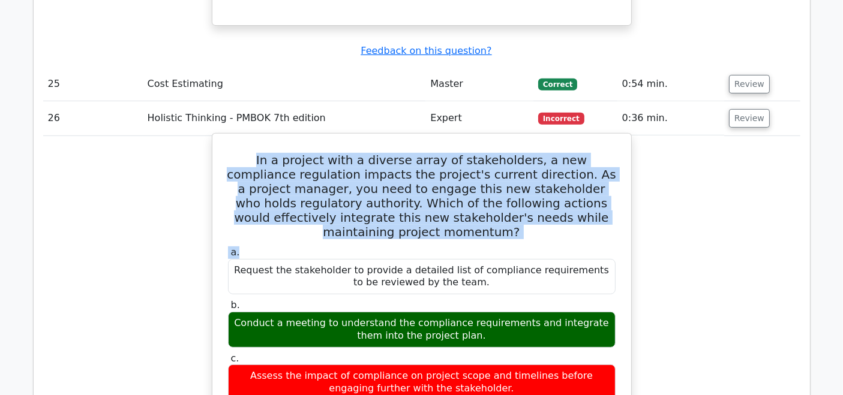
drag, startPoint x: 620, startPoint y: 85, endPoint x: 239, endPoint y: 17, distance: 387.4
click at [231, 153] on h5 "In a project with a diverse array of stakeholders, a new compliance regulation …" at bounding box center [422, 196] width 390 height 86
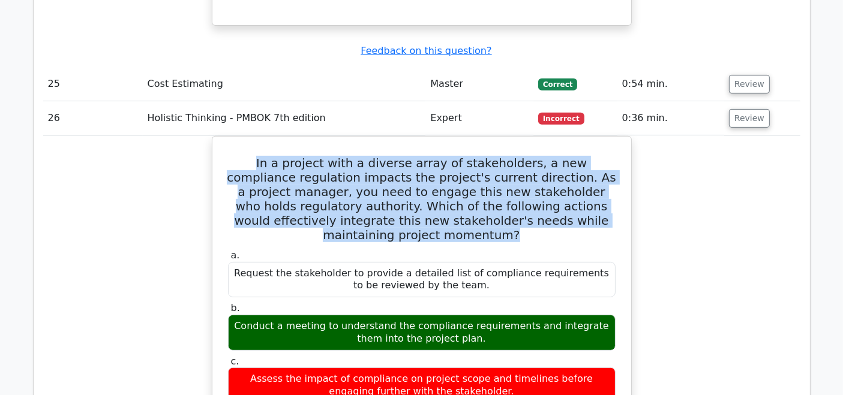
drag, startPoint x: 238, startPoint y: 11, endPoint x: 654, endPoint y: 76, distance: 421.1
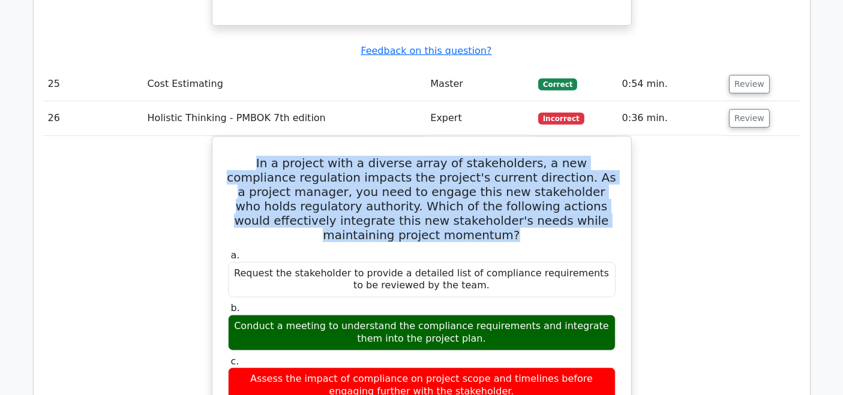
drag, startPoint x: 618, startPoint y: 74, endPoint x: 197, endPoint y: 11, distance: 425.6
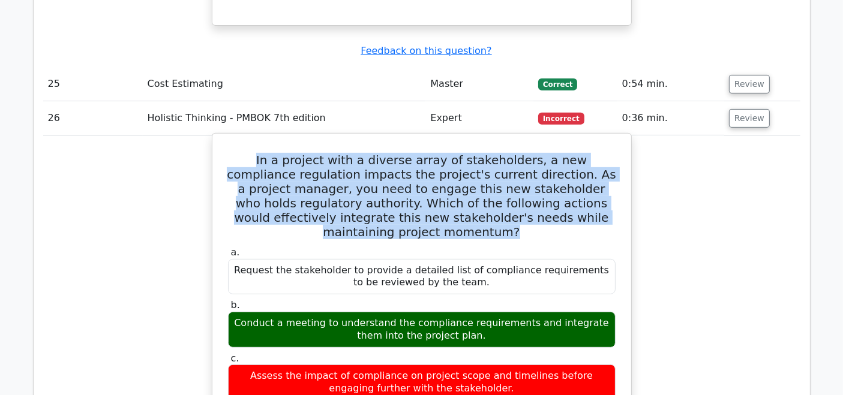
click at [233, 153] on h5 "In a project with a diverse array of stakeholders, a new compliance regulation …" at bounding box center [422, 196] width 390 height 86
drag, startPoint x: 236, startPoint y: 14, endPoint x: 619, endPoint y: 74, distance: 387.9
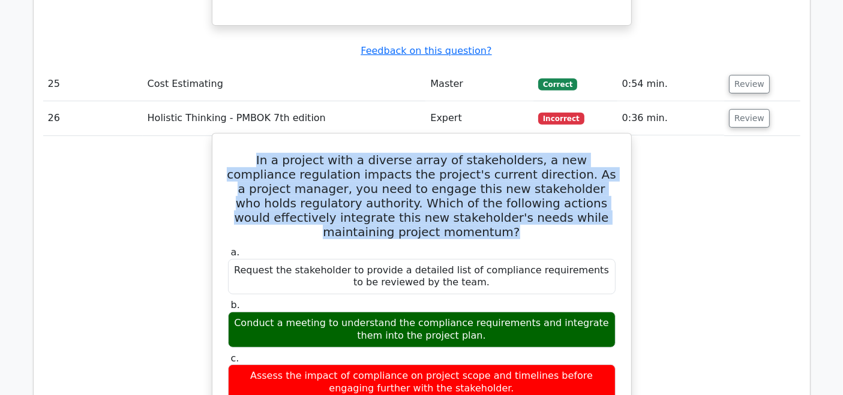
drag, startPoint x: 616, startPoint y: 78, endPoint x: 240, endPoint y: 13, distance: 381.6
click at [240, 153] on h5 "In a project with a diverse array of stakeholders, a new compliance regulation …" at bounding box center [422, 196] width 390 height 86
click at [239, 153] on h5 "In a project with a diverse array of stakeholders, a new compliance regulation …" at bounding box center [422, 196] width 390 height 86
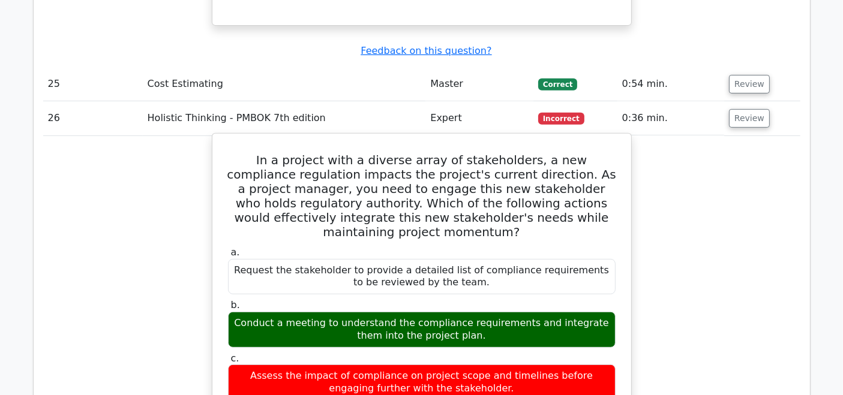
click at [243, 153] on h5 "In a project with a diverse array of stakeholders, a new compliance regulation …" at bounding box center [422, 196] width 390 height 86
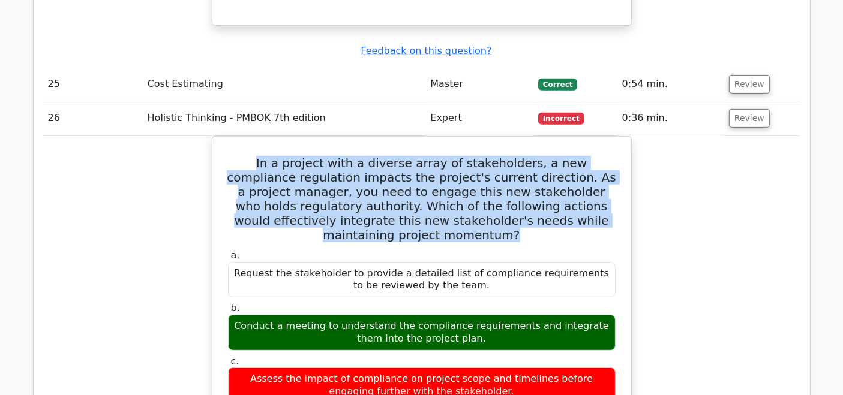
drag, startPoint x: 608, startPoint y: 77, endPoint x: 198, endPoint y: 18, distance: 413.9
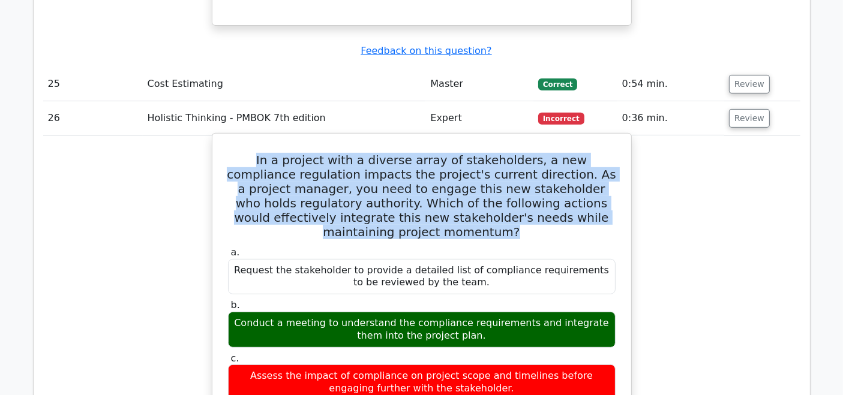
click at [233, 153] on h5 "In a project with a diverse array of stakeholders, a new compliance regulation …" at bounding box center [422, 196] width 390 height 86
drag, startPoint x: 236, startPoint y: 16, endPoint x: 618, endPoint y: 77, distance: 387.5
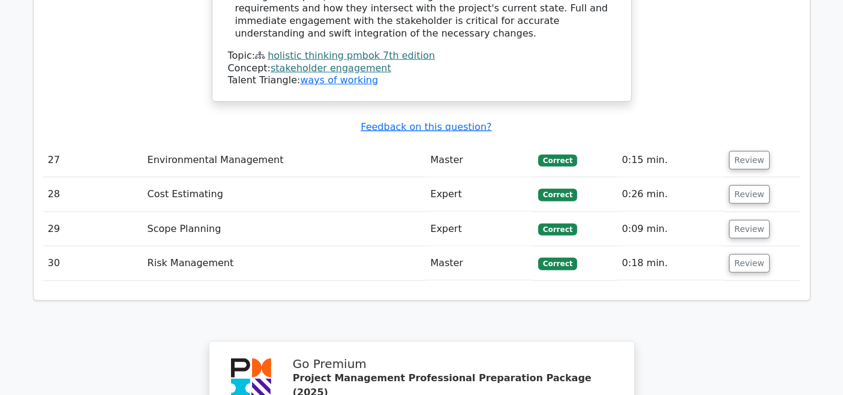
scroll to position [6062, 0]
